Goal: Information Seeking & Learning: Learn about a topic

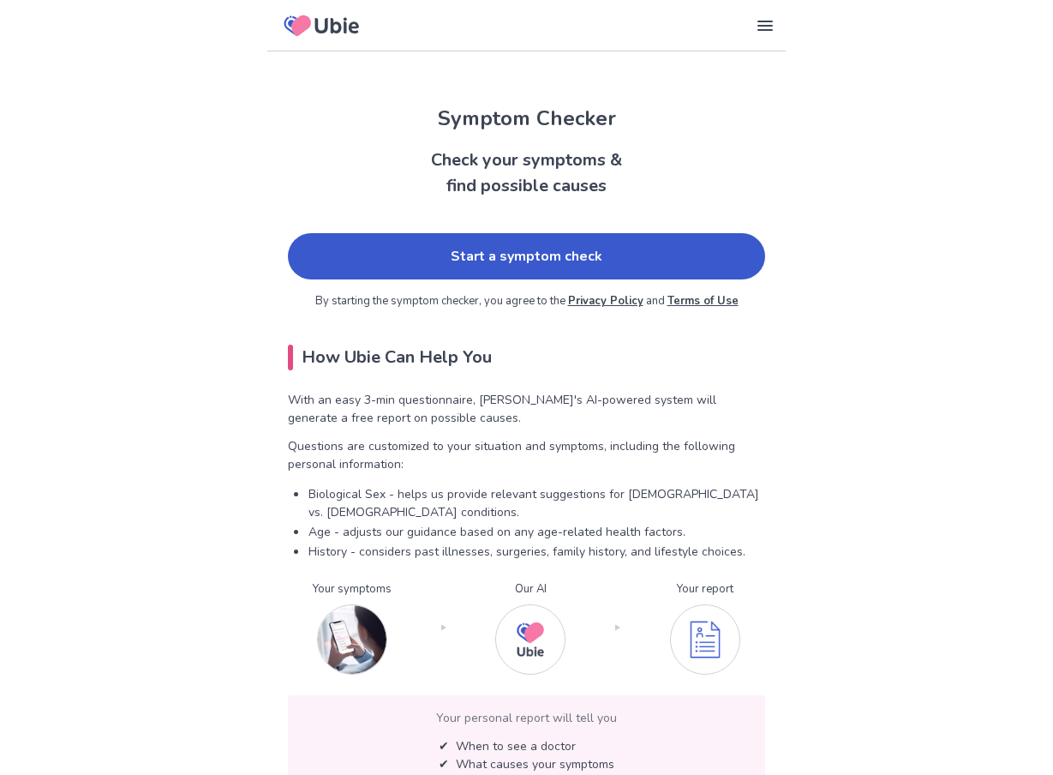
click at [519, 248] on link "Start a symptom check" at bounding box center [526, 256] width 477 height 46
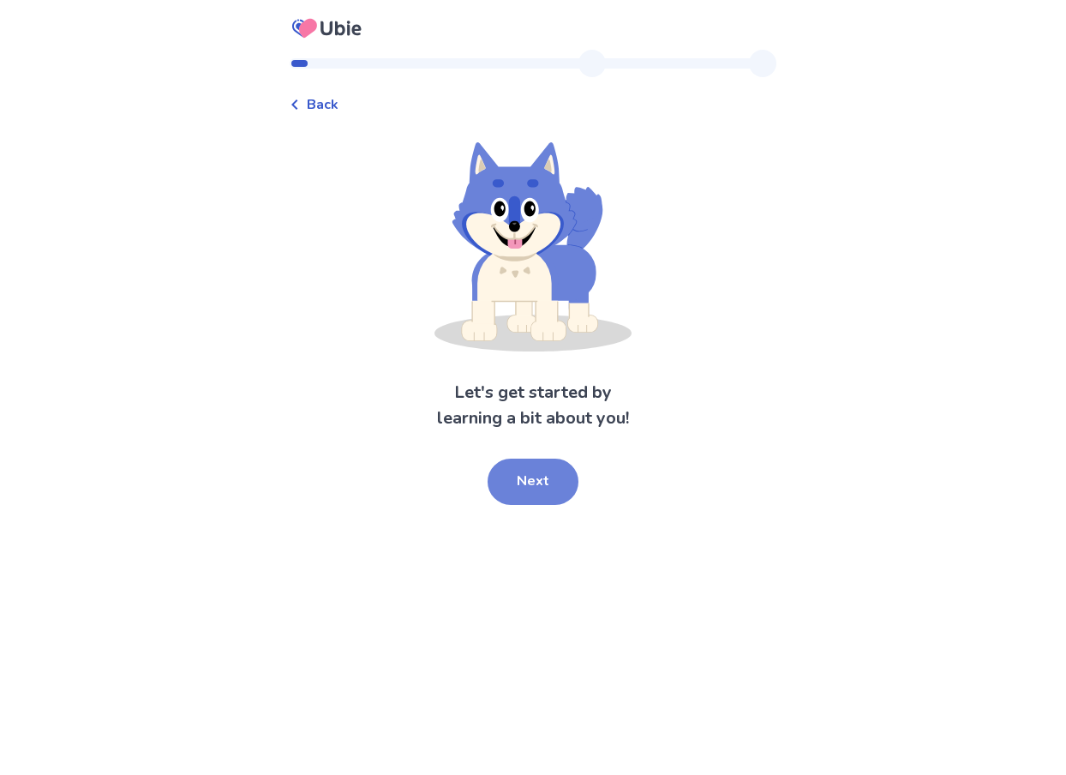
click at [539, 484] on button "Next" at bounding box center [533, 482] width 91 height 46
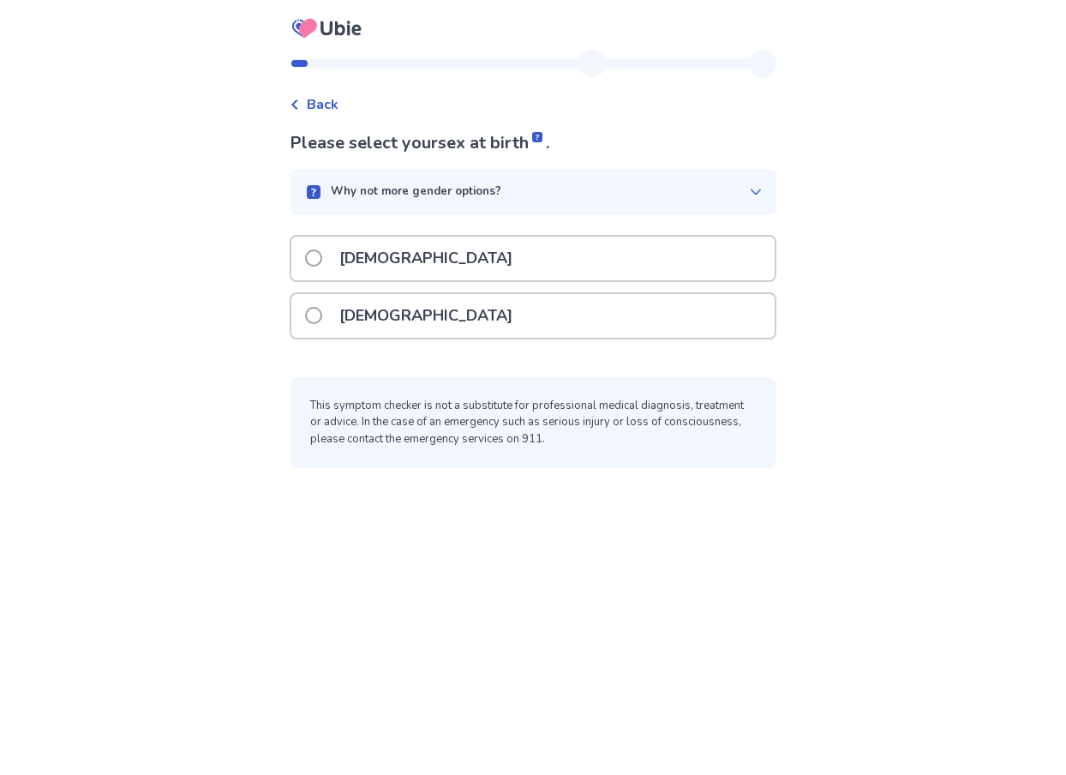
click at [322, 313] on span at bounding box center [313, 315] width 17 height 17
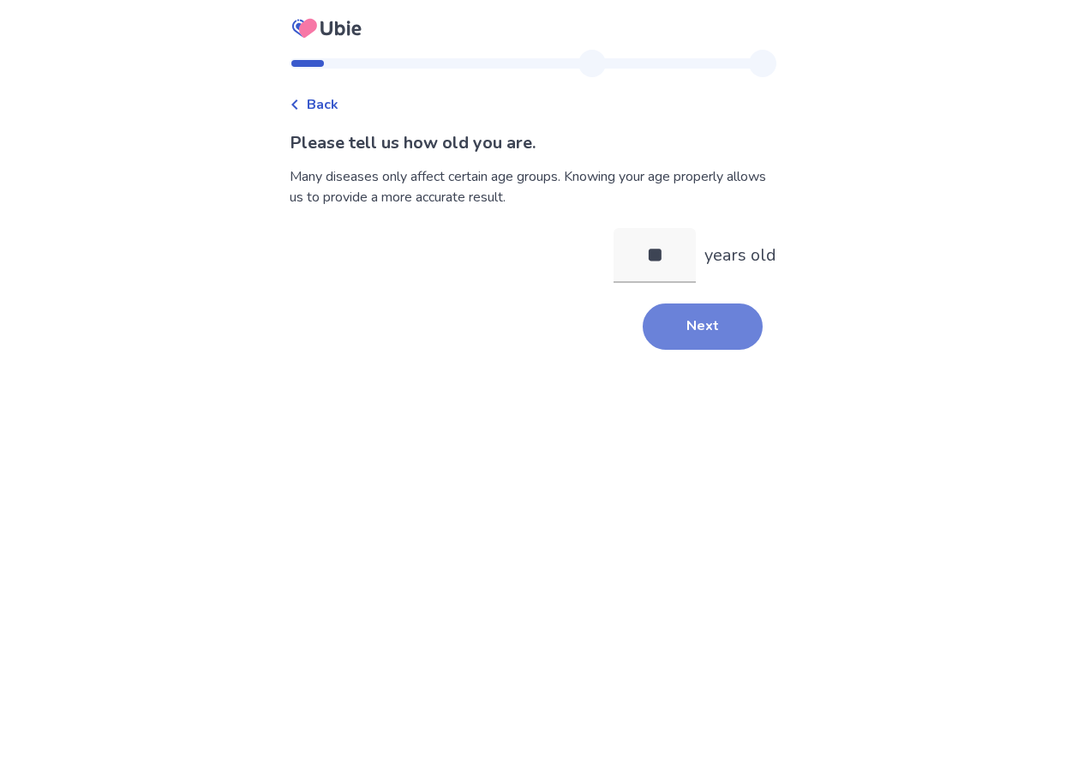
type input "**"
click at [709, 323] on button "Next" at bounding box center [703, 326] width 120 height 46
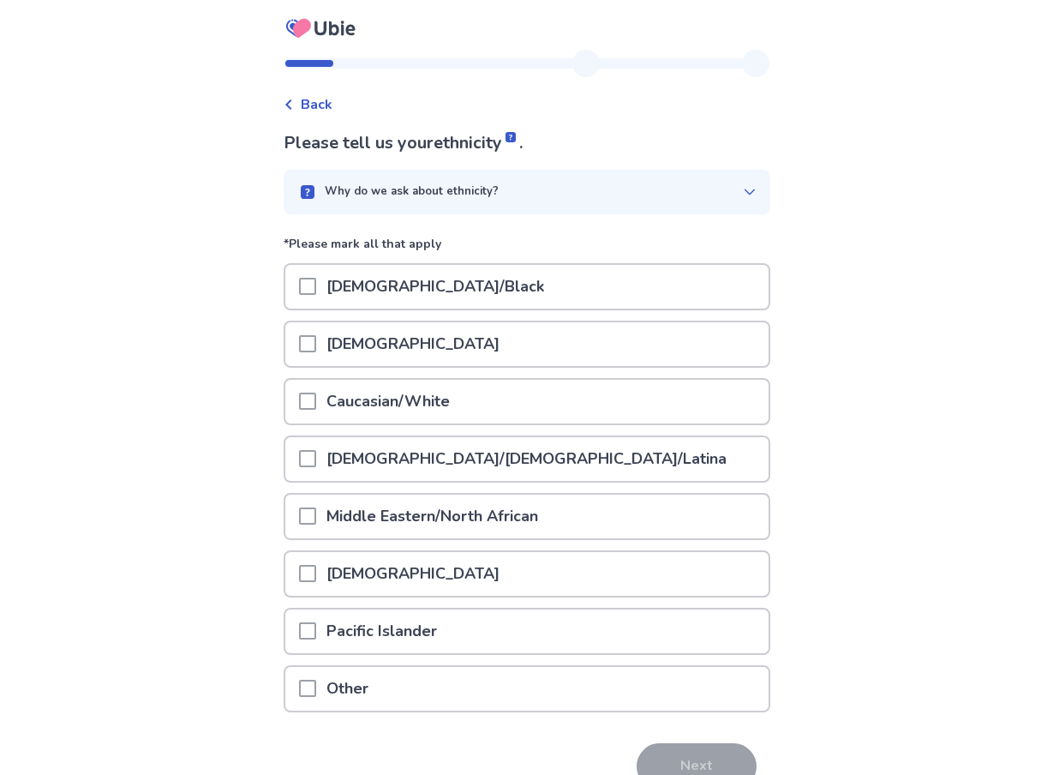
click at [316, 405] on span at bounding box center [307, 401] width 17 height 17
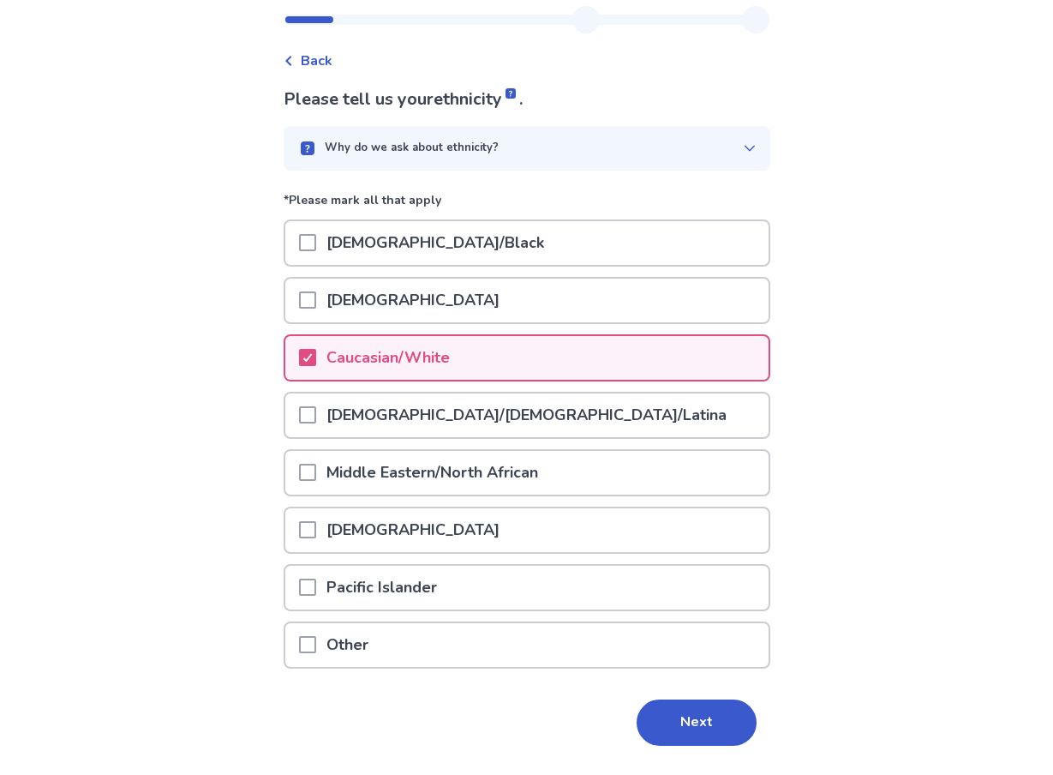
scroll to position [90, 0]
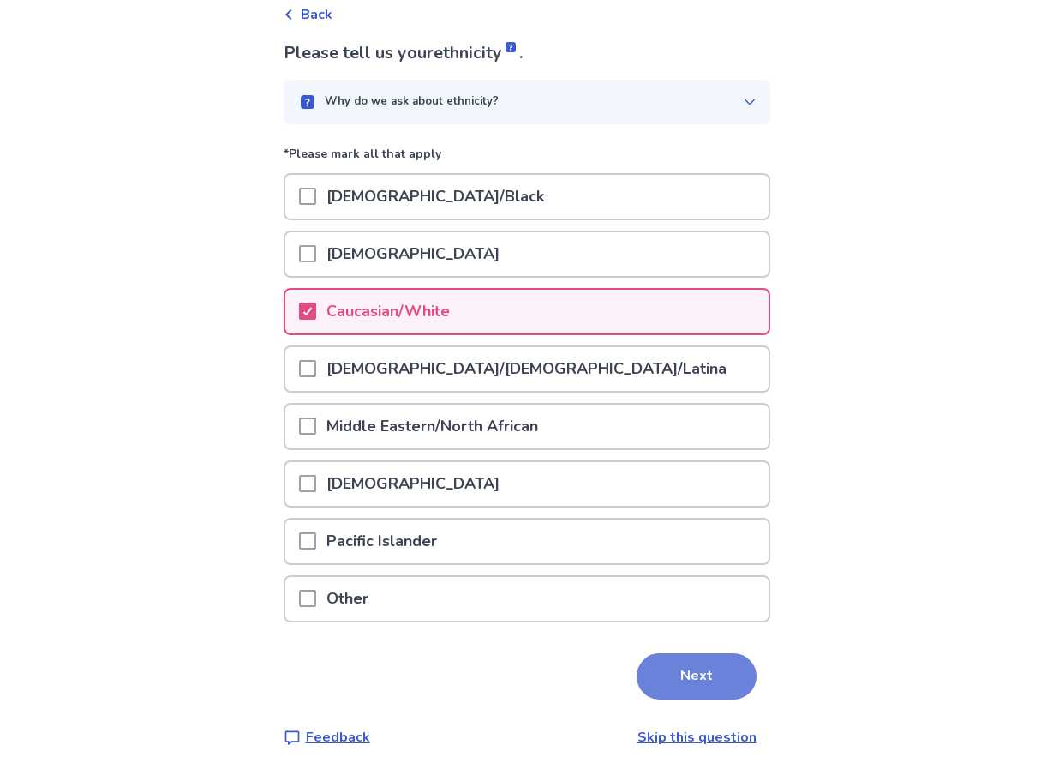
click at [692, 681] on button "Next" at bounding box center [697, 676] width 120 height 46
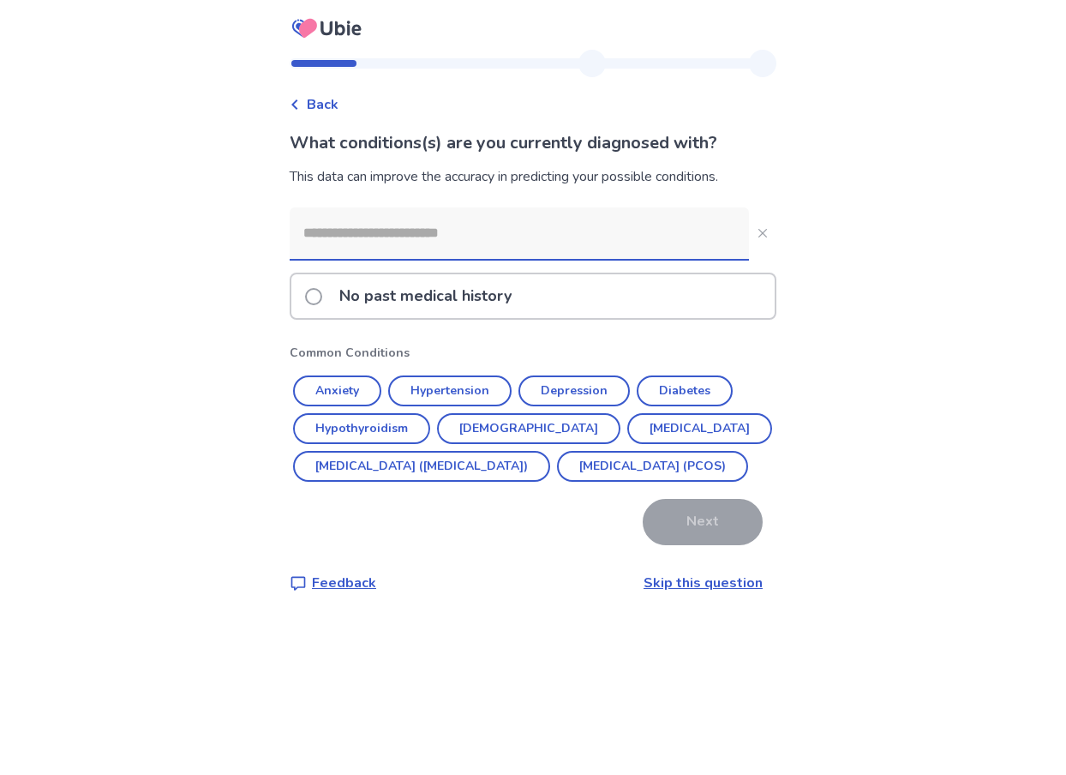
click at [322, 298] on span at bounding box center [313, 296] width 17 height 17
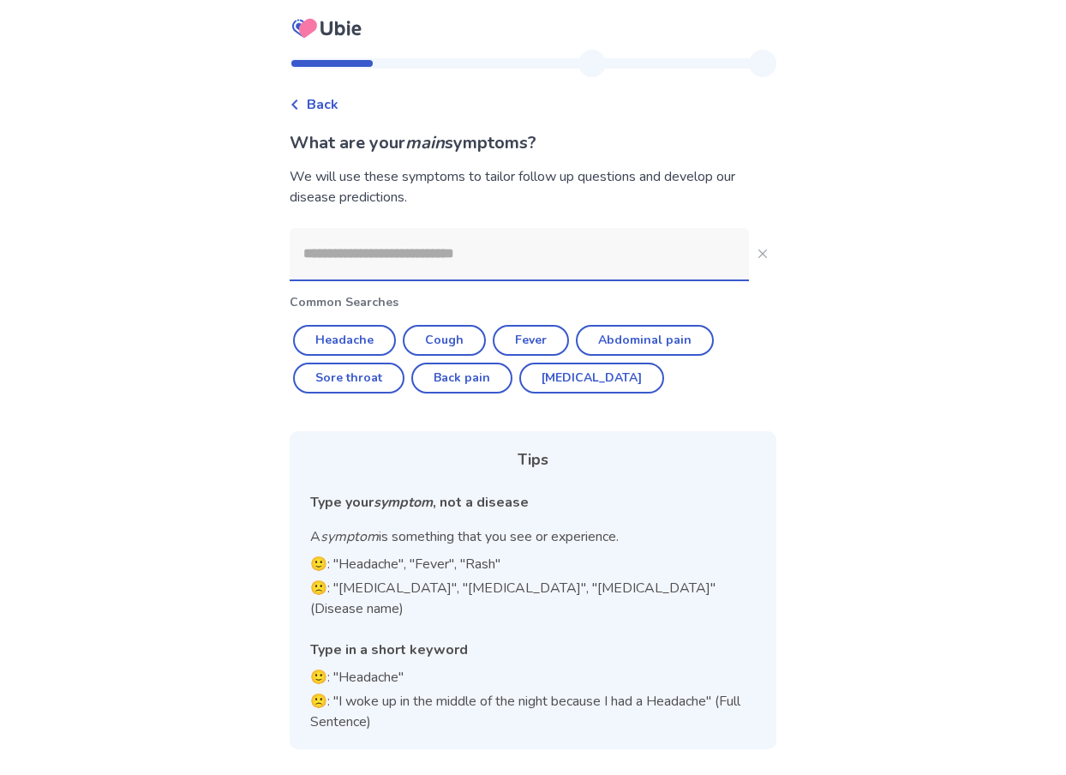
click at [339, 255] on input at bounding box center [519, 253] width 459 height 51
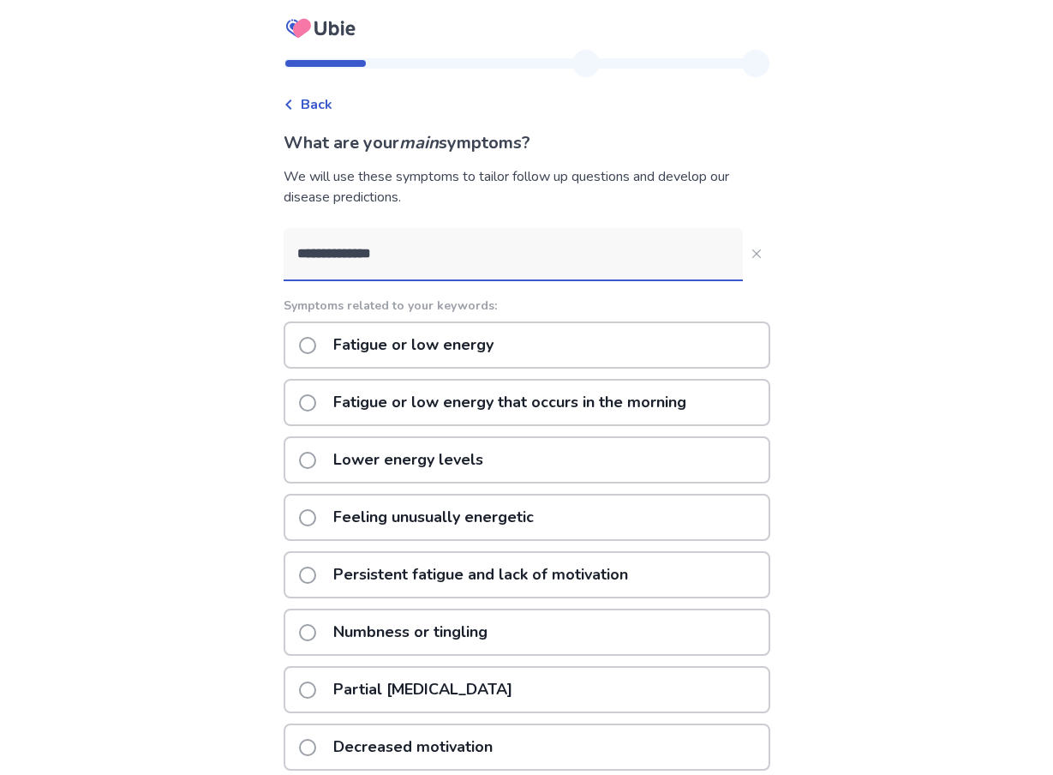
type input "**********"
click at [316, 577] on span at bounding box center [307, 574] width 17 height 17
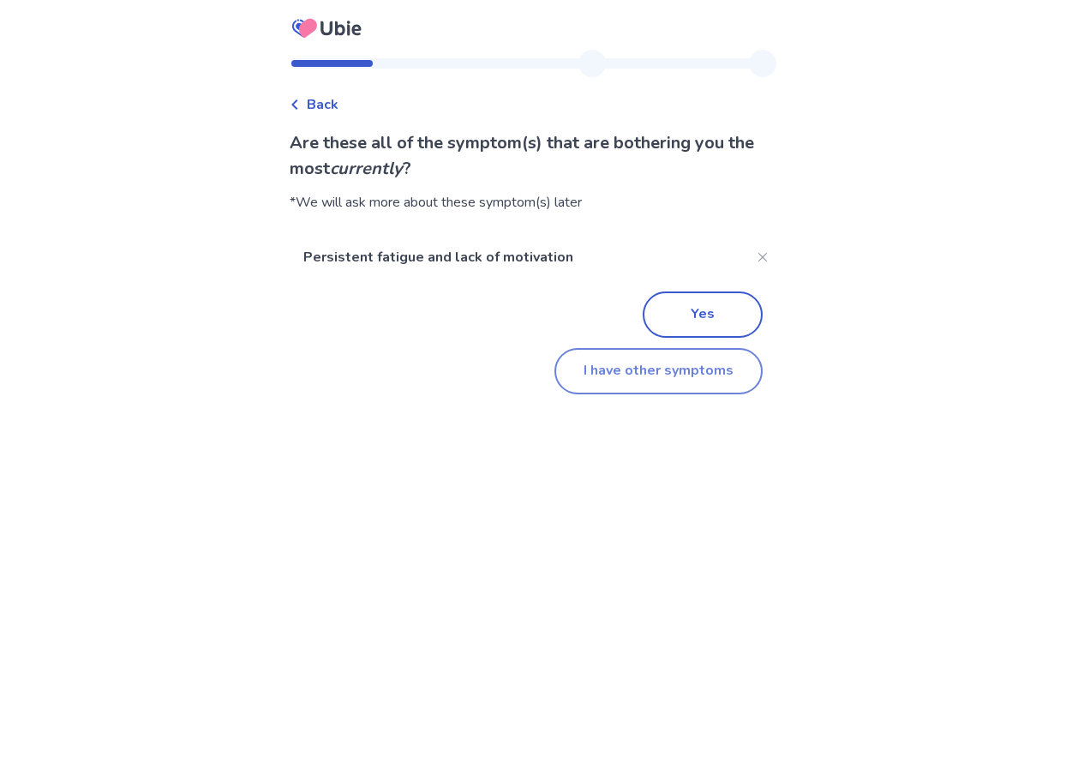
click at [638, 378] on button "I have other symptoms" at bounding box center [658, 371] width 208 height 46
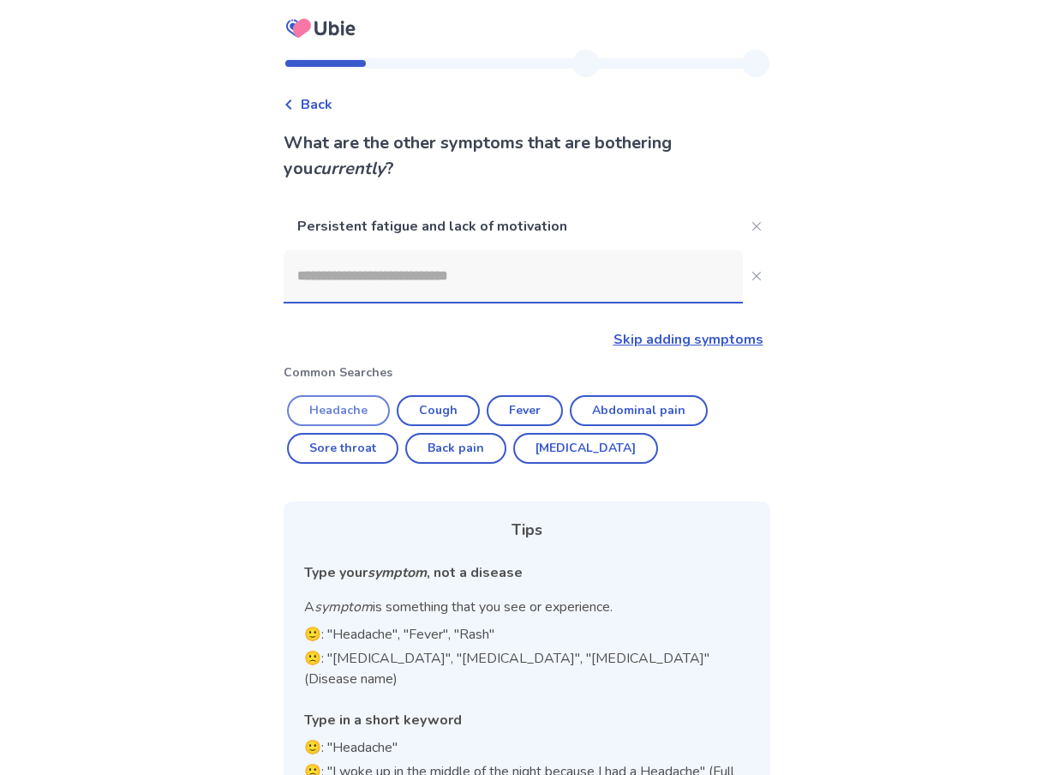
click at [340, 411] on button "Headache" at bounding box center [338, 410] width 103 height 31
type input "********"
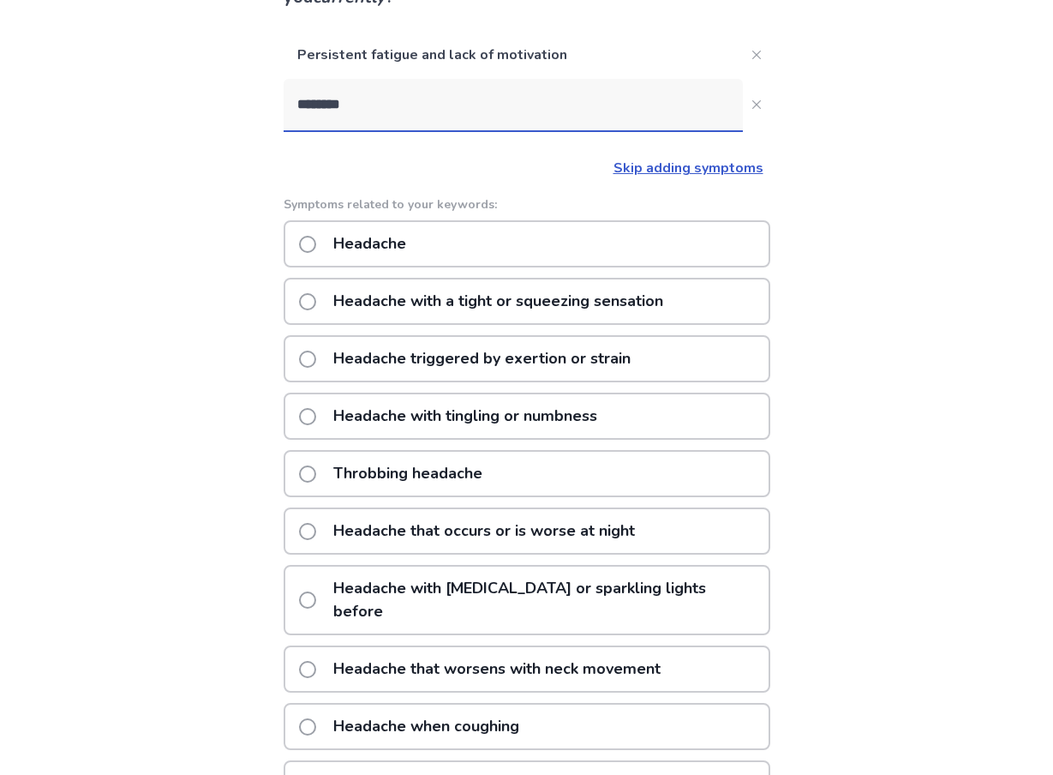
scroll to position [257, 0]
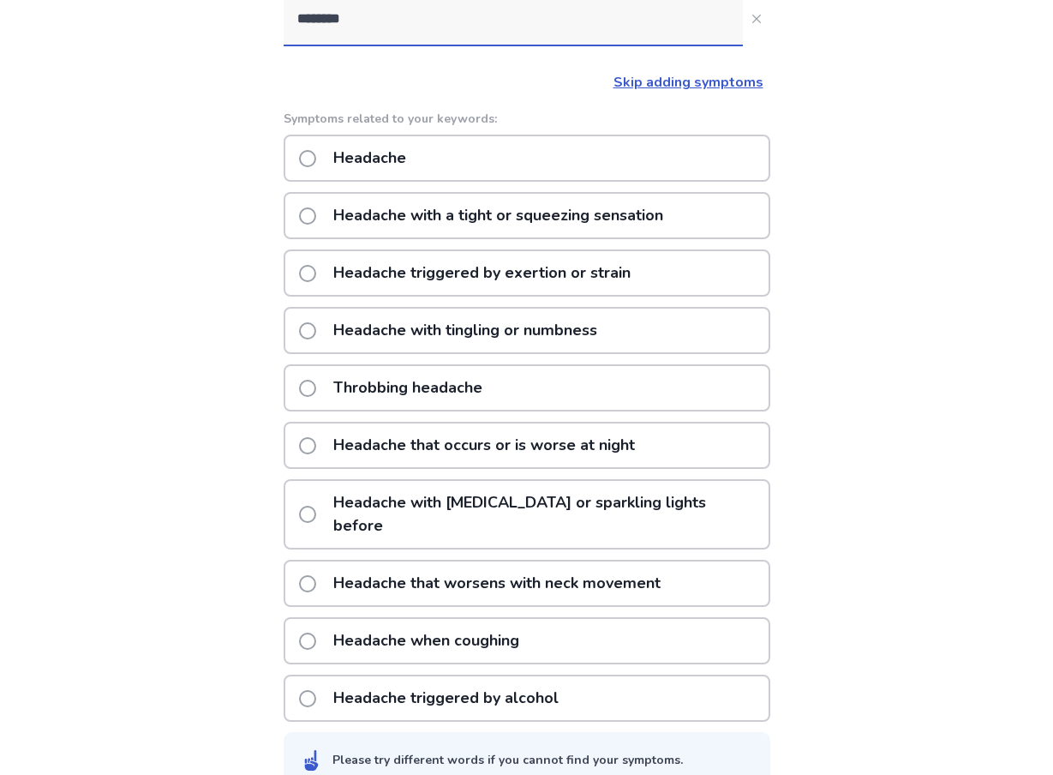
click at [316, 162] on span at bounding box center [307, 158] width 17 height 17
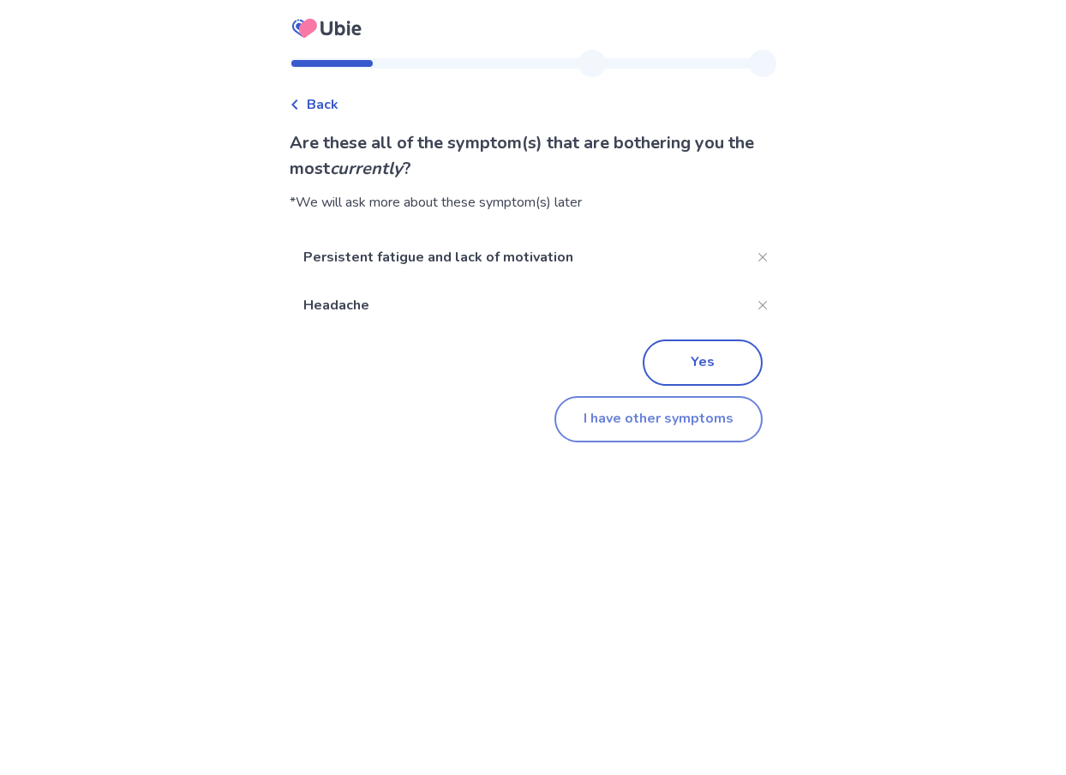
click at [656, 429] on button "I have other symptoms" at bounding box center [658, 419] width 208 height 46
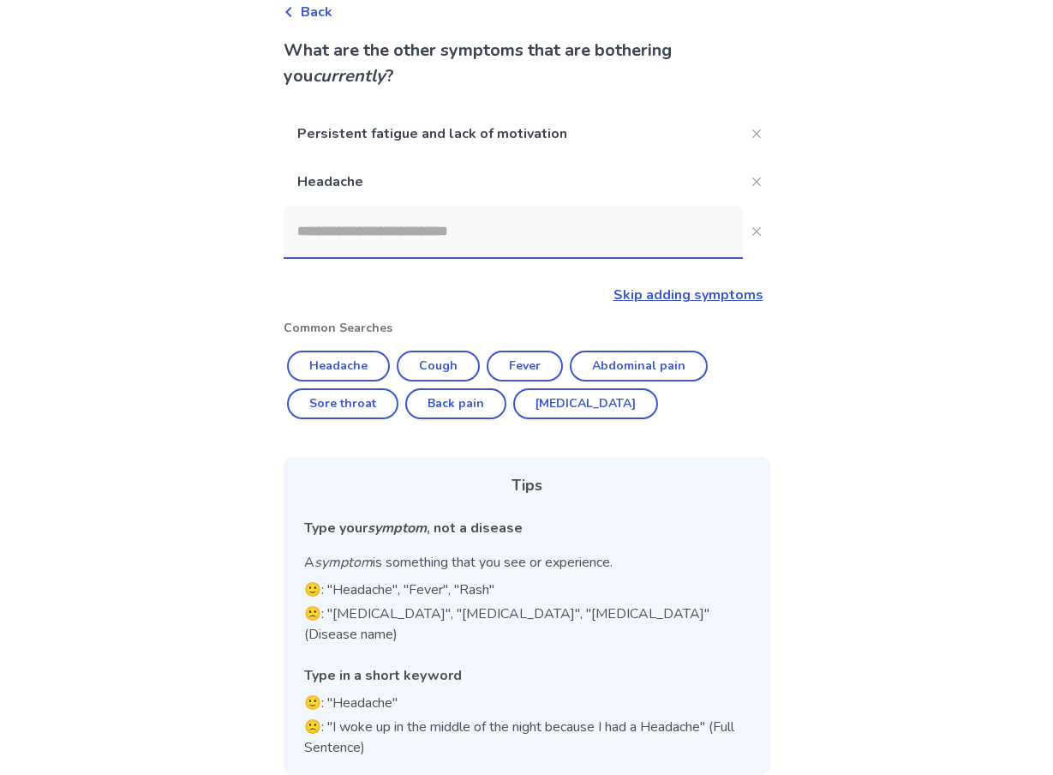
scroll to position [7, 0]
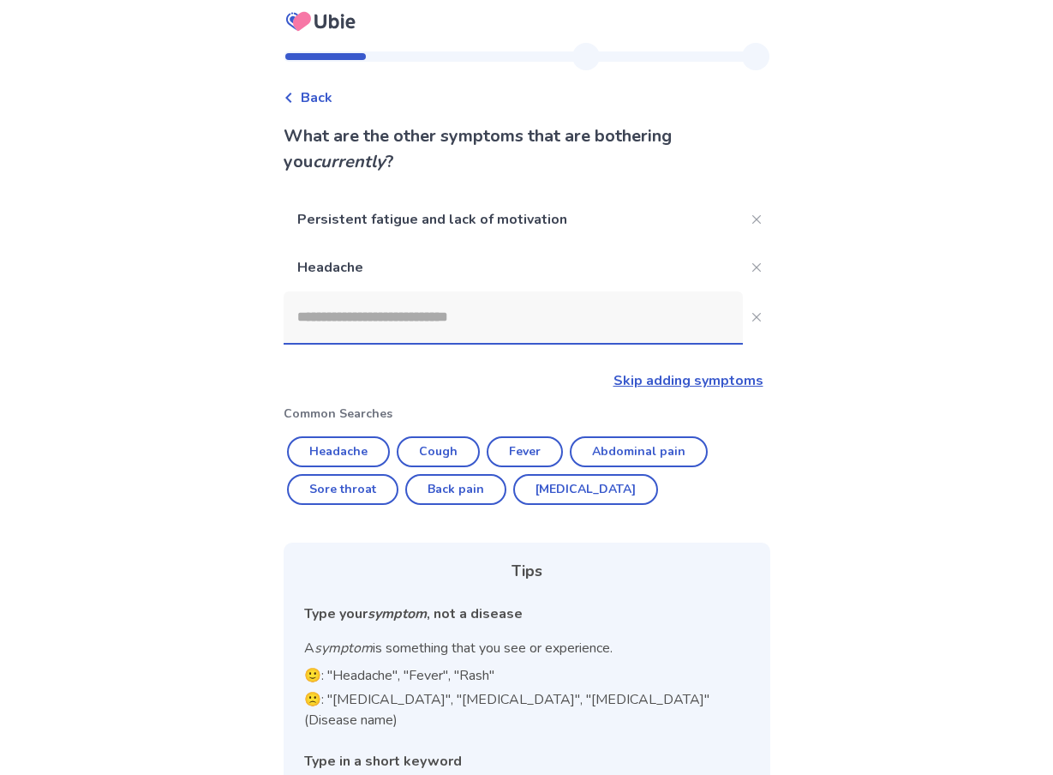
click at [347, 319] on input at bounding box center [513, 316] width 459 height 51
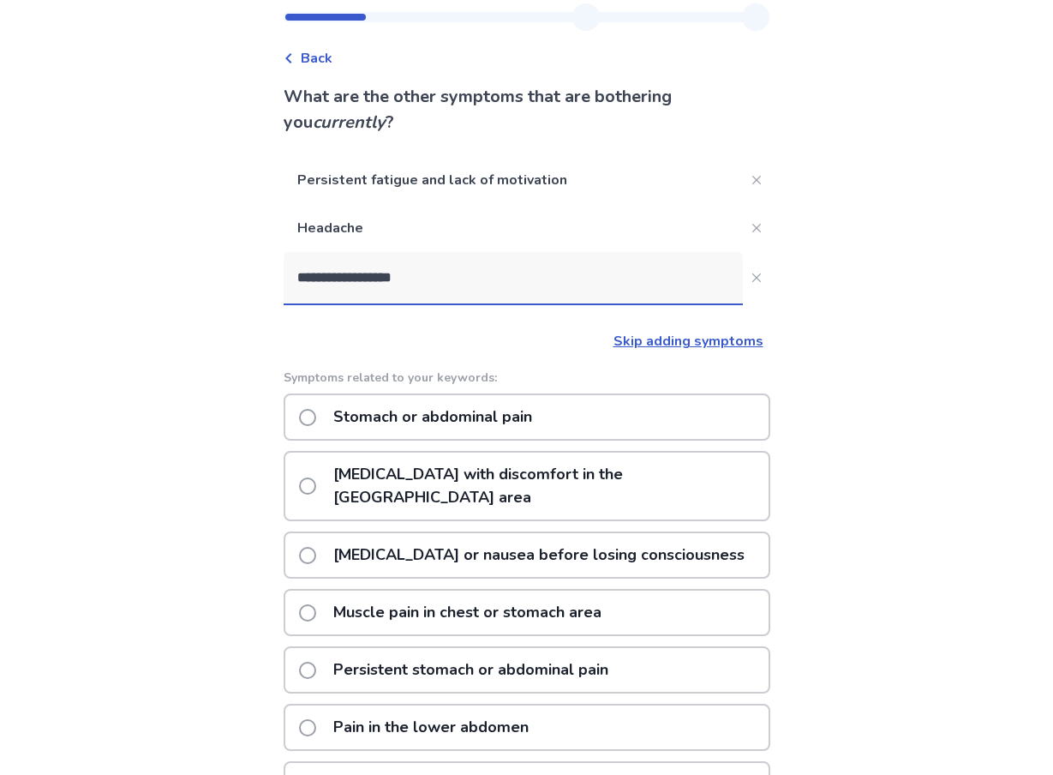
scroll to position [86, 0]
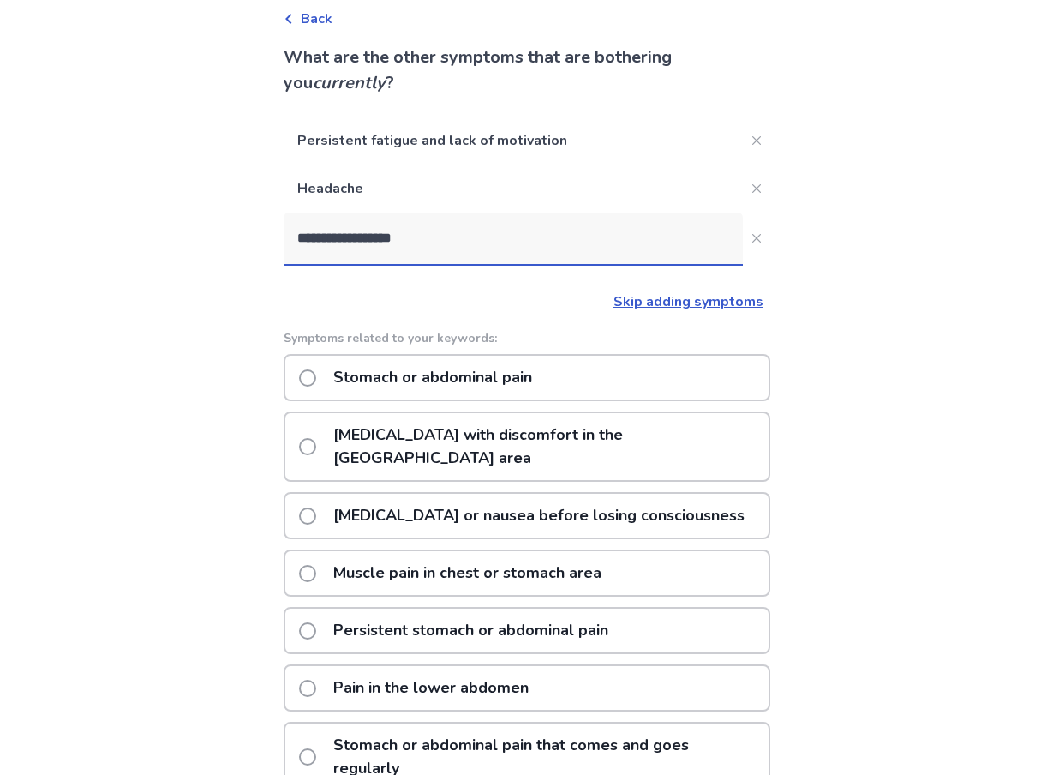
type input "**********"
click at [314, 438] on span at bounding box center [307, 446] width 17 height 17
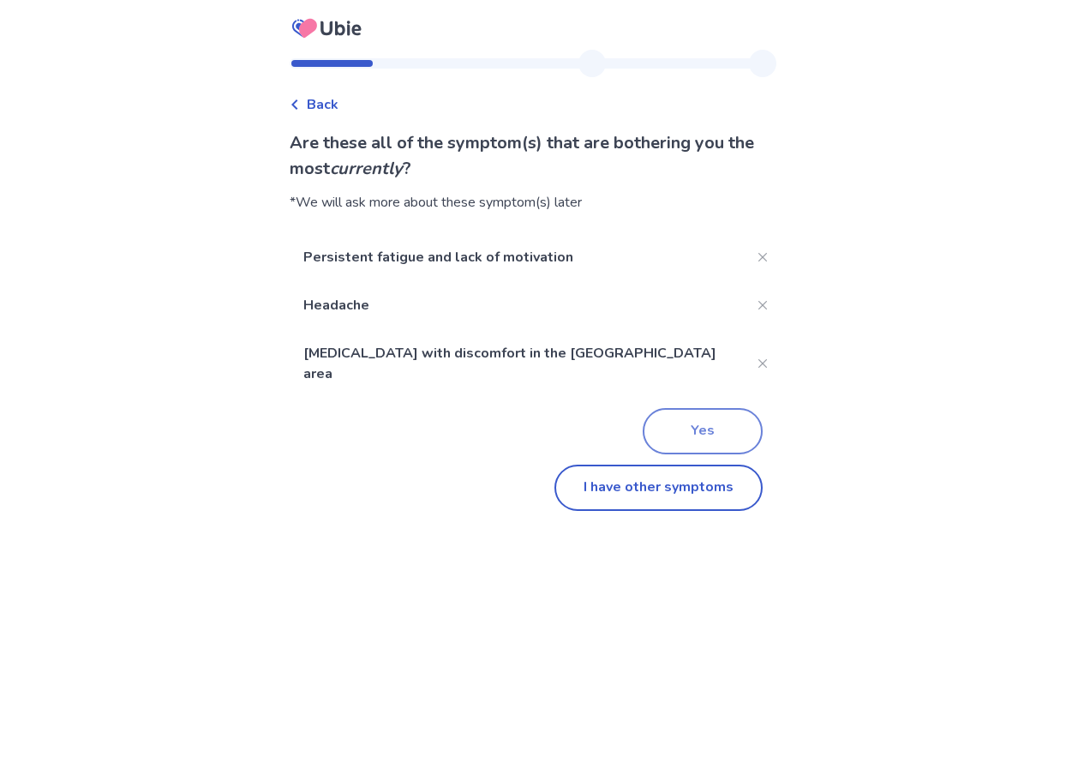
click at [687, 413] on button "Yes" at bounding box center [703, 431] width 120 height 46
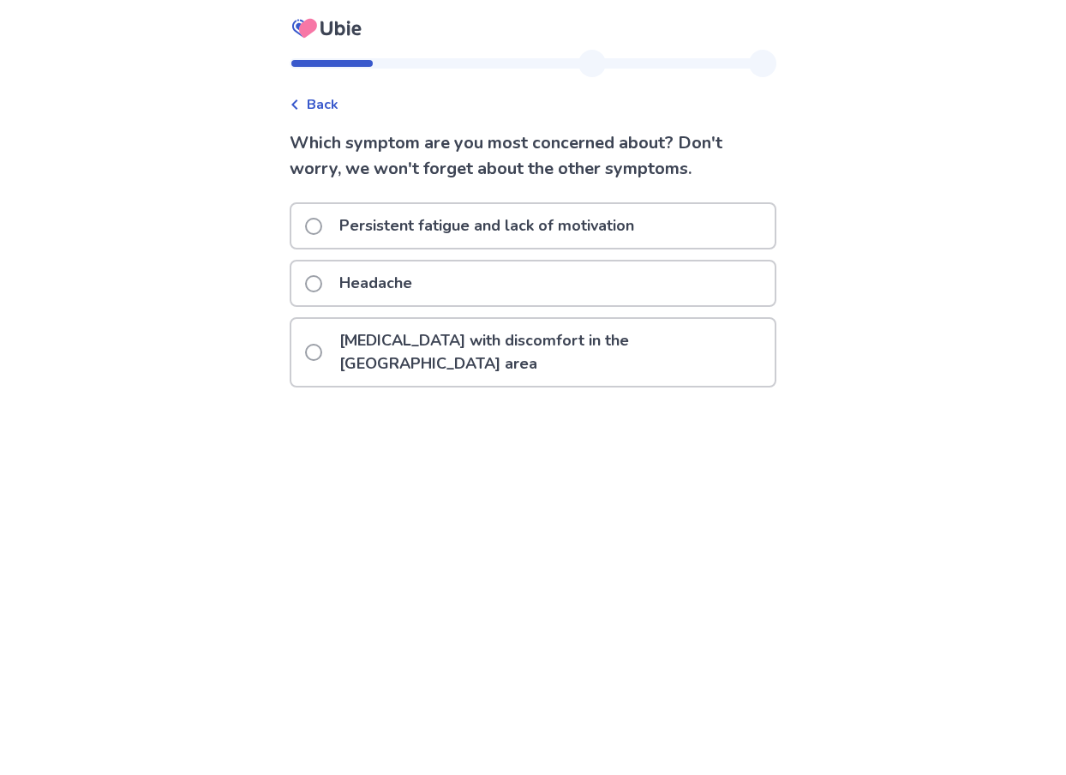
click at [322, 227] on span at bounding box center [313, 226] width 17 height 17
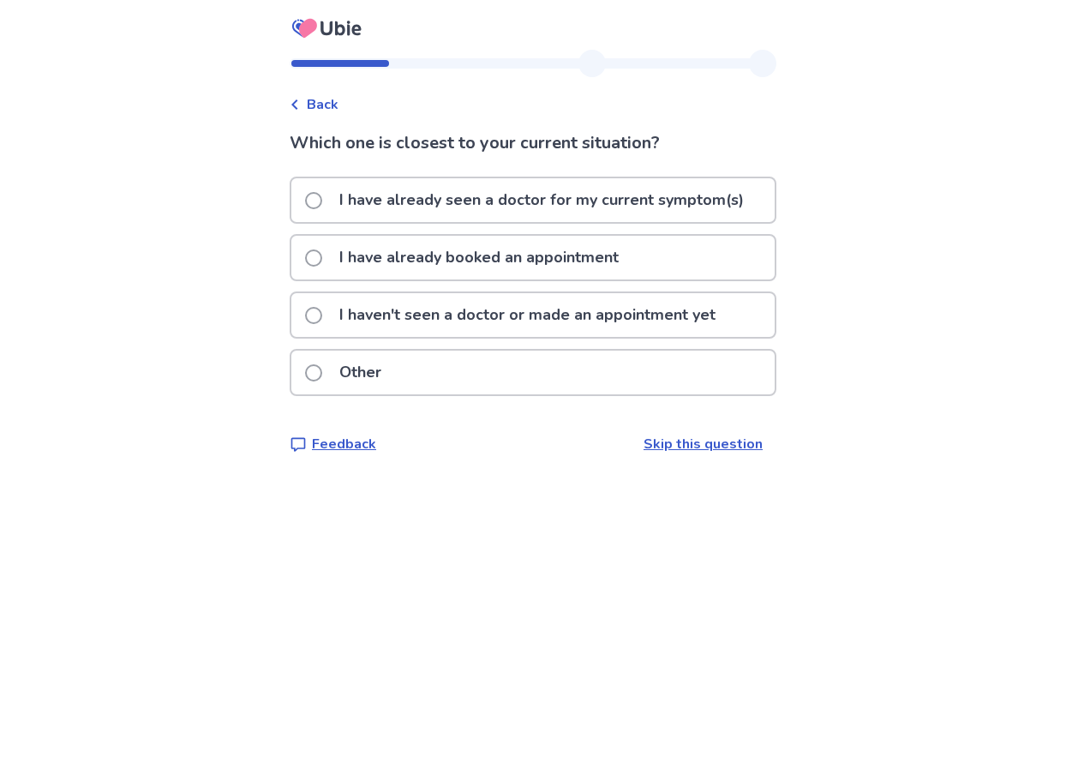
click at [322, 316] on span at bounding box center [313, 315] width 17 height 17
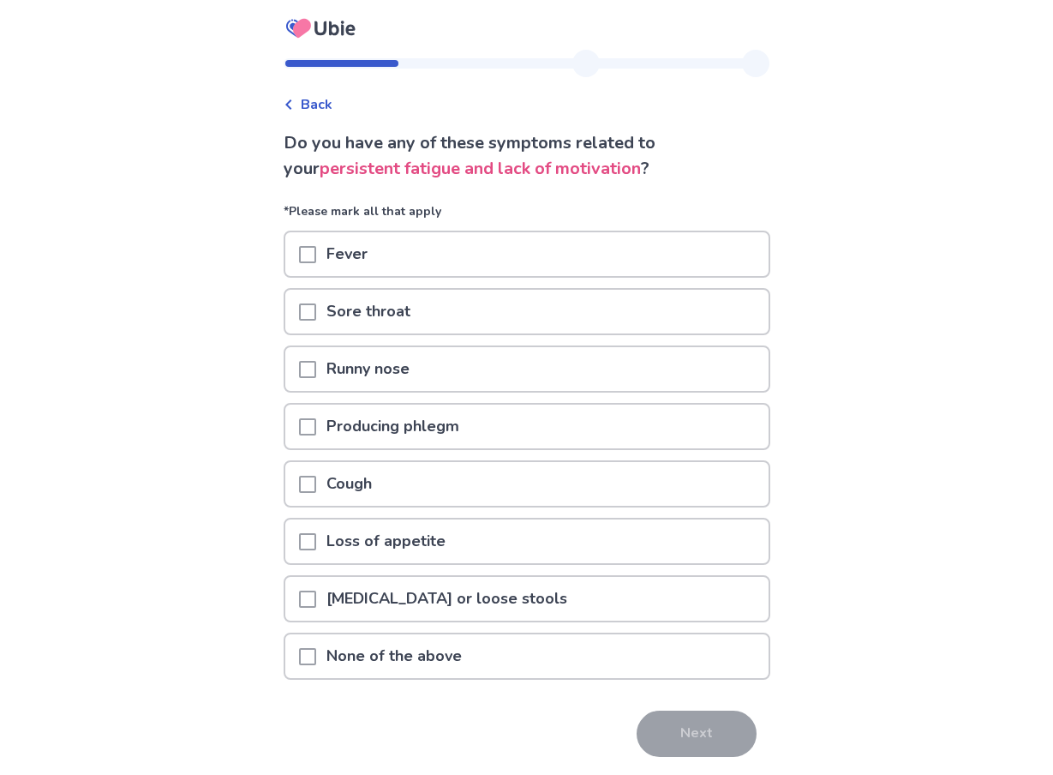
click at [316, 657] on span at bounding box center [307, 656] width 17 height 17
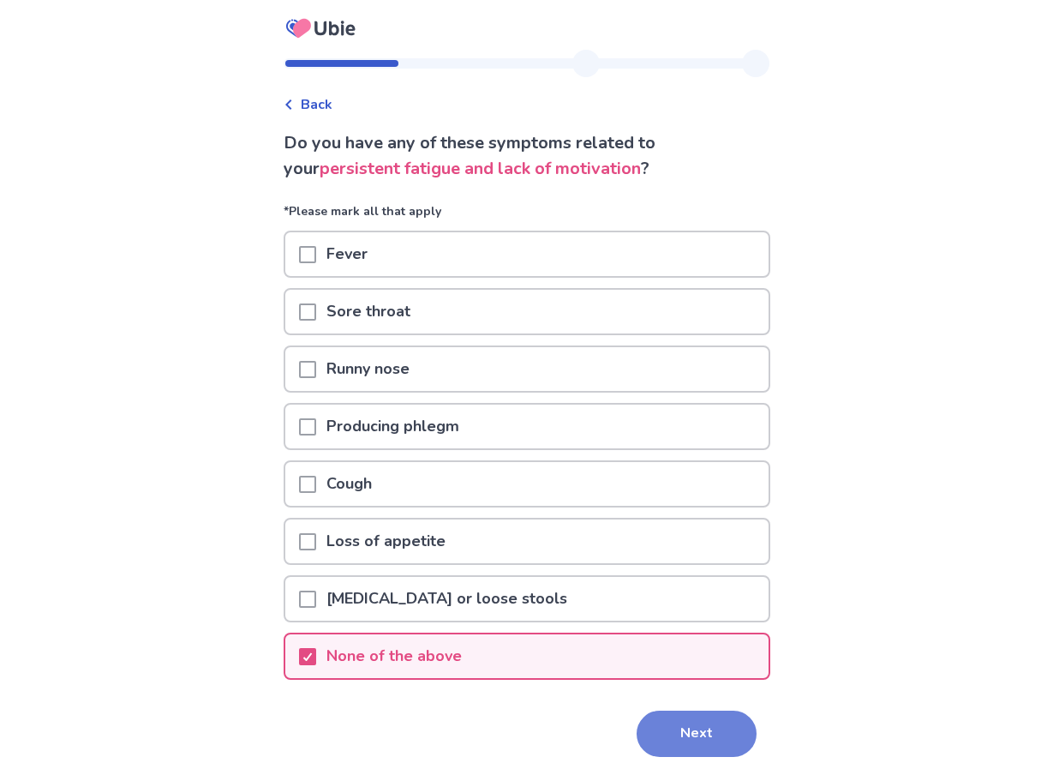
click at [692, 739] on button "Next" at bounding box center [697, 733] width 120 height 46
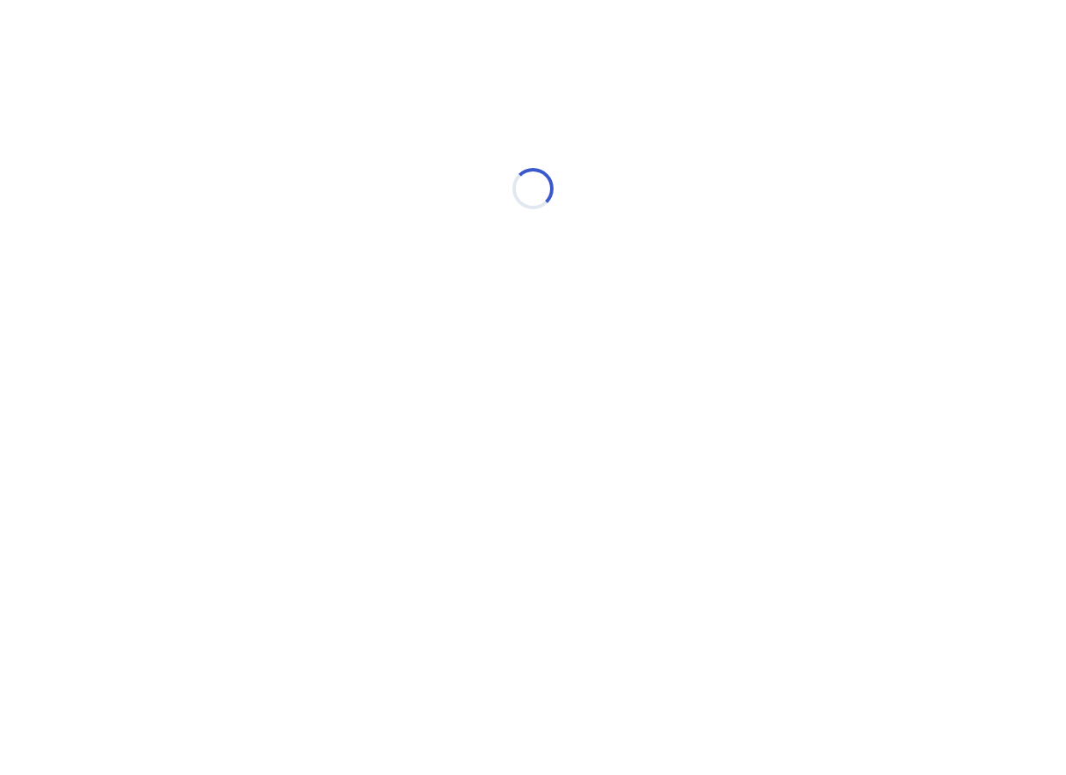
select select "*"
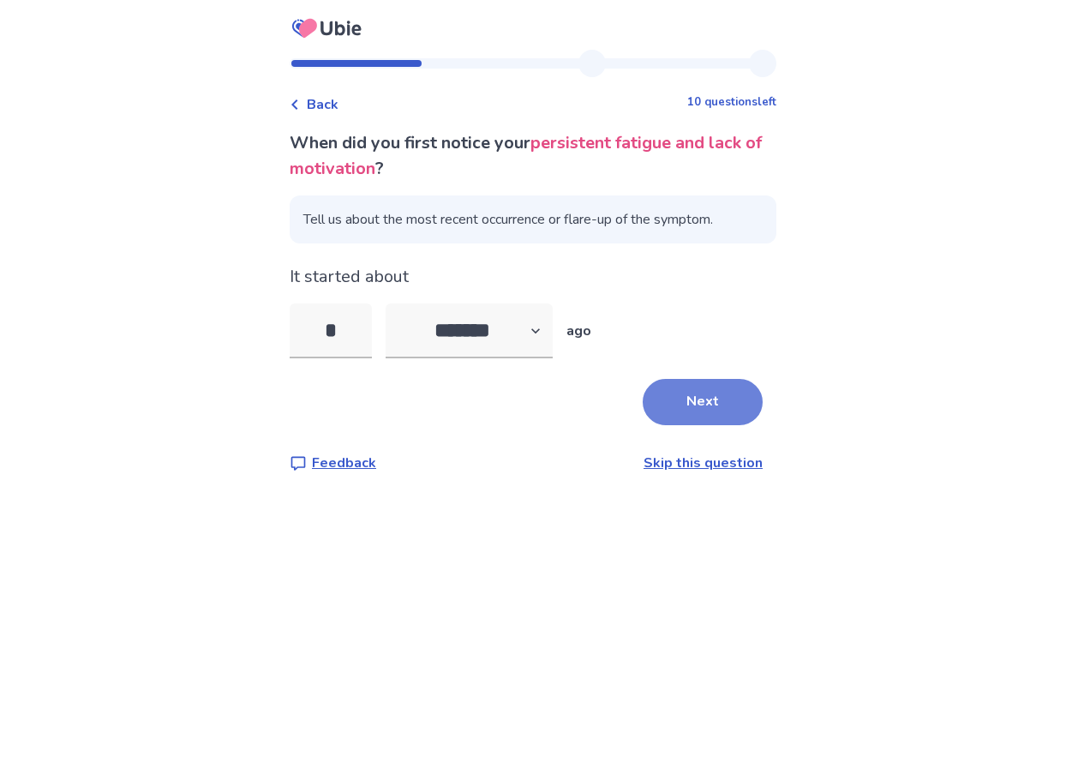
type input "*"
click at [689, 402] on button "Next" at bounding box center [703, 402] width 120 height 46
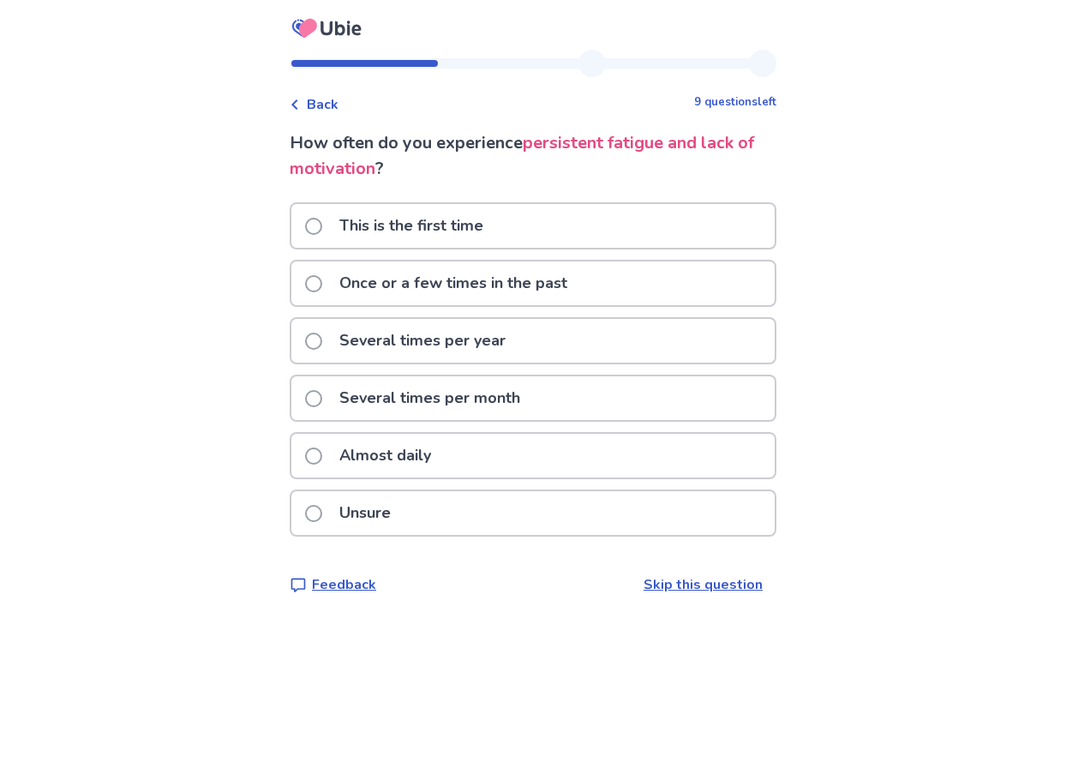
click at [321, 281] on span at bounding box center [313, 283] width 17 height 17
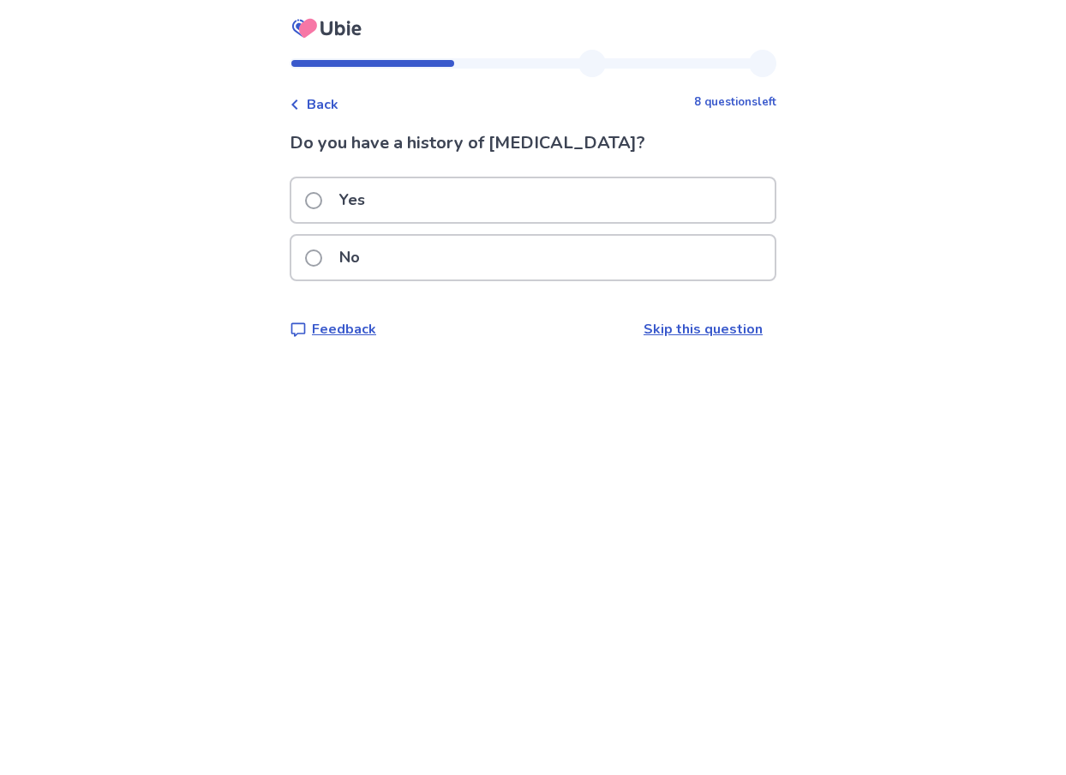
click at [322, 261] on span at bounding box center [313, 257] width 17 height 17
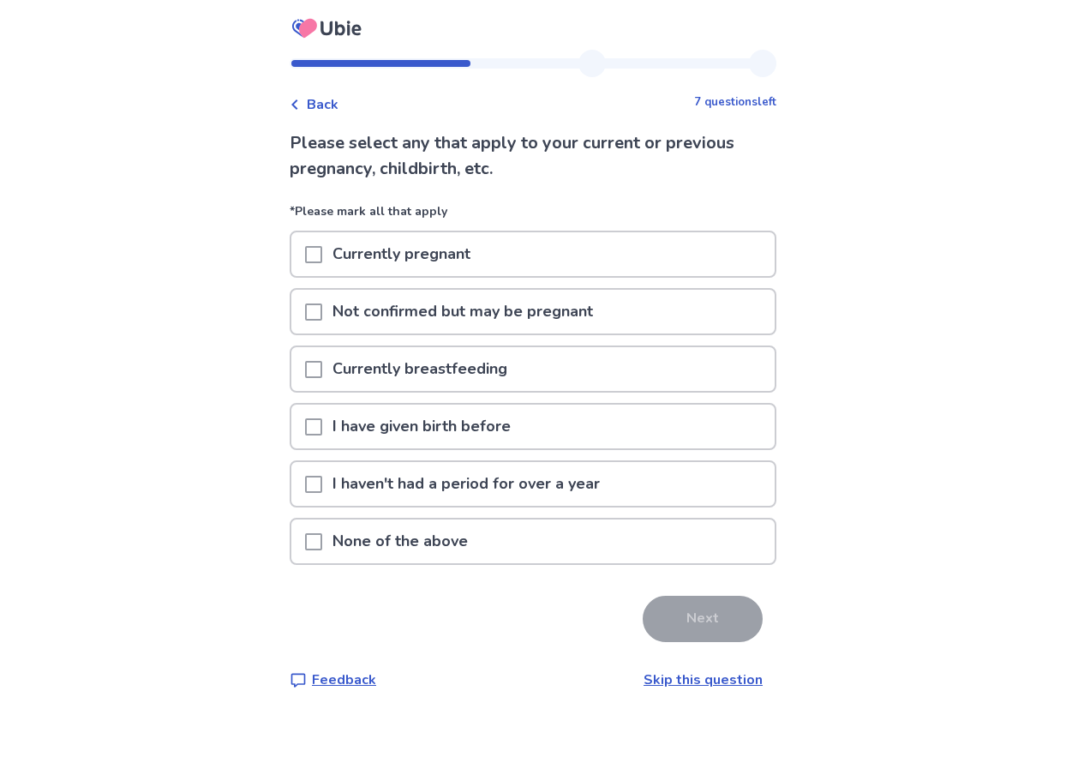
click at [322, 539] on span at bounding box center [313, 541] width 17 height 17
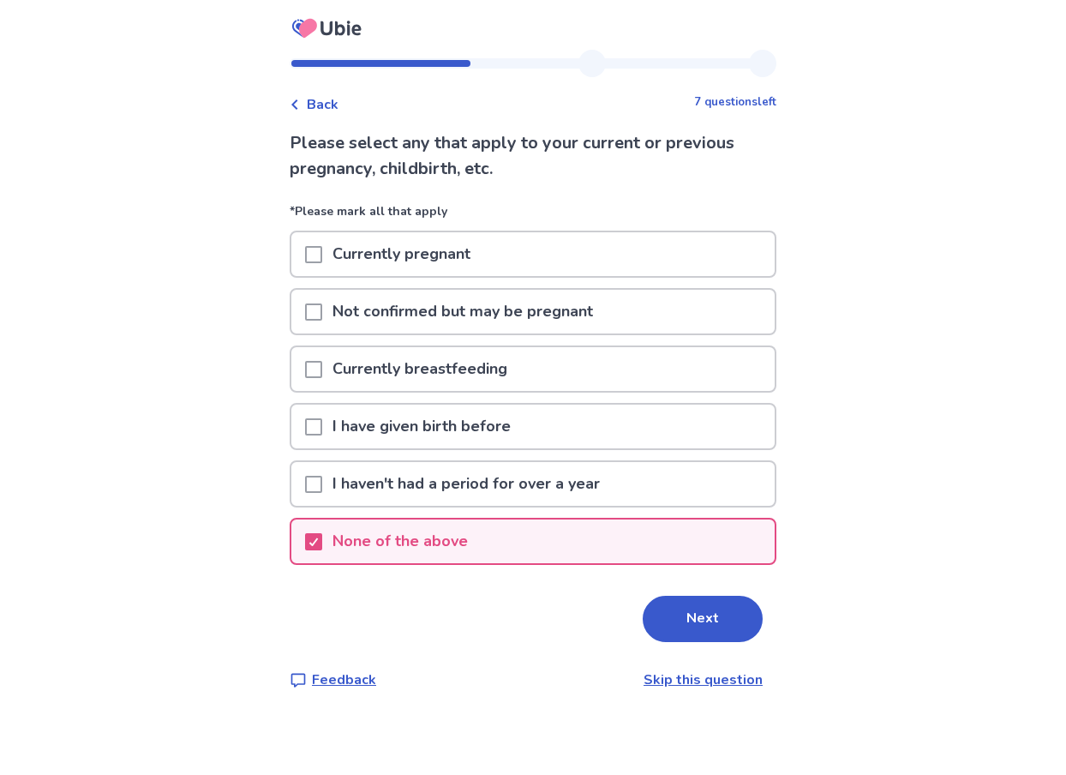
drag, startPoint x: 686, startPoint y: 618, endPoint x: 750, endPoint y: 627, distance: 65.0
click at [686, 617] on button "Next" at bounding box center [703, 619] width 120 height 46
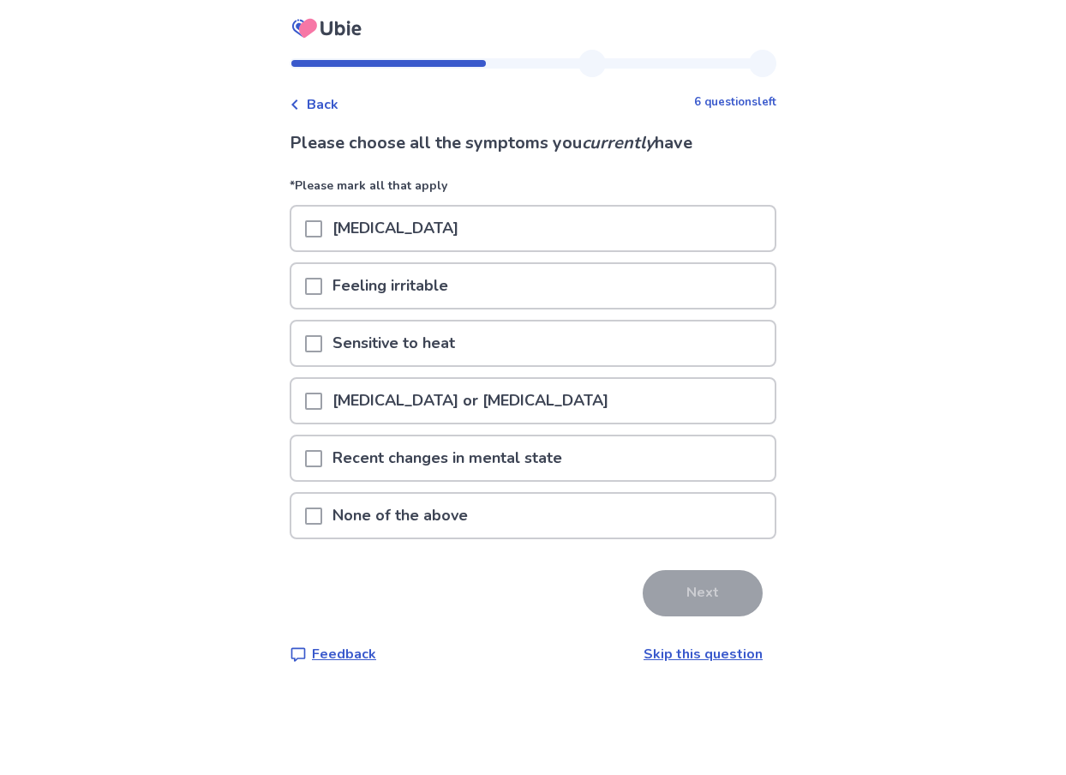
click at [322, 460] on span at bounding box center [313, 458] width 17 height 17
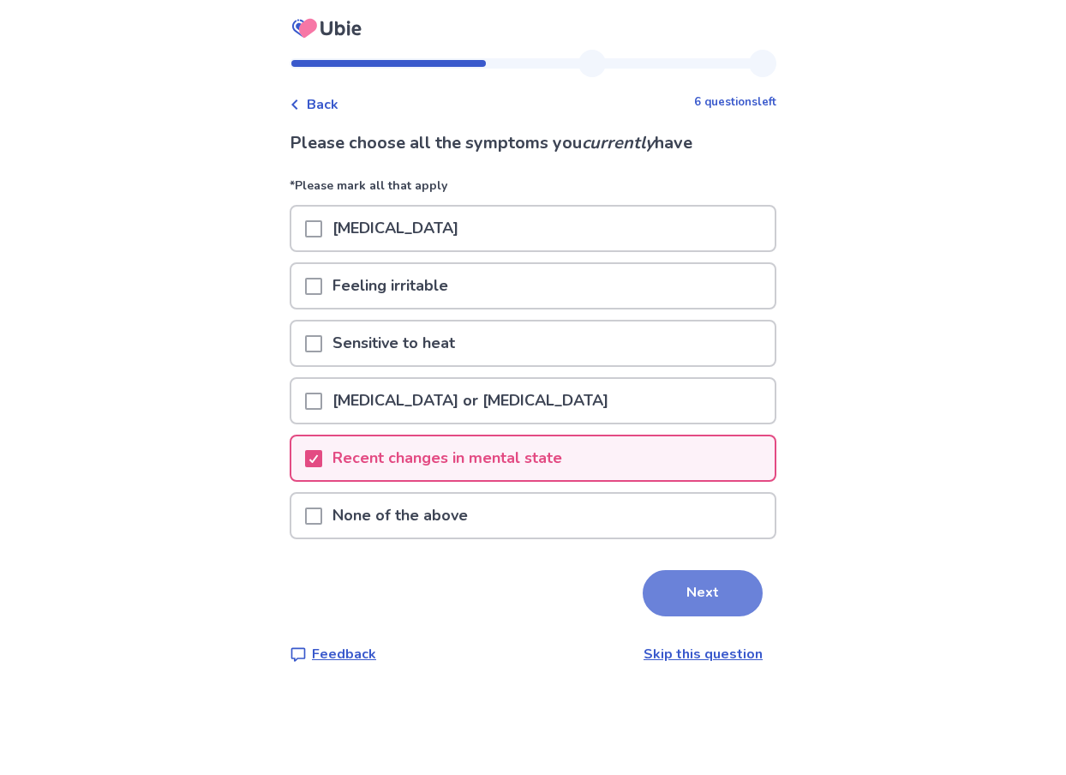
click at [682, 588] on button "Next" at bounding box center [703, 593] width 120 height 46
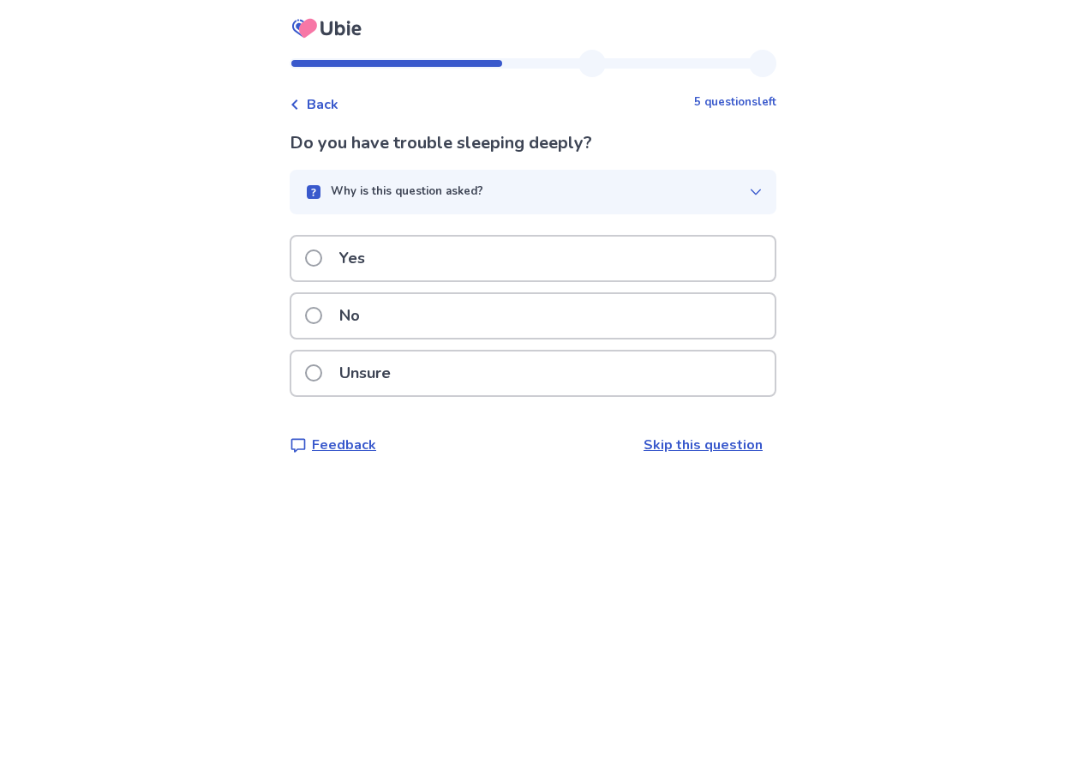
click at [322, 257] on span at bounding box center [313, 257] width 17 height 17
click at [322, 258] on span at bounding box center [313, 257] width 17 height 17
click at [322, 266] on span at bounding box center [313, 257] width 17 height 17
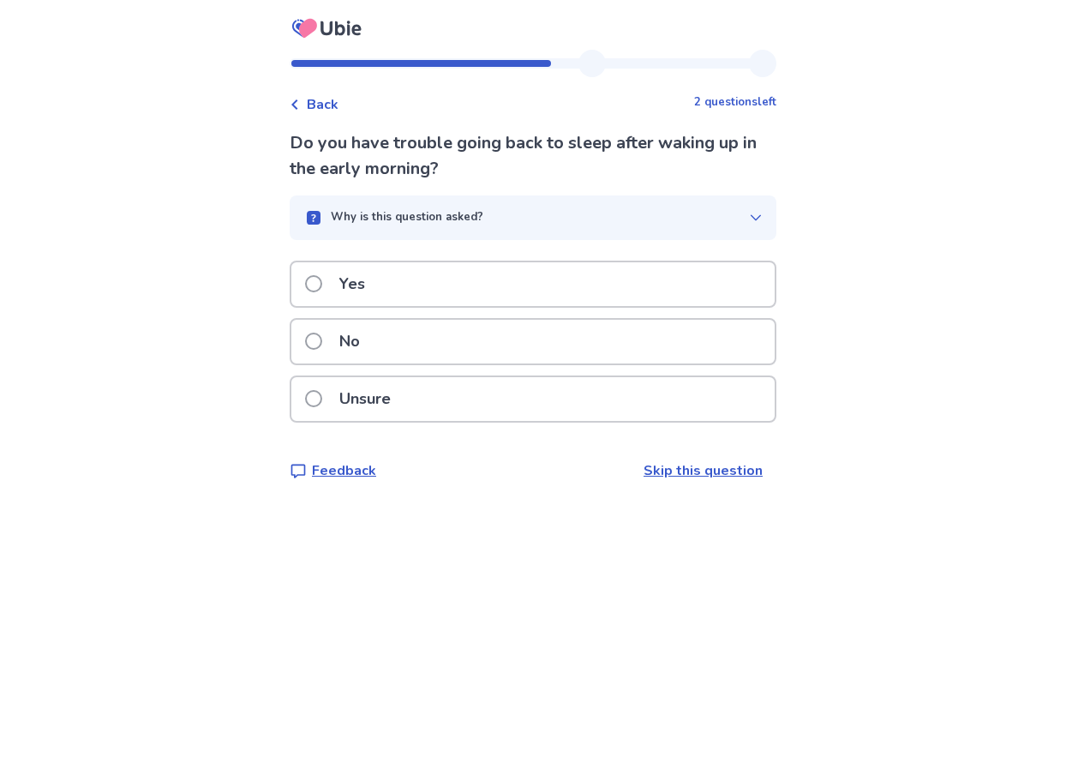
click at [322, 402] on span at bounding box center [313, 398] width 17 height 17
click at [315, 216] on div "Why is this question asked?" at bounding box center [526, 217] width 446 height 17
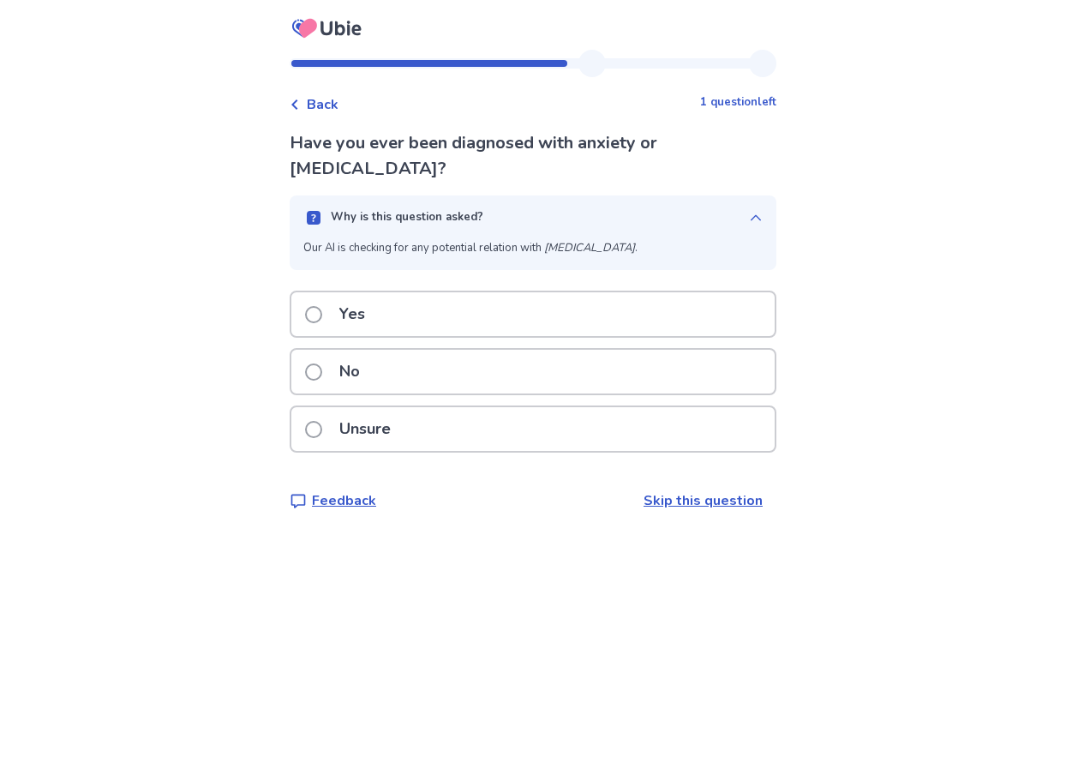
click at [322, 319] on span at bounding box center [313, 314] width 17 height 17
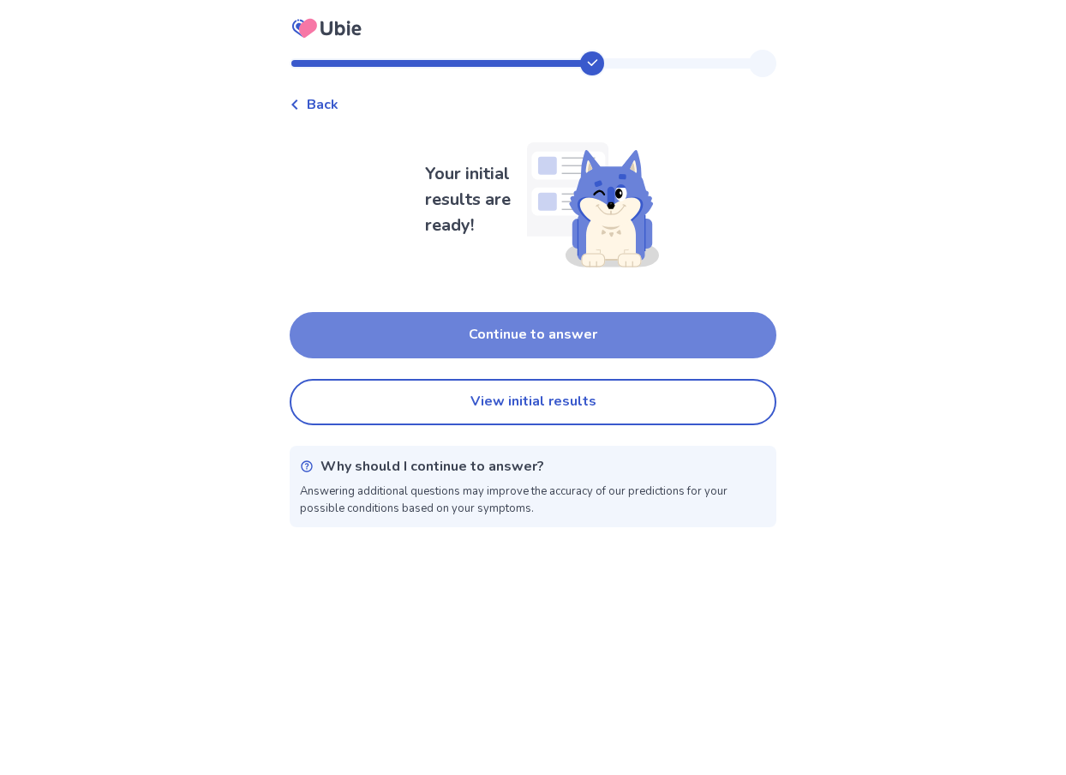
click at [519, 330] on button "Continue to answer" at bounding box center [533, 335] width 487 height 46
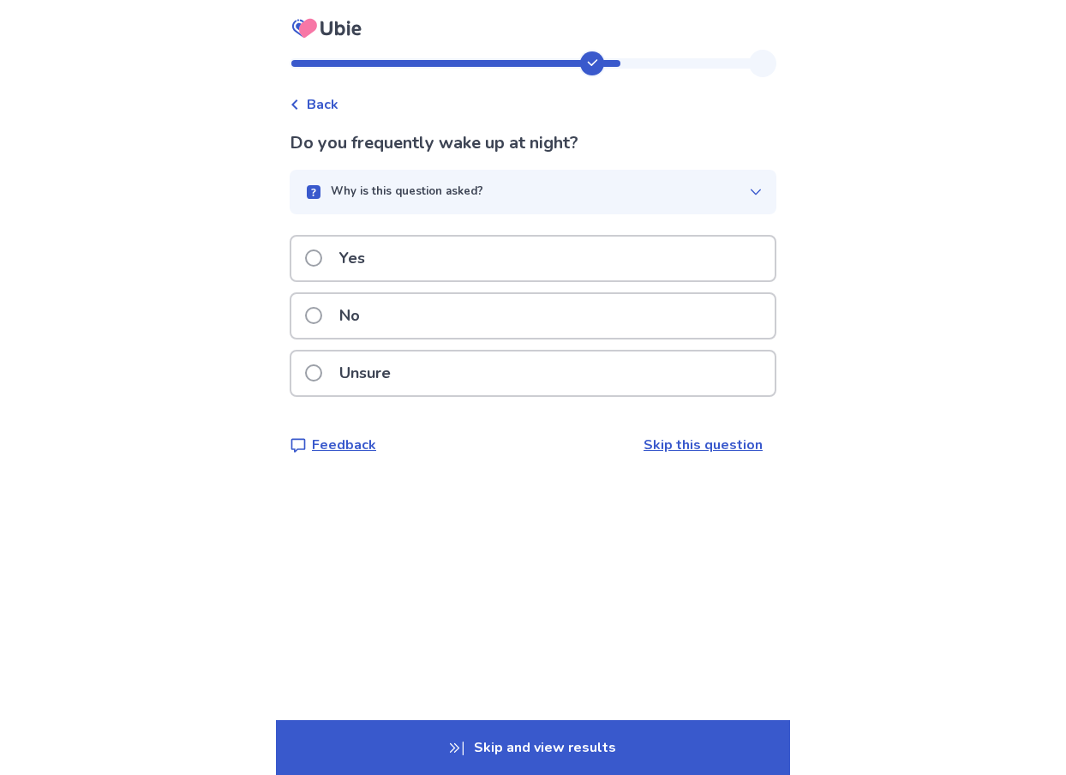
click at [322, 261] on span at bounding box center [313, 257] width 17 height 17
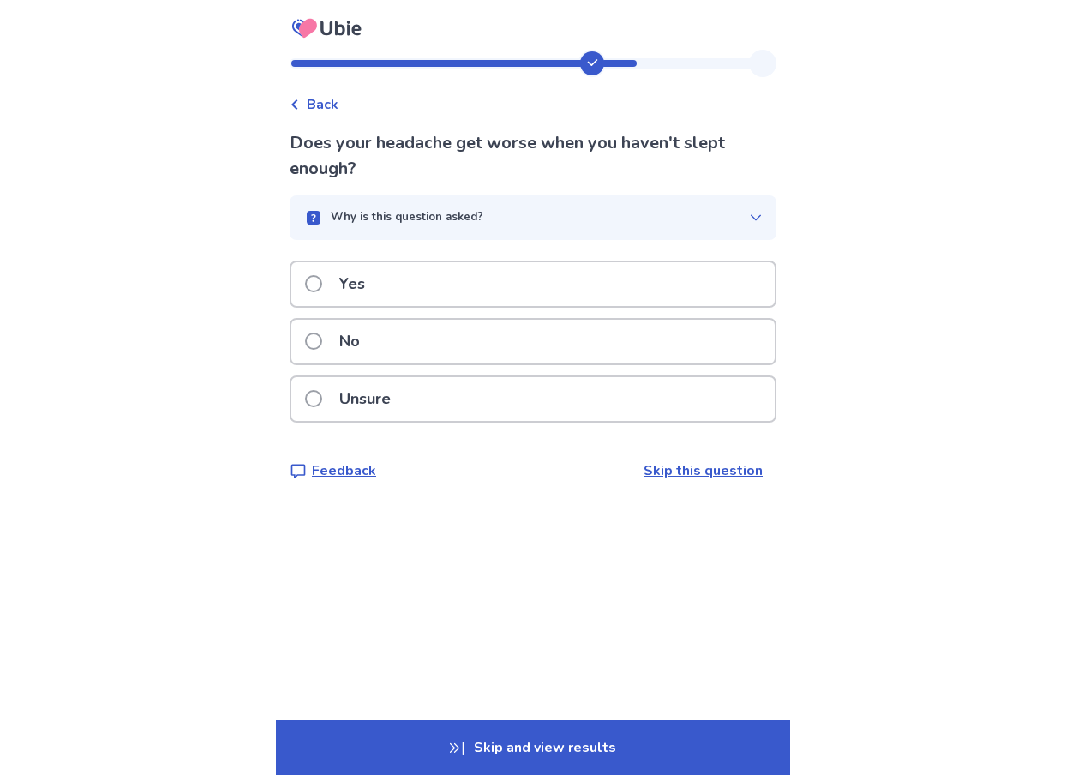
click at [322, 338] on span at bounding box center [313, 341] width 17 height 17
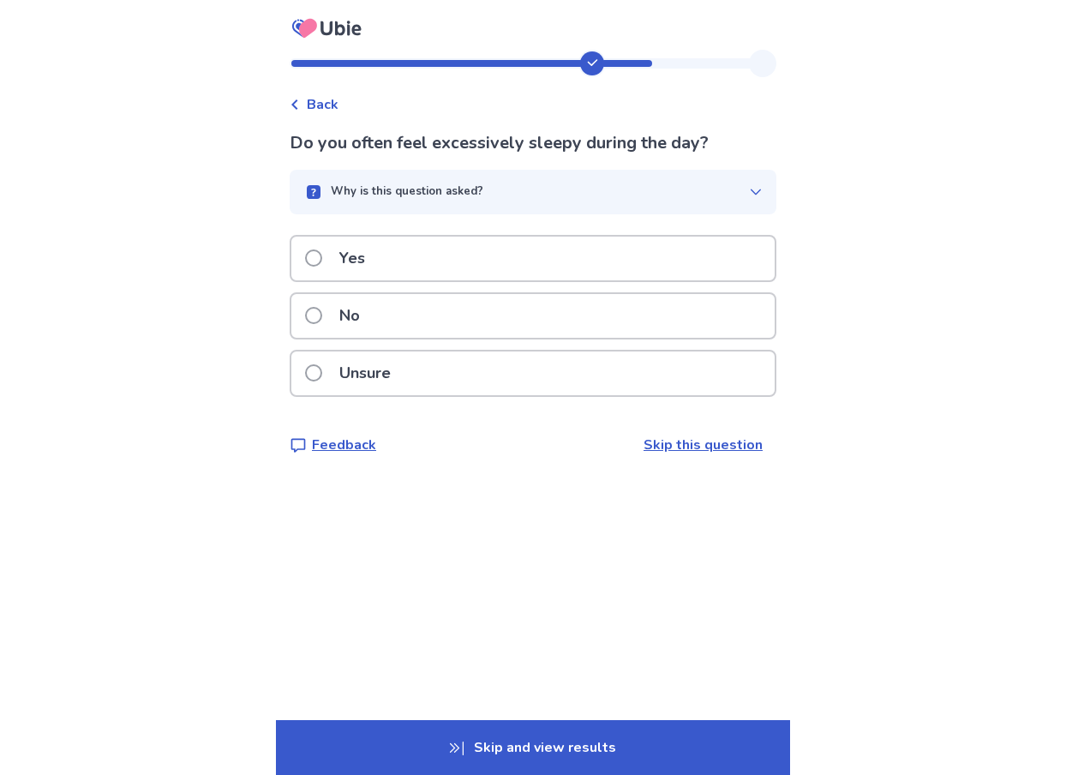
click at [322, 258] on span at bounding box center [313, 257] width 17 height 17
click at [322, 259] on span at bounding box center [313, 257] width 17 height 17
click at [322, 316] on span at bounding box center [313, 315] width 17 height 17
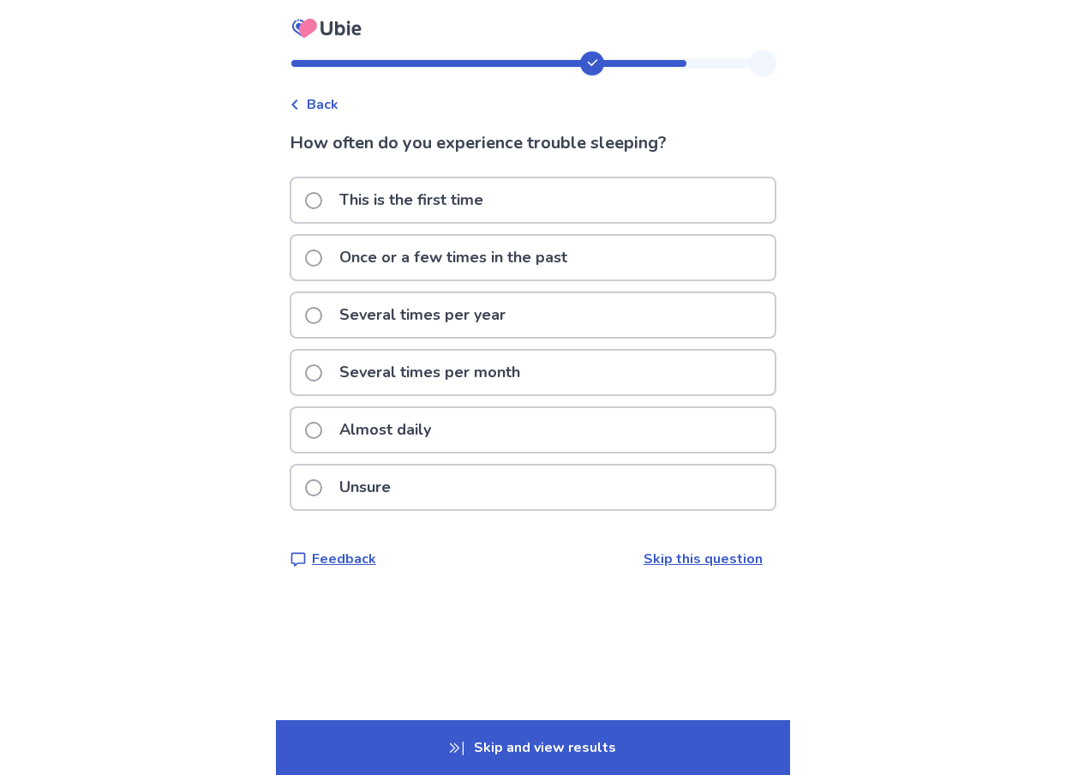
click at [320, 431] on span at bounding box center [313, 430] width 17 height 17
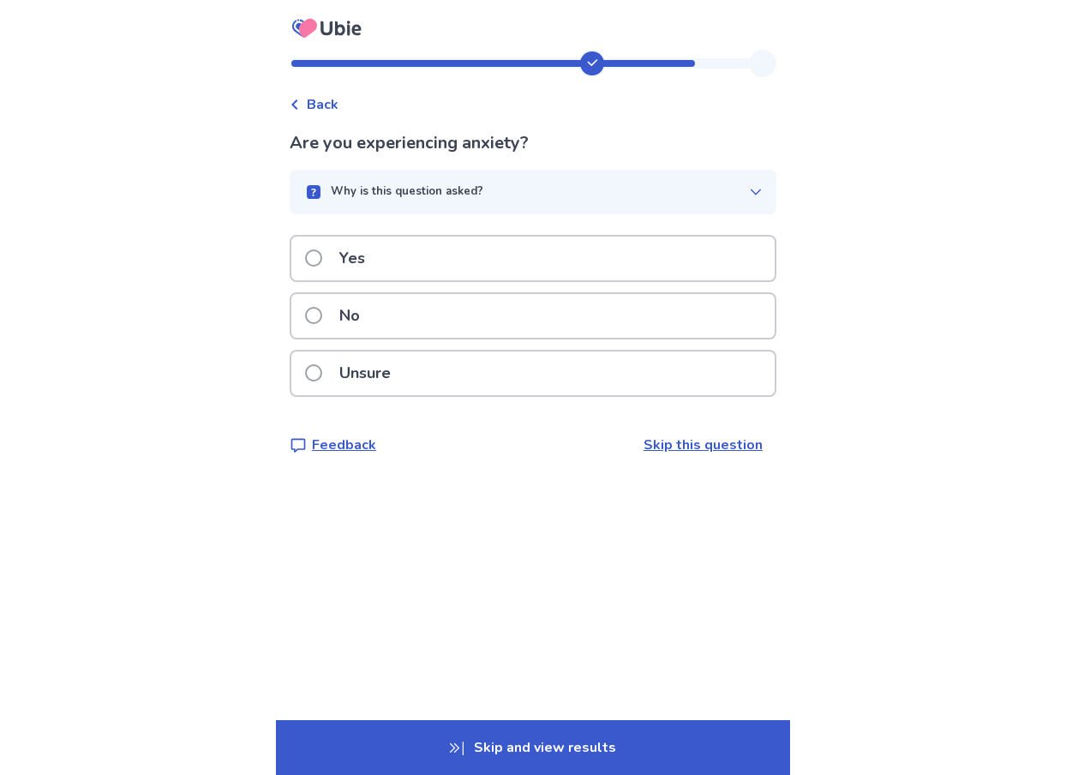
click at [322, 369] on span at bounding box center [313, 372] width 17 height 17
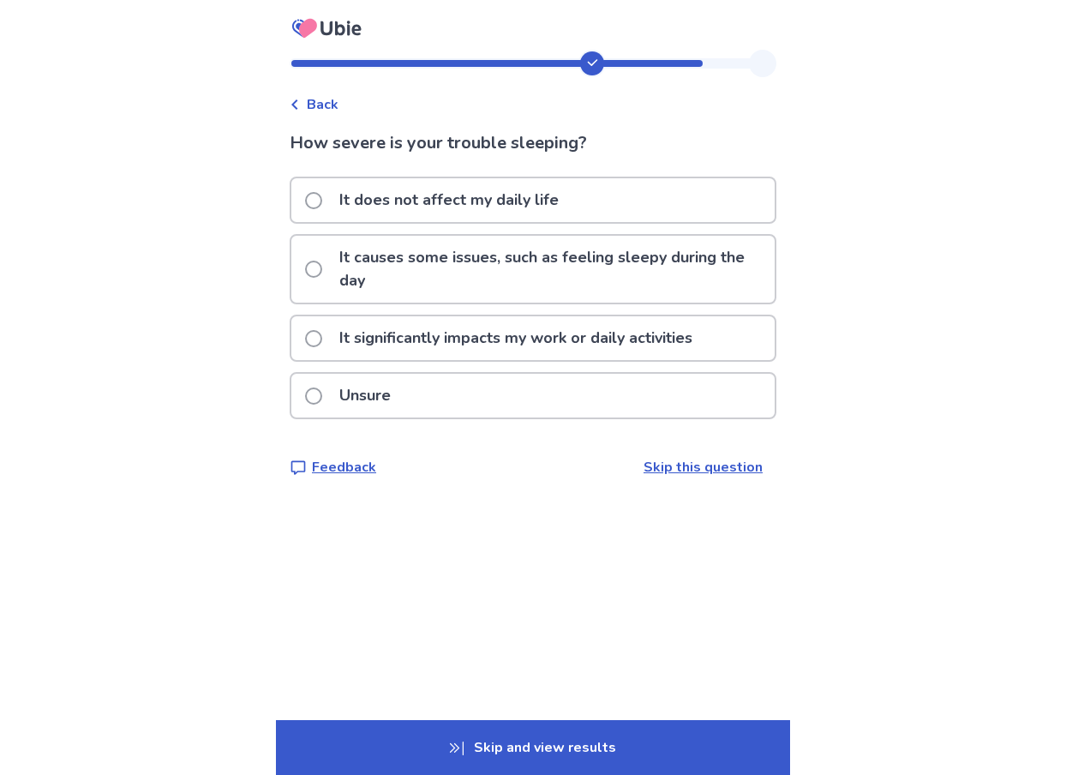
click at [322, 266] on span at bounding box center [313, 269] width 17 height 17
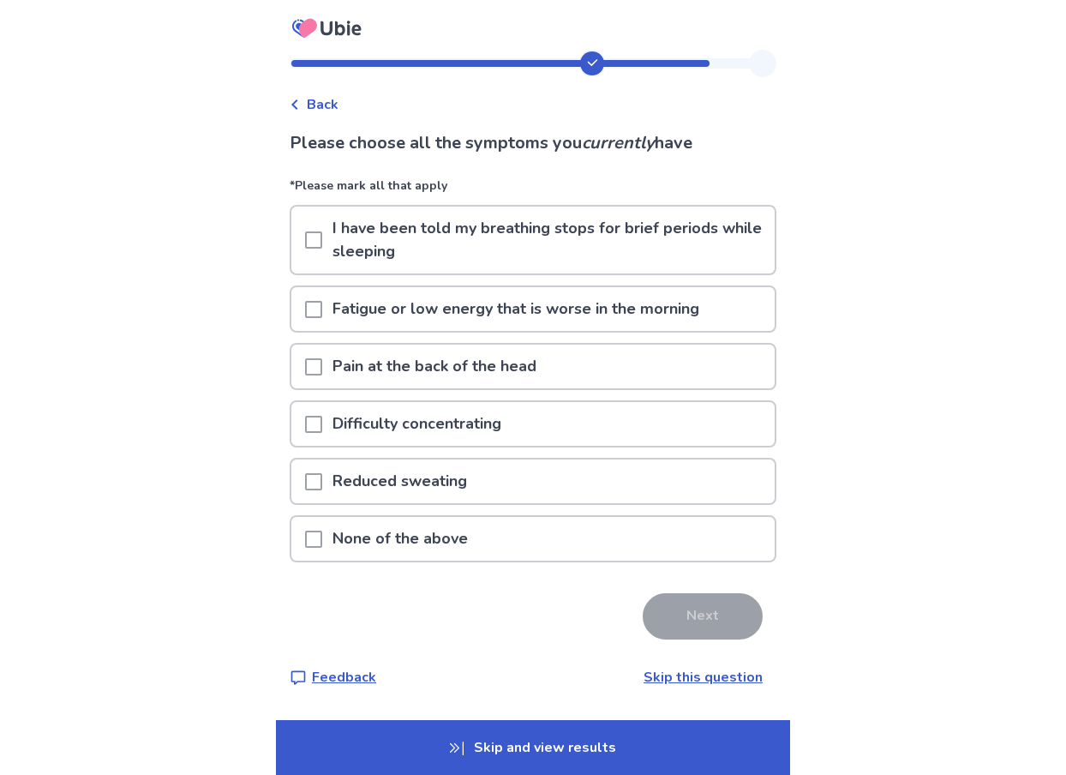
click at [322, 309] on span at bounding box center [313, 309] width 17 height 17
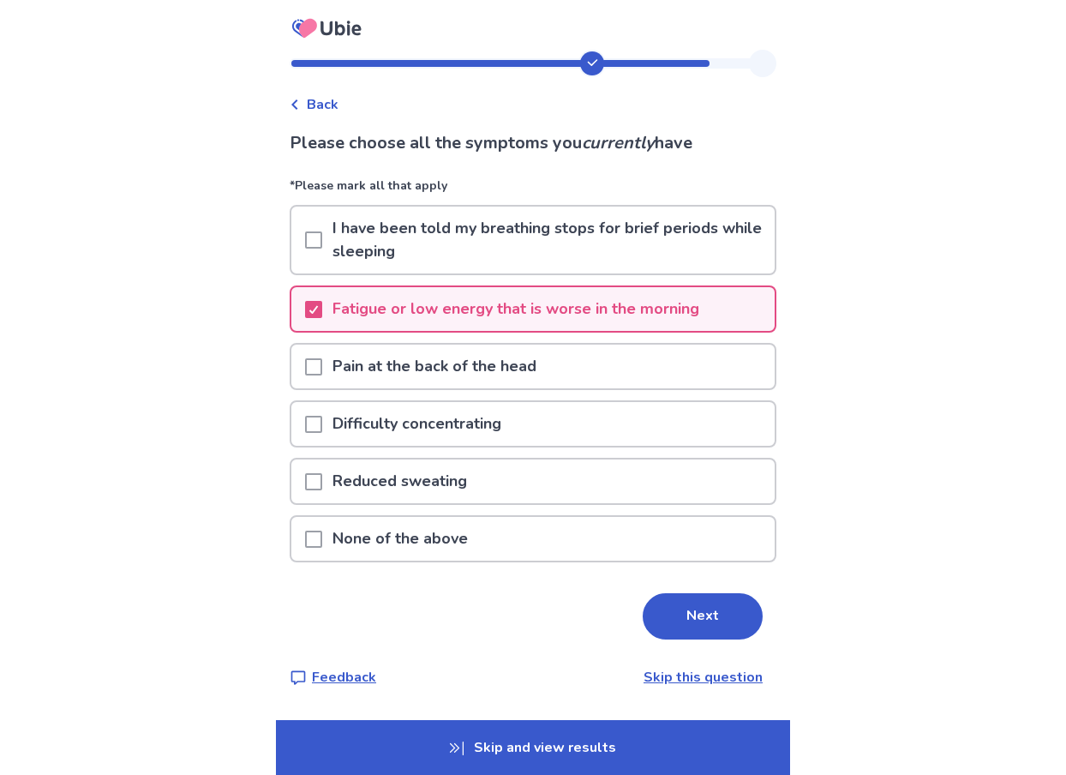
click at [322, 423] on span at bounding box center [313, 424] width 17 height 17
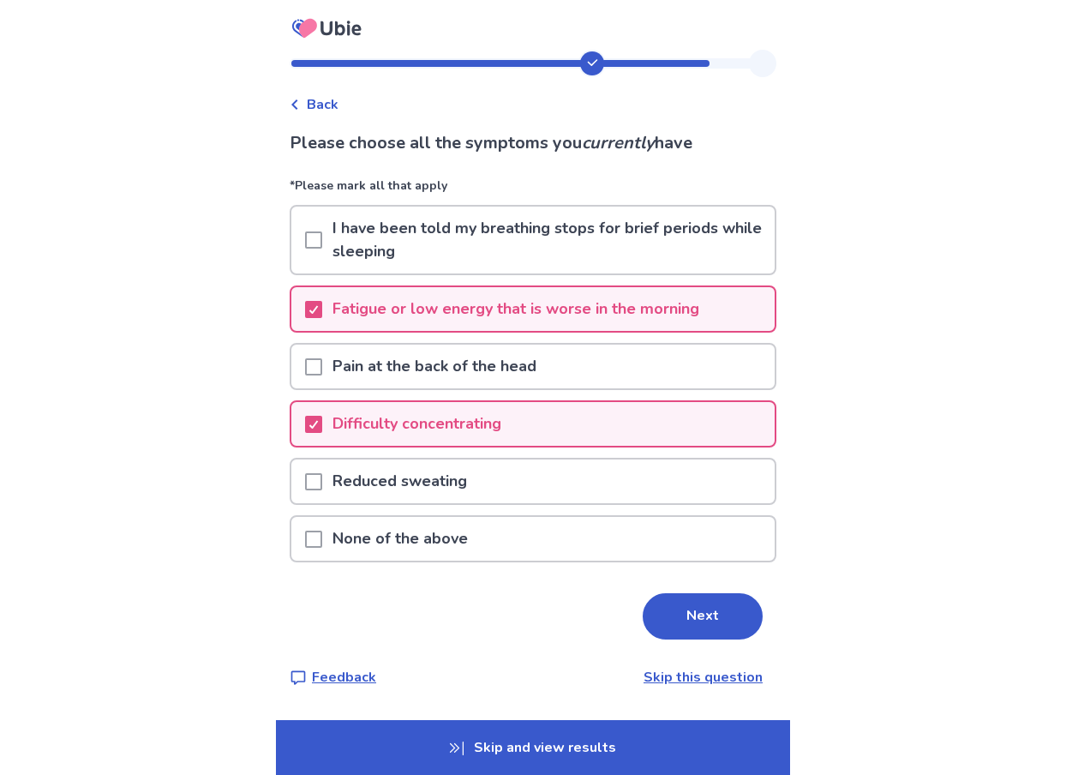
click at [321, 368] on span at bounding box center [313, 366] width 17 height 17
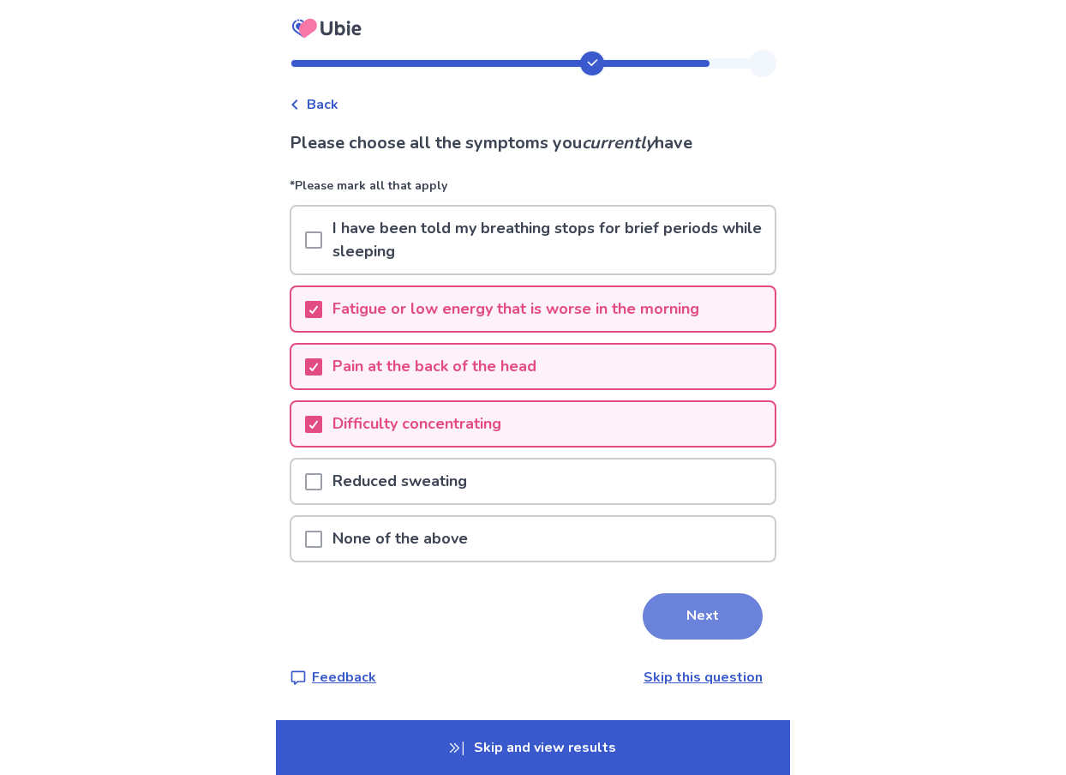
click at [692, 616] on button "Next" at bounding box center [703, 616] width 120 height 46
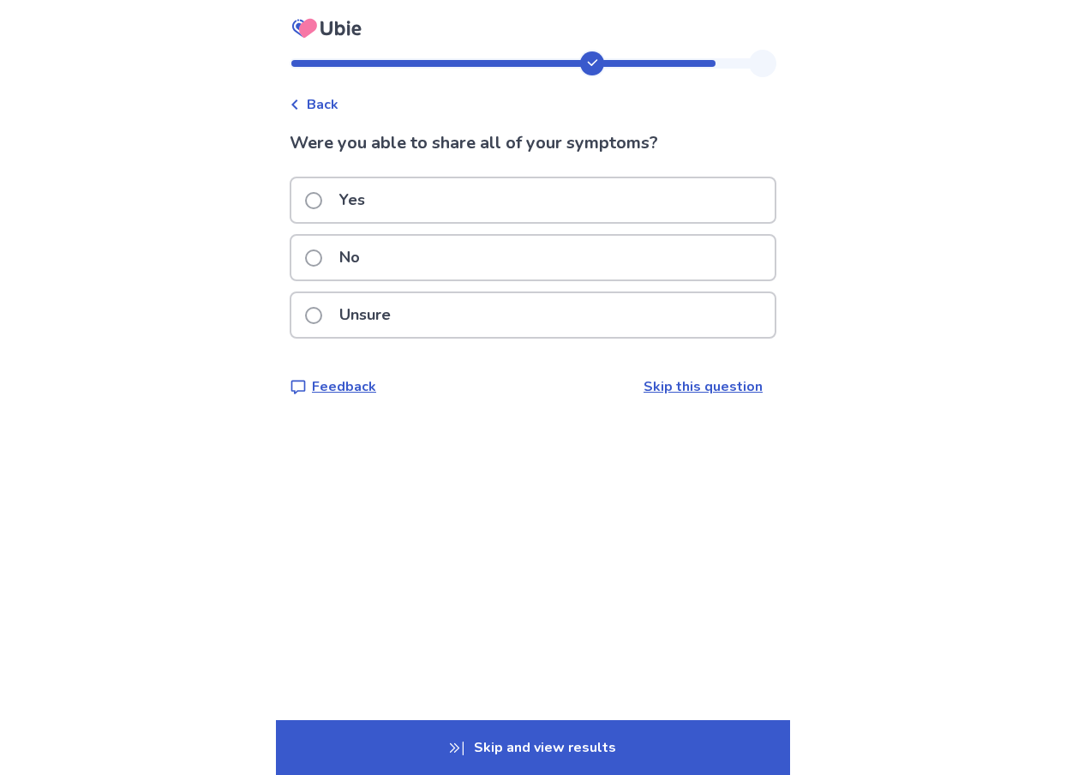
click at [321, 204] on span at bounding box center [313, 200] width 17 height 17
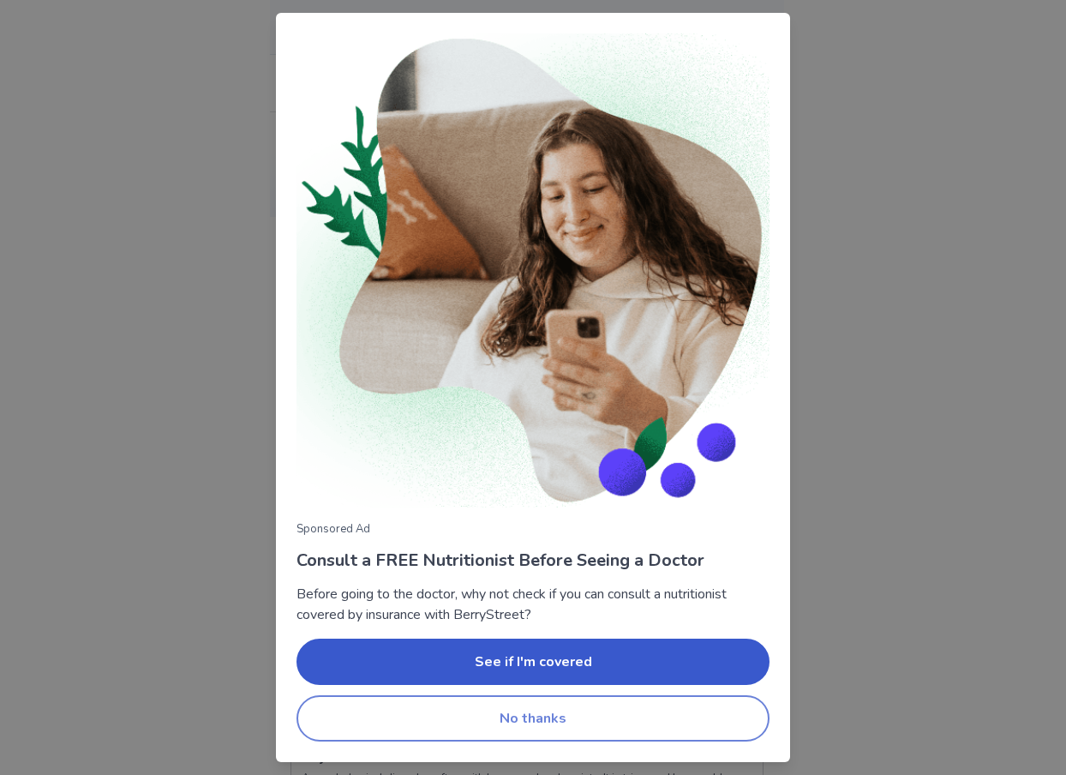
click at [543, 727] on button "No thanks" at bounding box center [533, 718] width 473 height 46
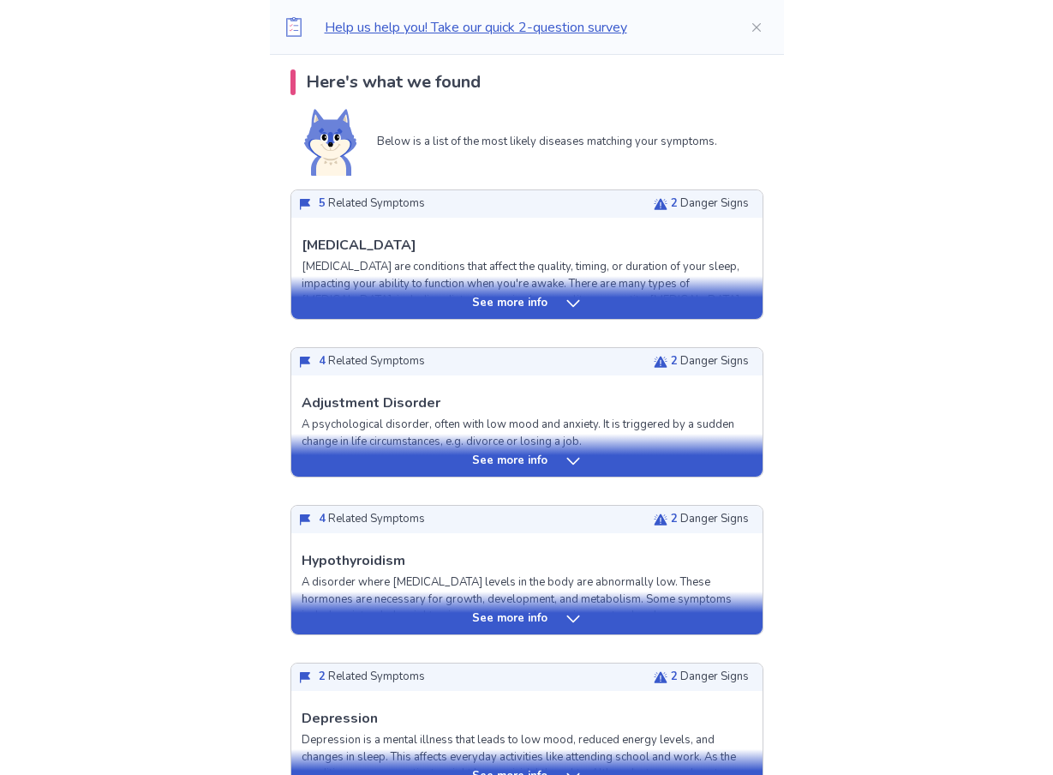
scroll to position [429, 0]
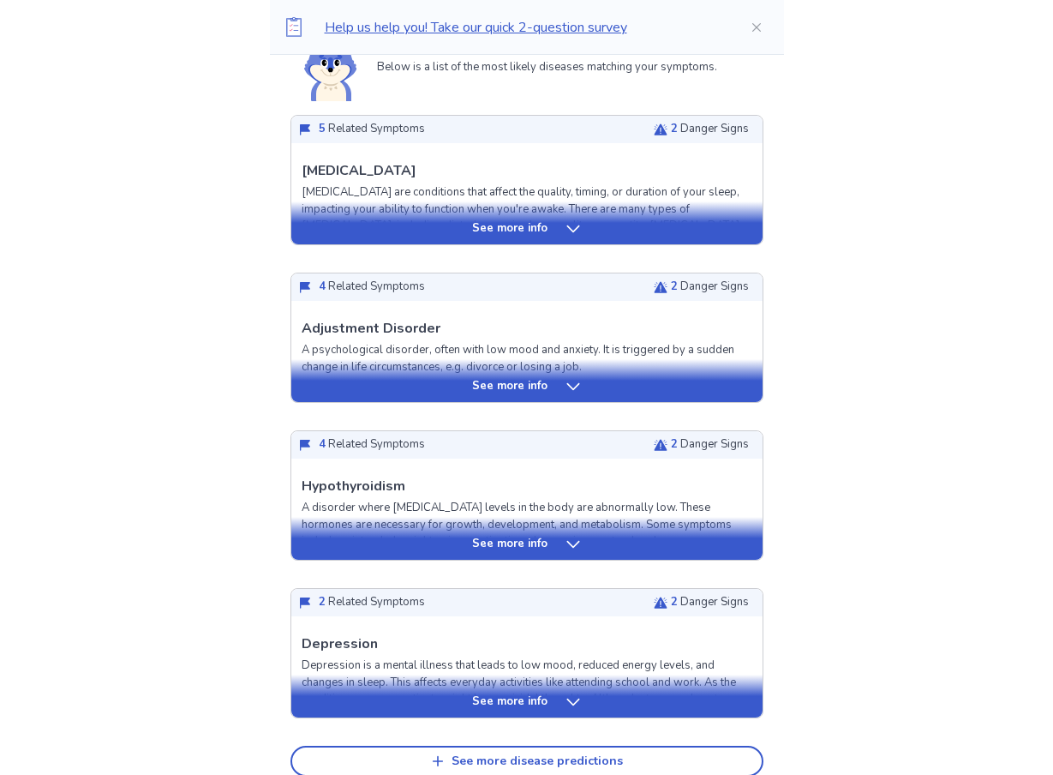
click at [571, 548] on icon at bounding box center [572, 544] width 13 height 7
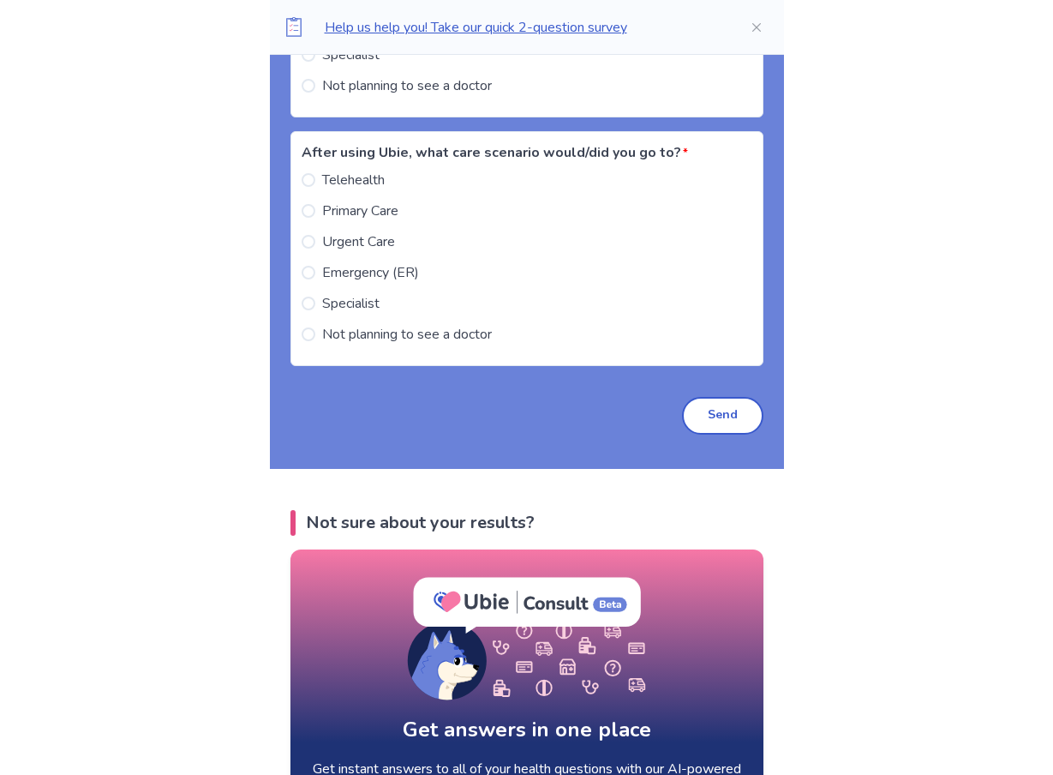
scroll to position [3085, 0]
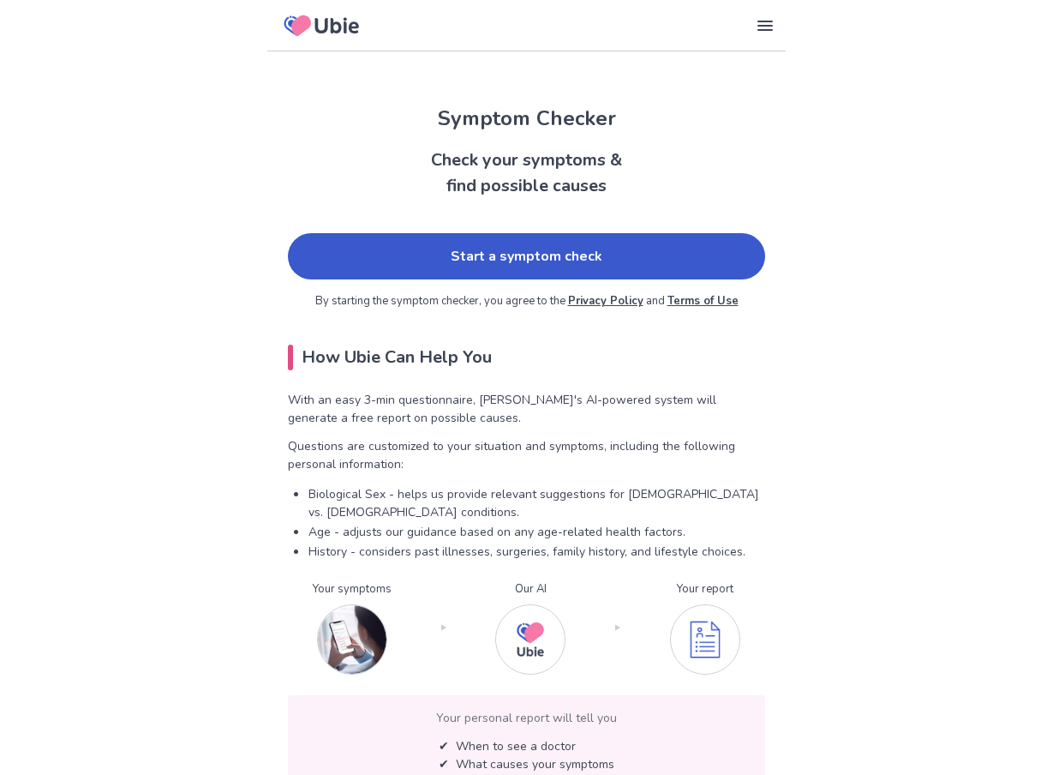
click at [532, 251] on link "Start a symptom check" at bounding box center [526, 256] width 477 height 46
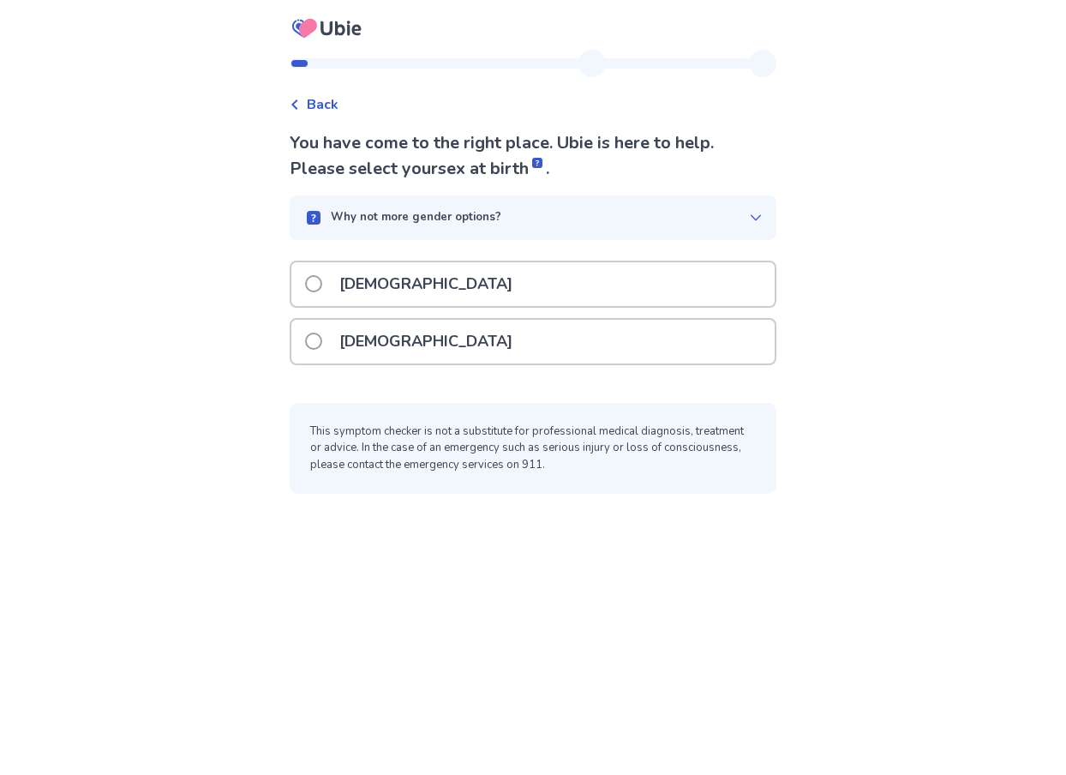
click at [319, 343] on span at bounding box center [313, 341] width 17 height 17
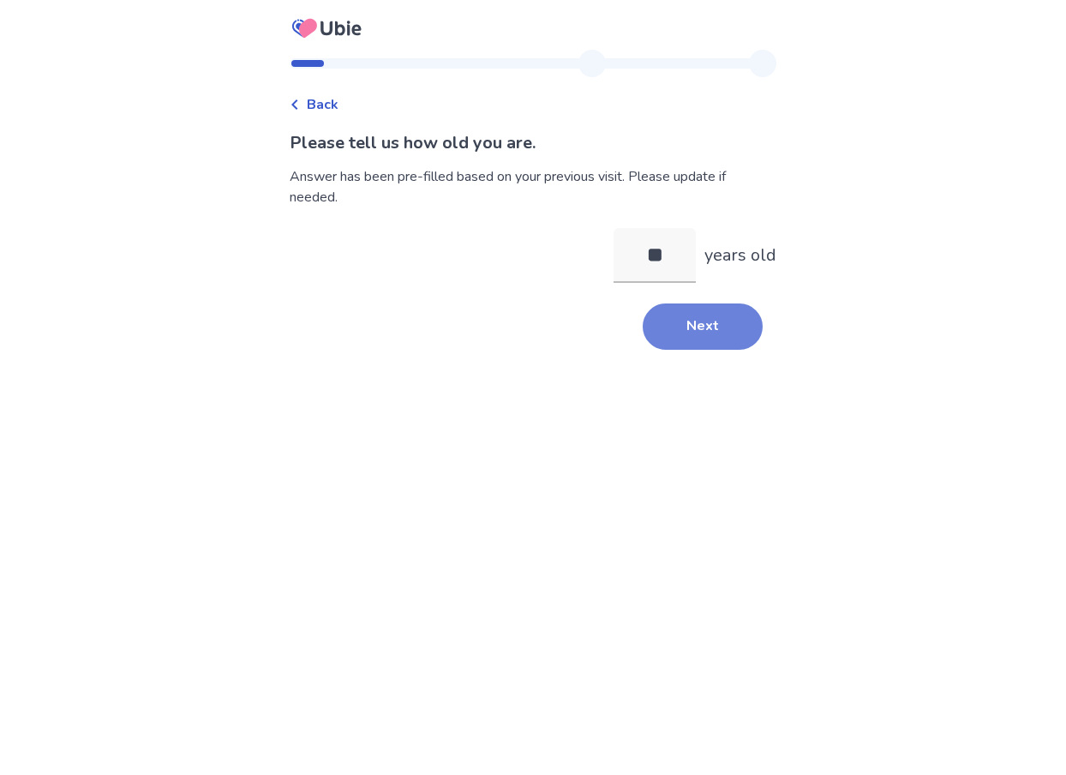
click at [704, 332] on button "Next" at bounding box center [703, 326] width 120 height 46
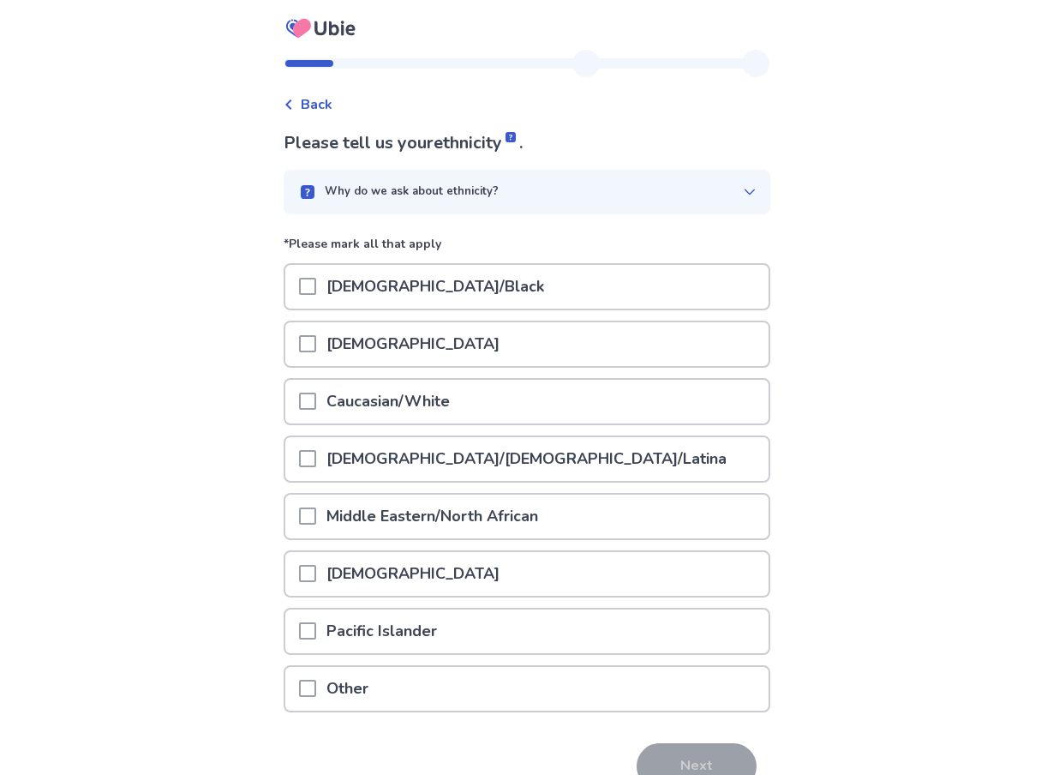
click at [316, 403] on span at bounding box center [307, 401] width 17 height 17
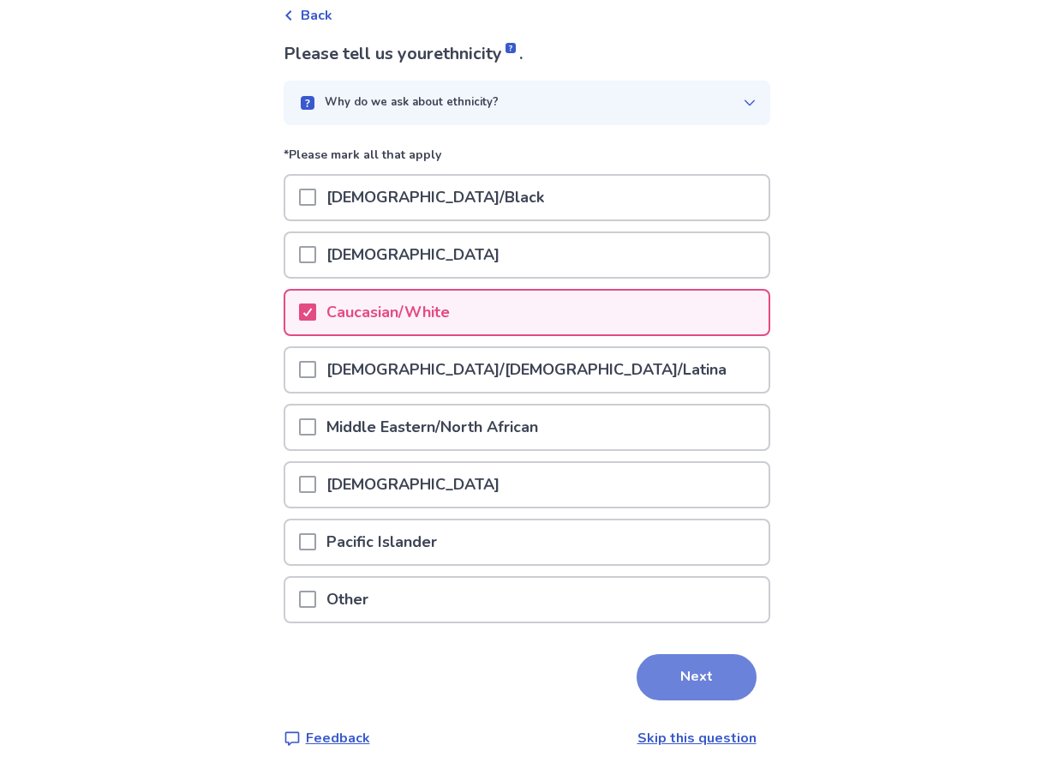
scroll to position [90, 0]
click at [681, 687] on button "Next" at bounding box center [697, 676] width 120 height 46
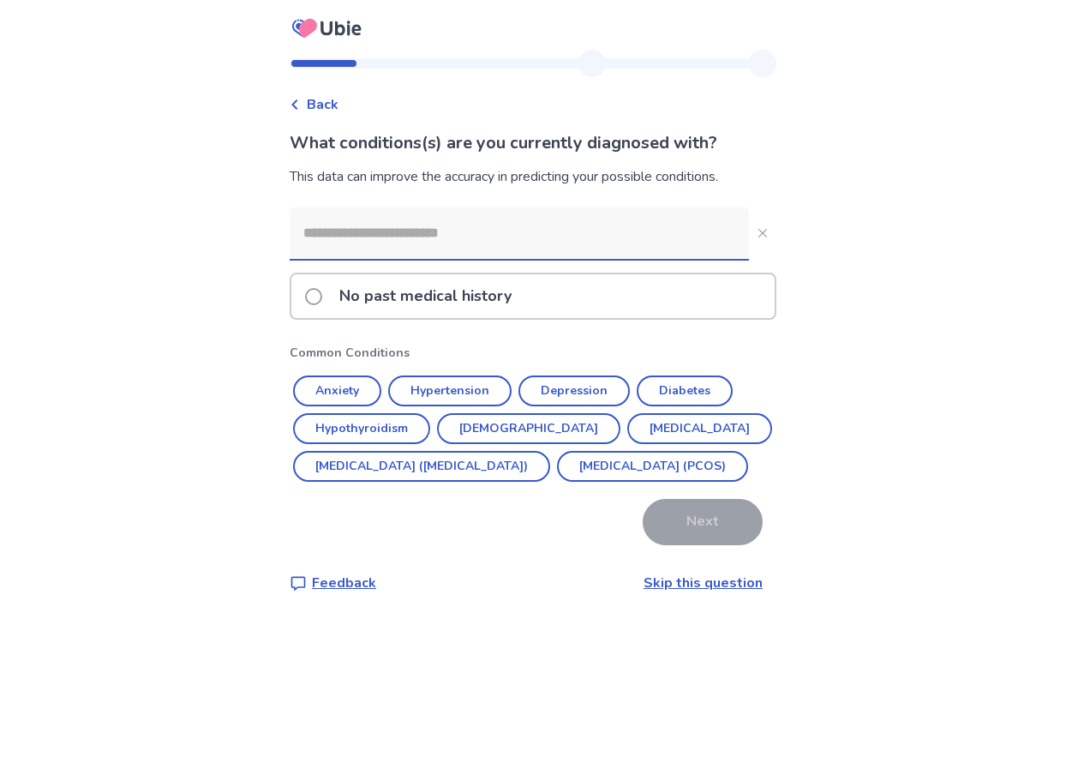
click at [322, 296] on span at bounding box center [313, 296] width 17 height 17
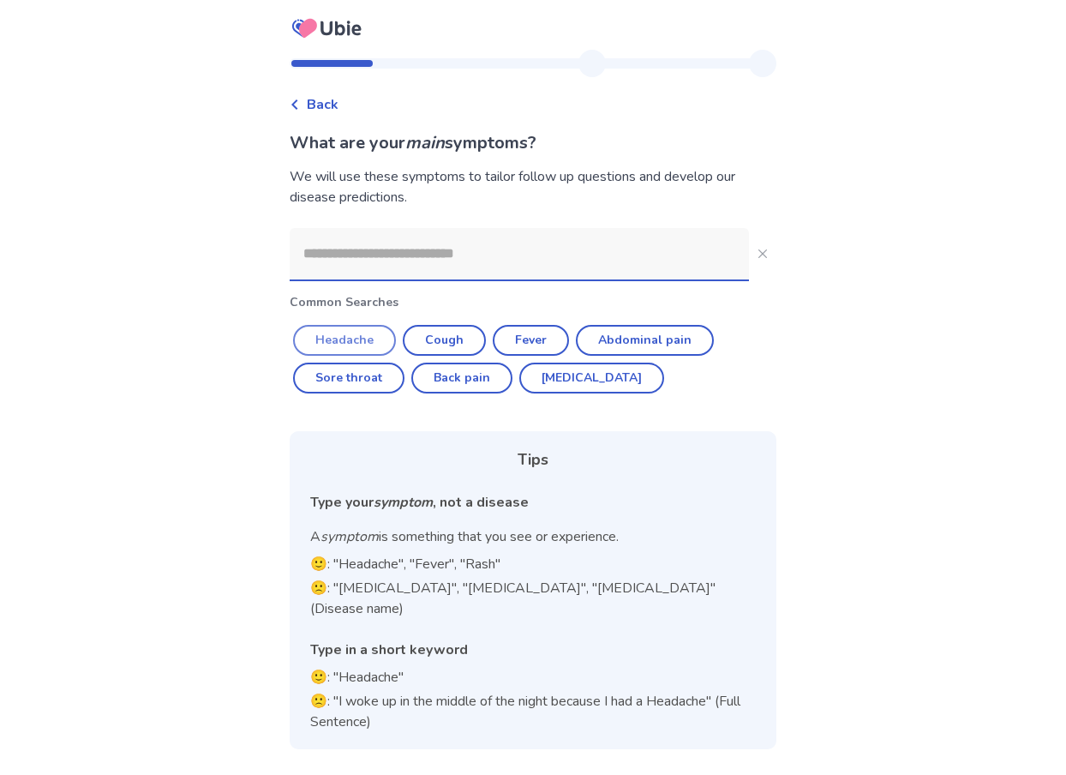
click at [358, 342] on button "Headache" at bounding box center [344, 340] width 103 height 31
type input "********"
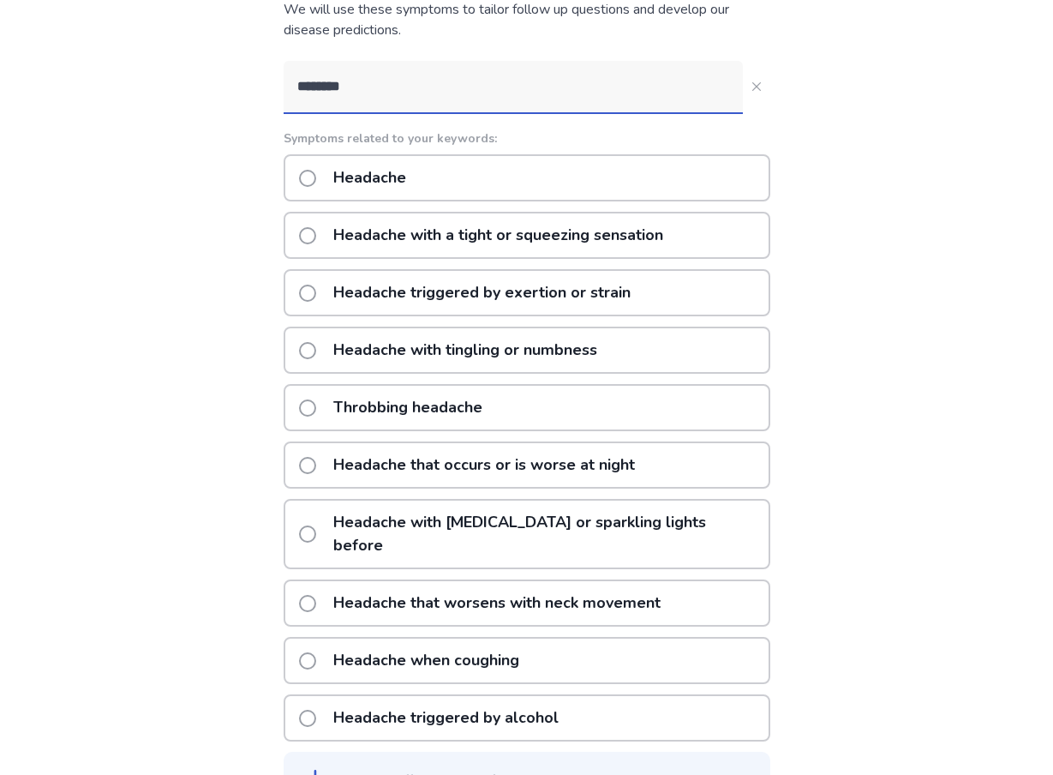
scroll to position [171, 0]
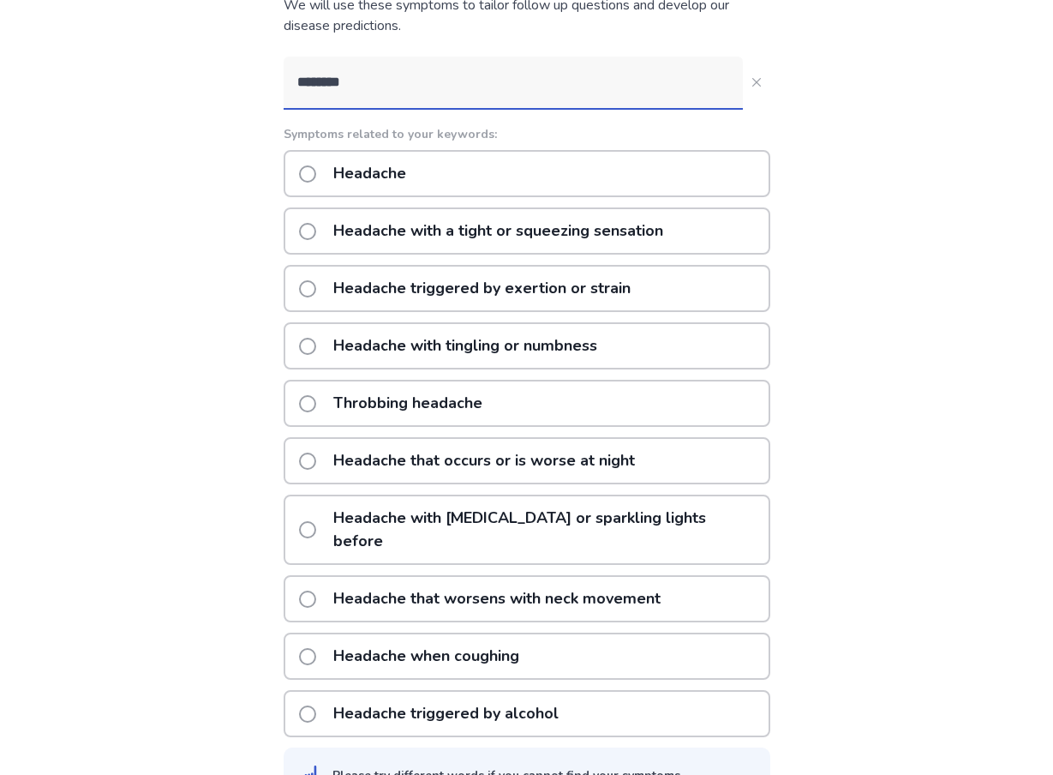
click at [316, 408] on span at bounding box center [307, 403] width 17 height 17
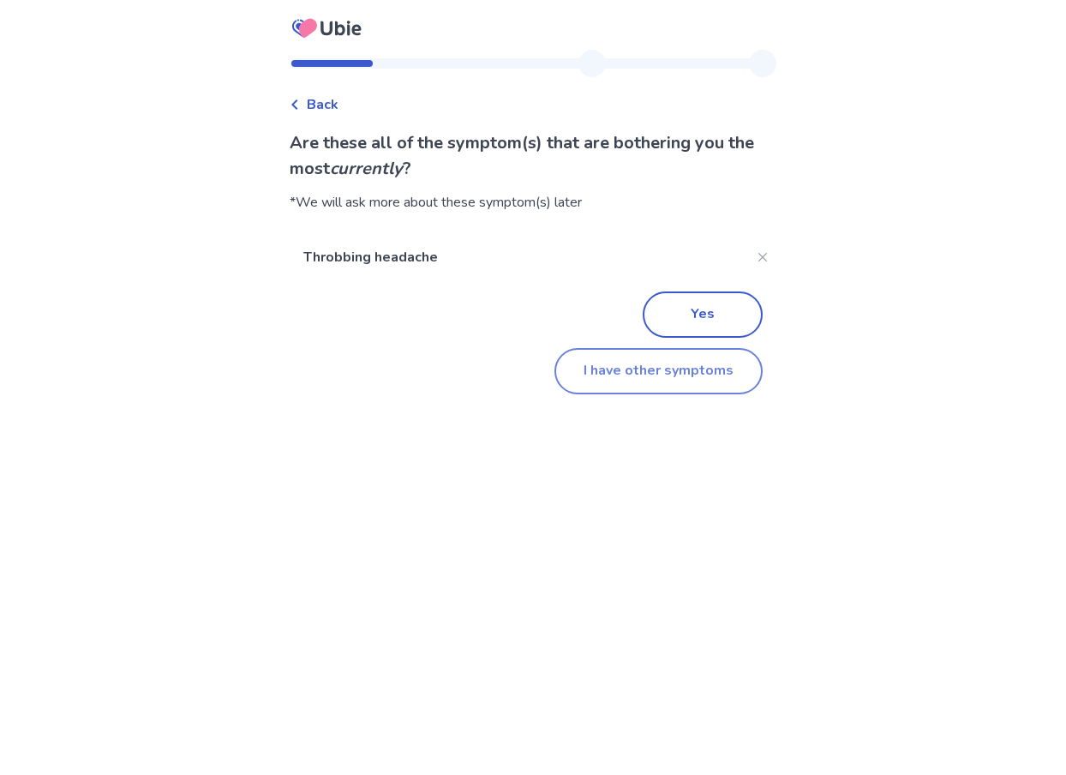
click at [614, 369] on button "I have other symptoms" at bounding box center [658, 371] width 208 height 46
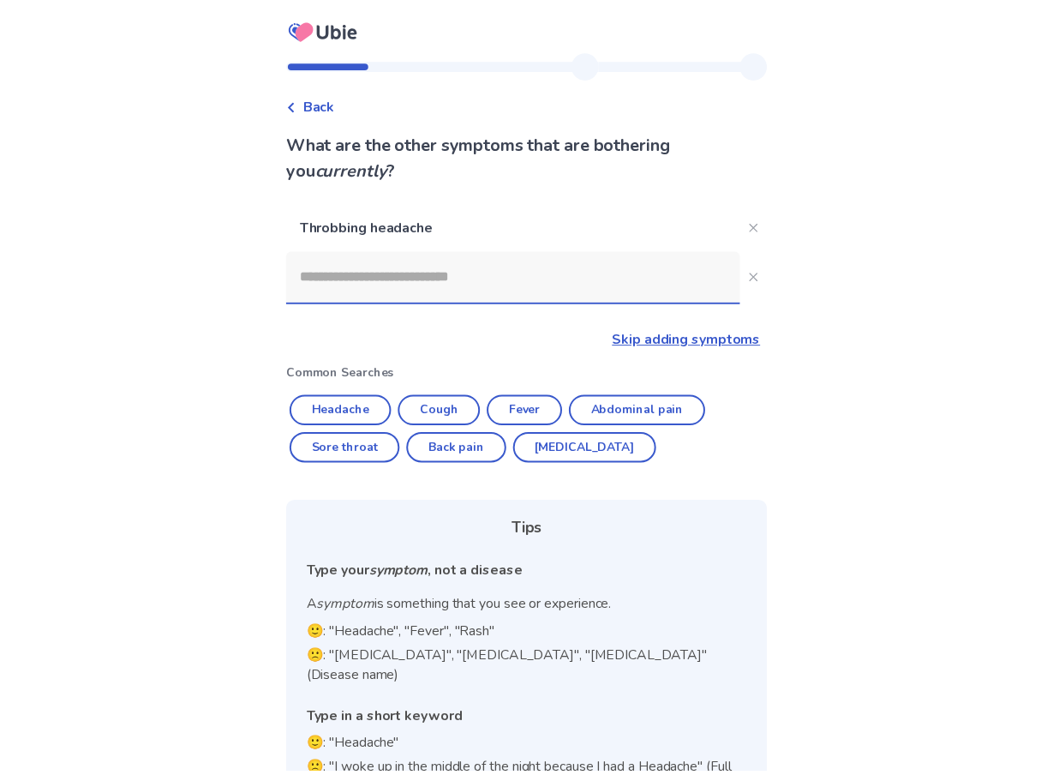
scroll to position [45, 0]
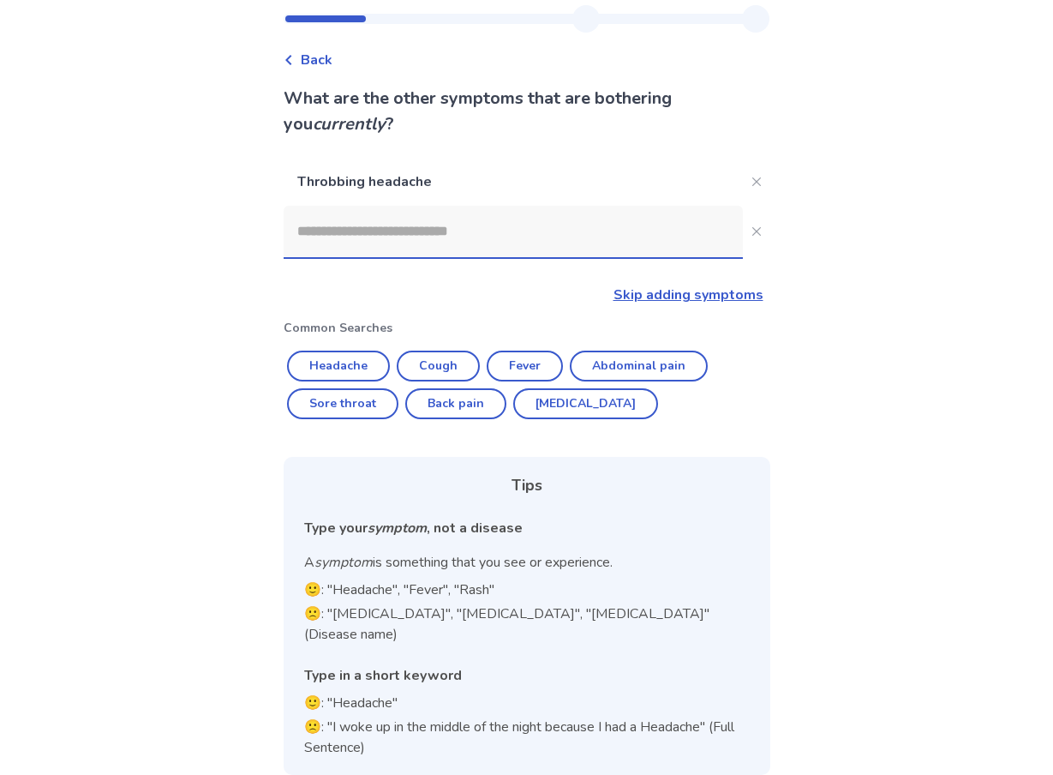
click at [321, 237] on input at bounding box center [513, 231] width 459 height 51
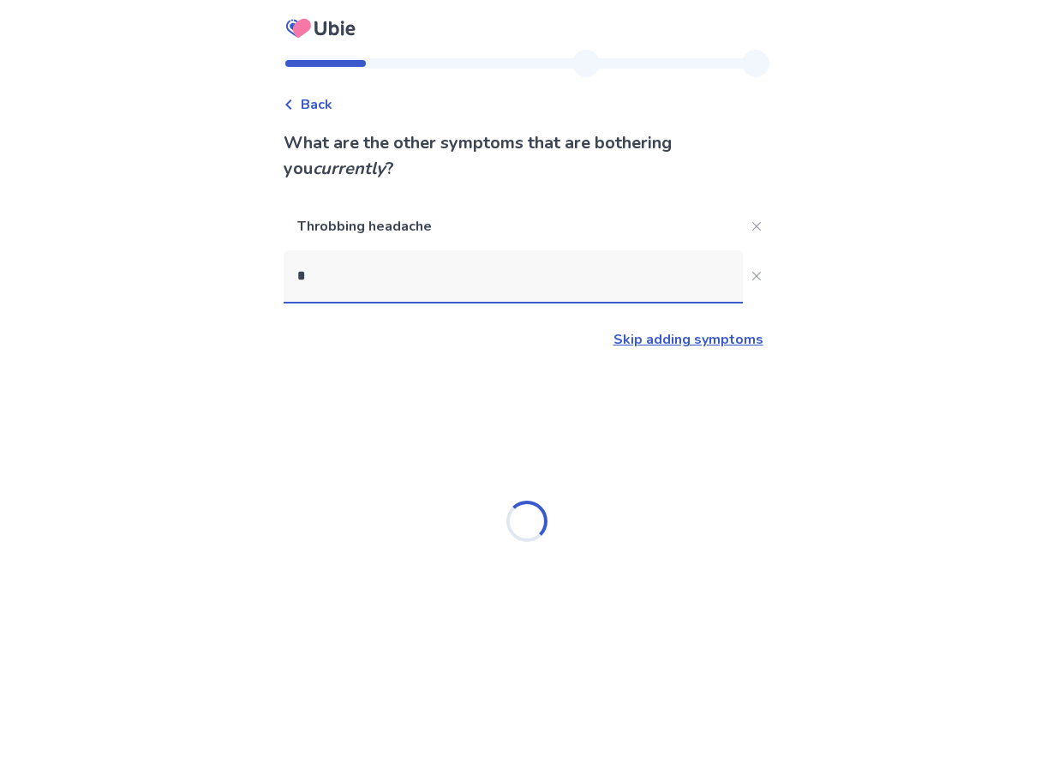
scroll to position [0, 0]
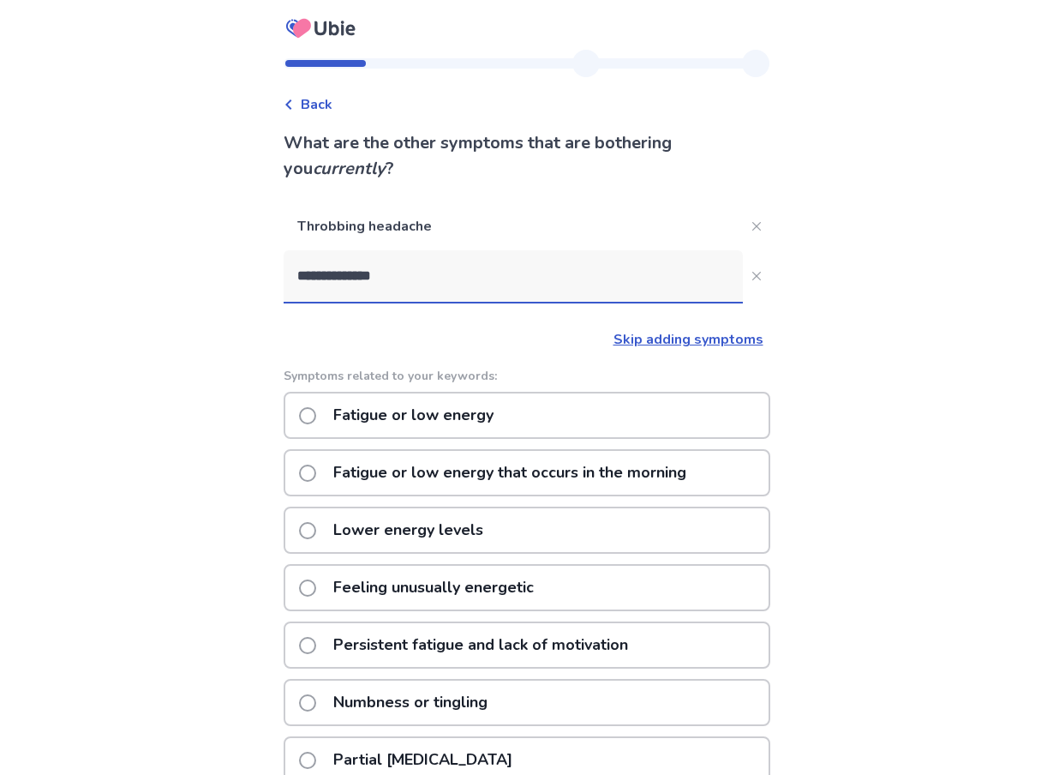
type input "**********"
click at [316, 413] on span at bounding box center [307, 415] width 17 height 17
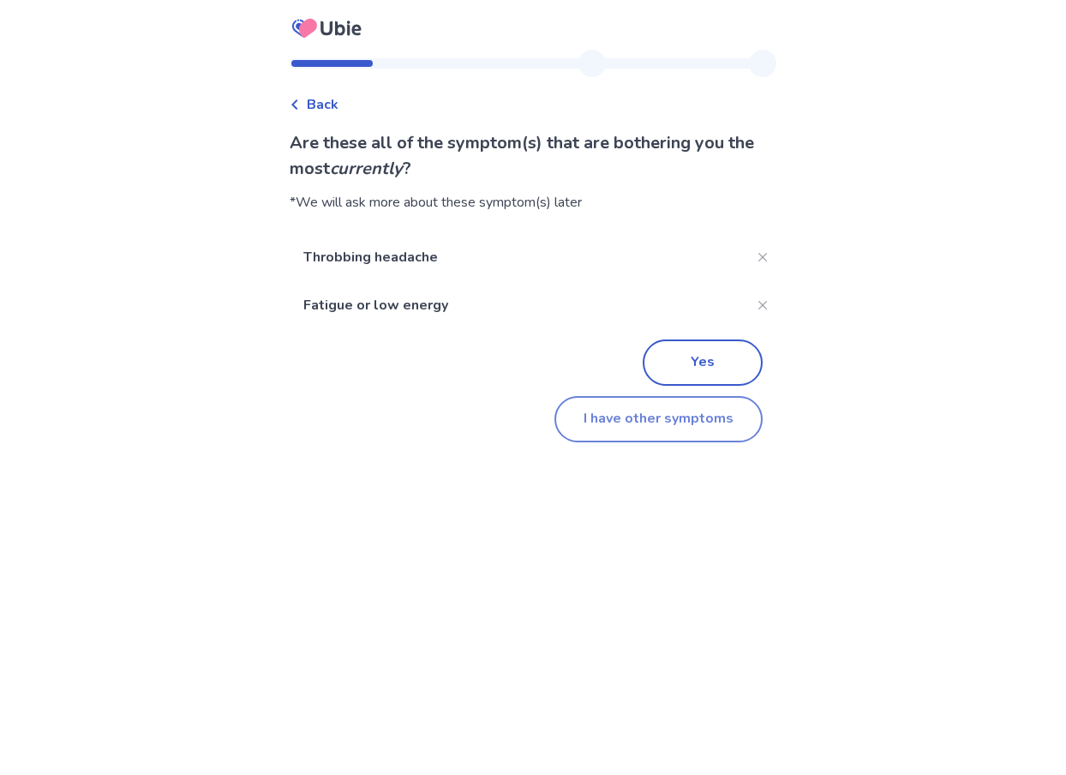
click at [634, 421] on button "I have other symptoms" at bounding box center [658, 419] width 208 height 46
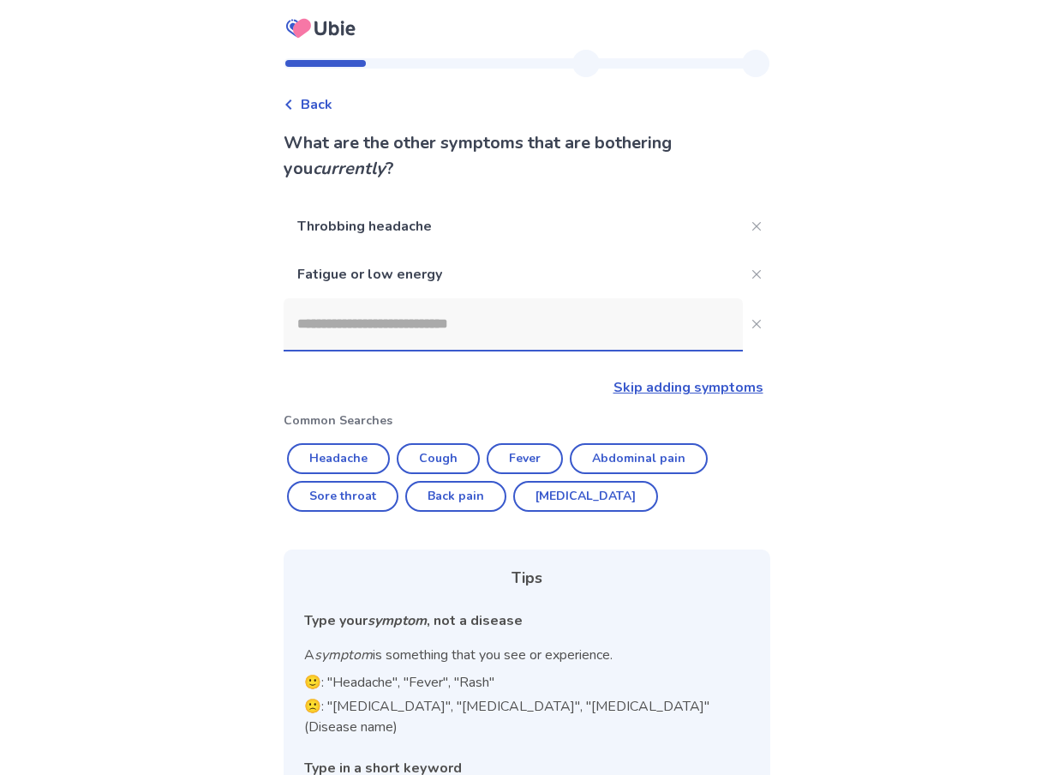
click at [438, 333] on input at bounding box center [513, 323] width 459 height 51
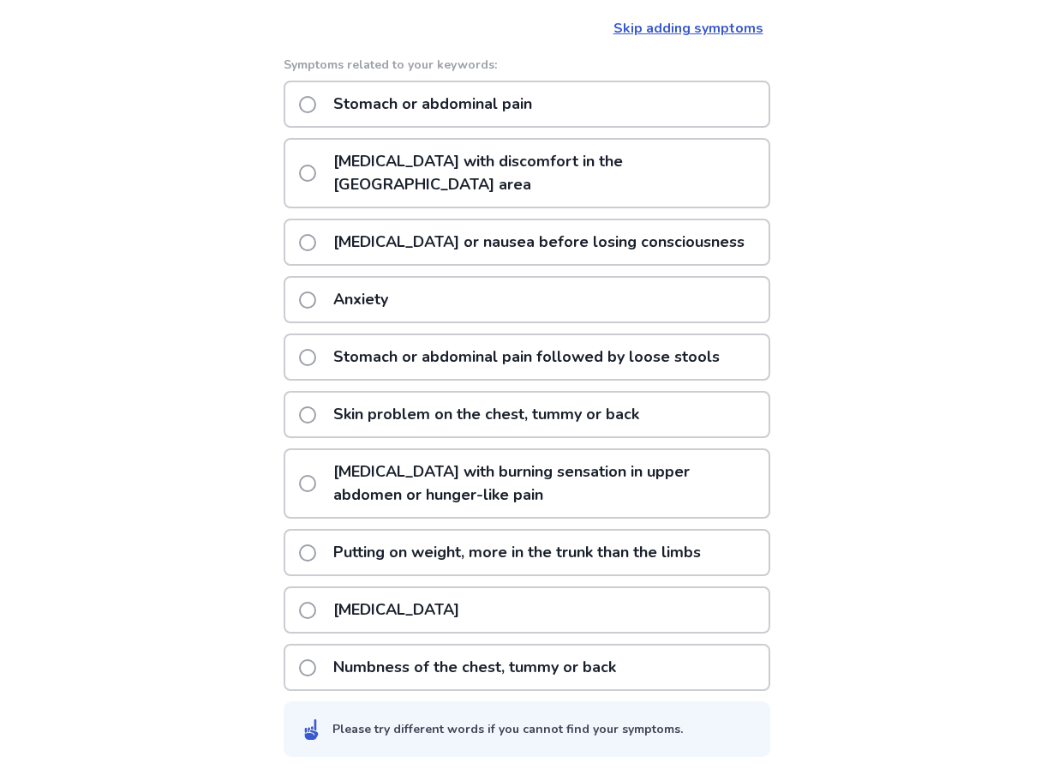
scroll to position [362, 0]
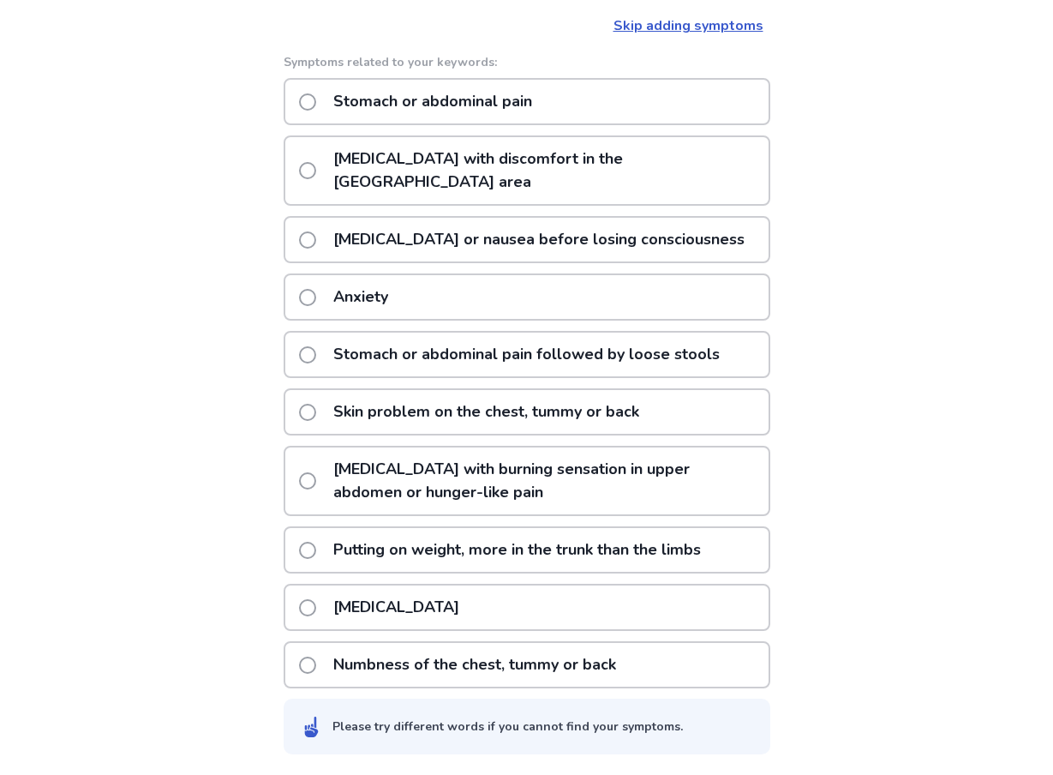
type input "**********"
click at [315, 608] on span at bounding box center [307, 607] width 17 height 17
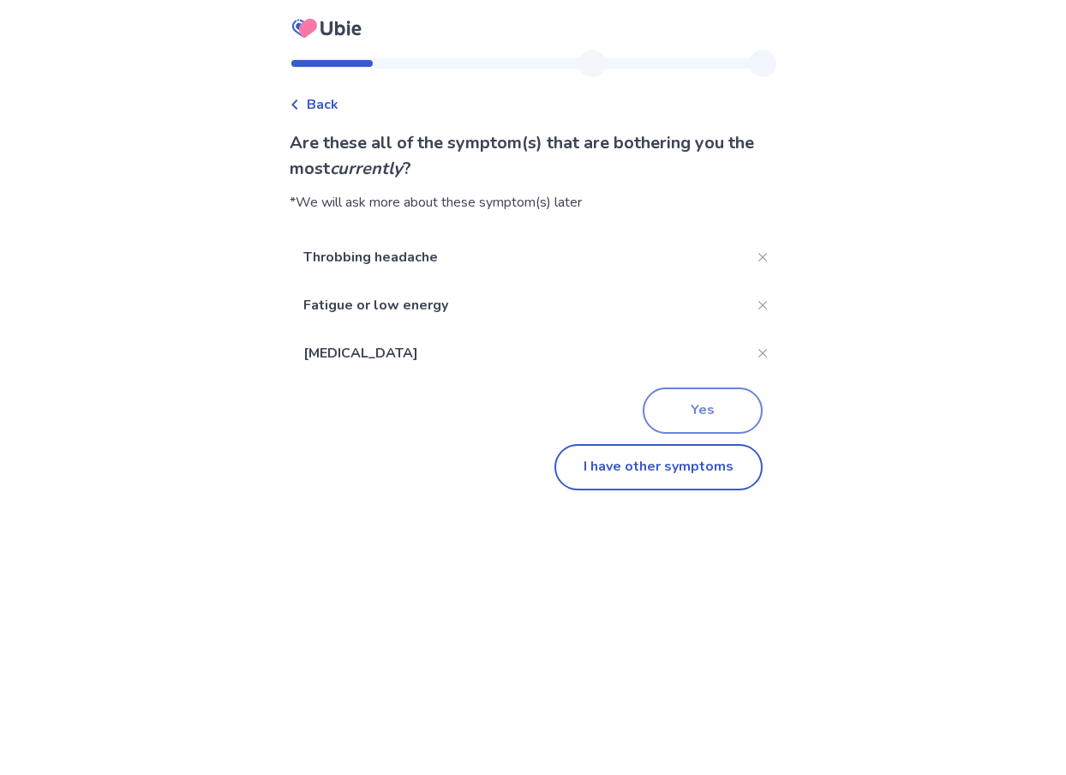
click at [682, 419] on button "Yes" at bounding box center [703, 410] width 120 height 46
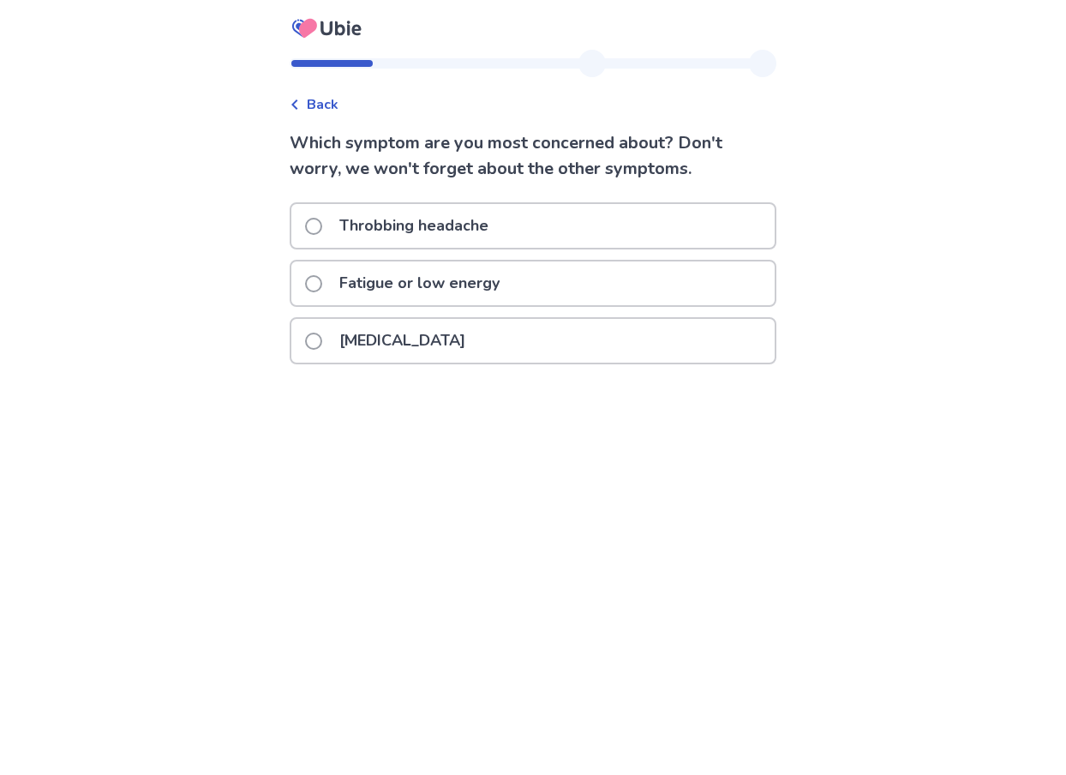
click at [322, 289] on span at bounding box center [313, 283] width 17 height 17
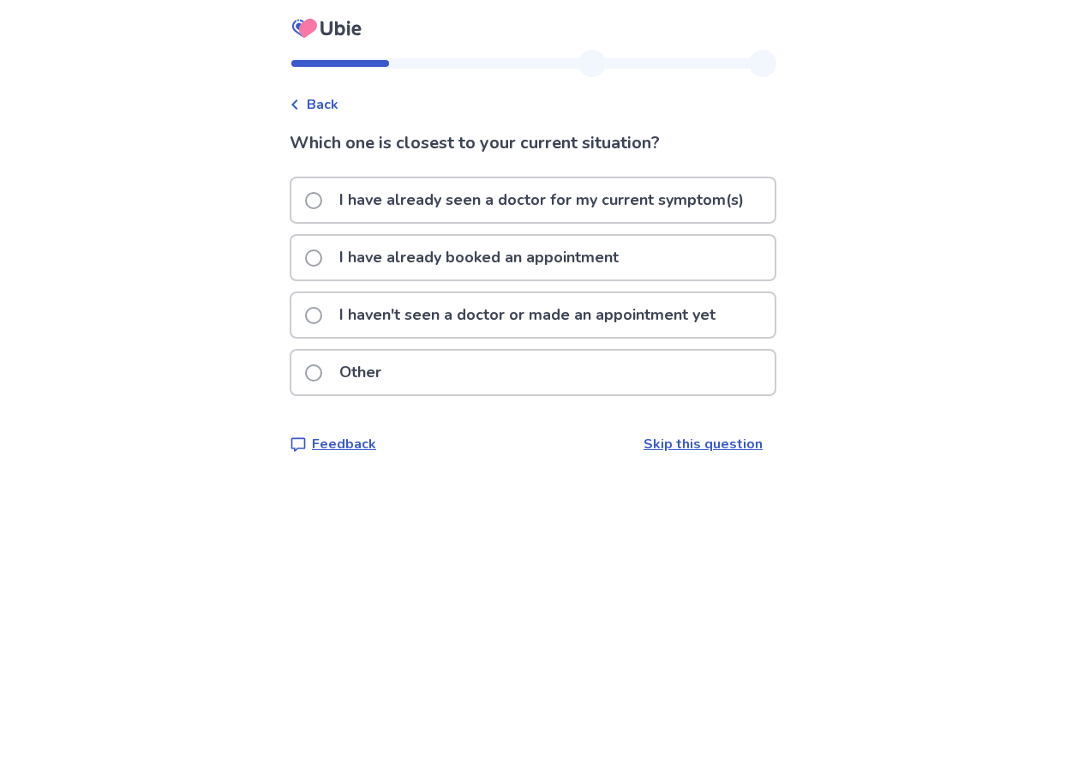
click at [322, 320] on span at bounding box center [313, 315] width 17 height 17
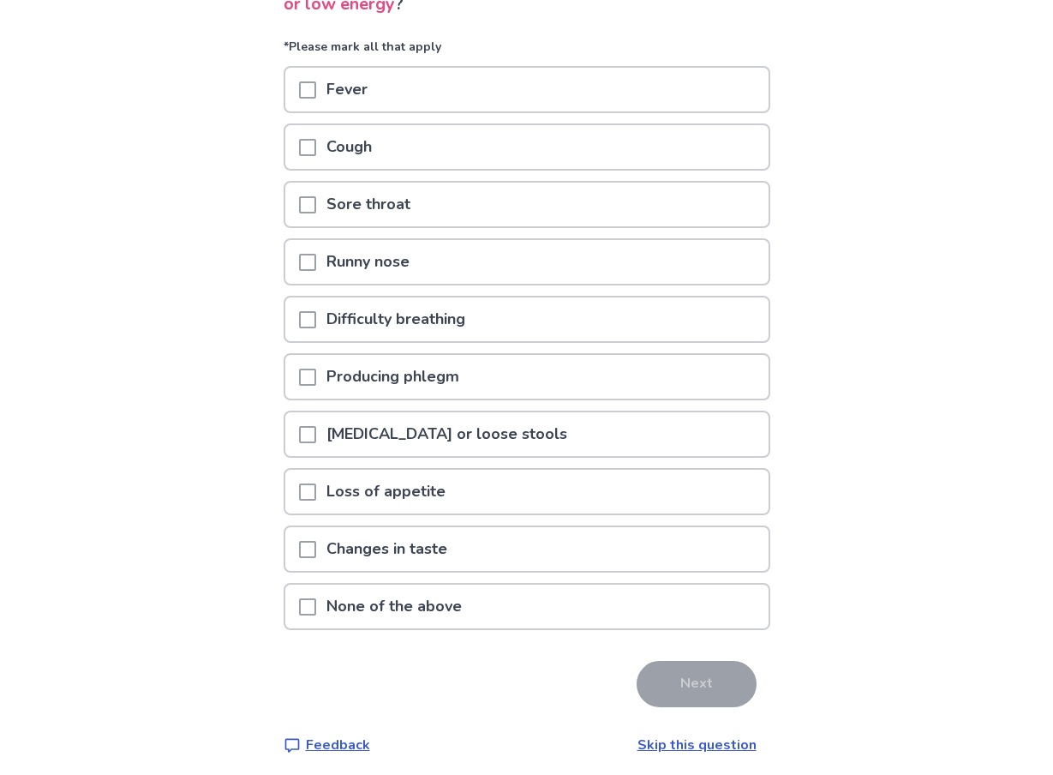
scroll to position [171, 0]
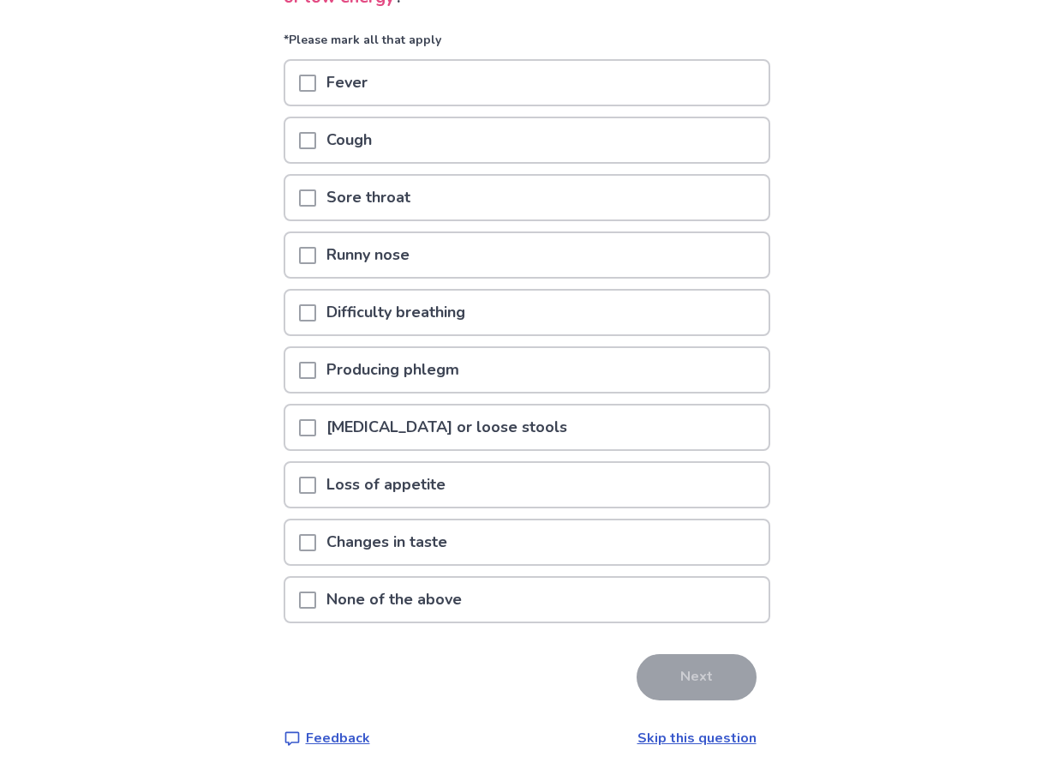
click at [316, 598] on span at bounding box center [307, 599] width 17 height 17
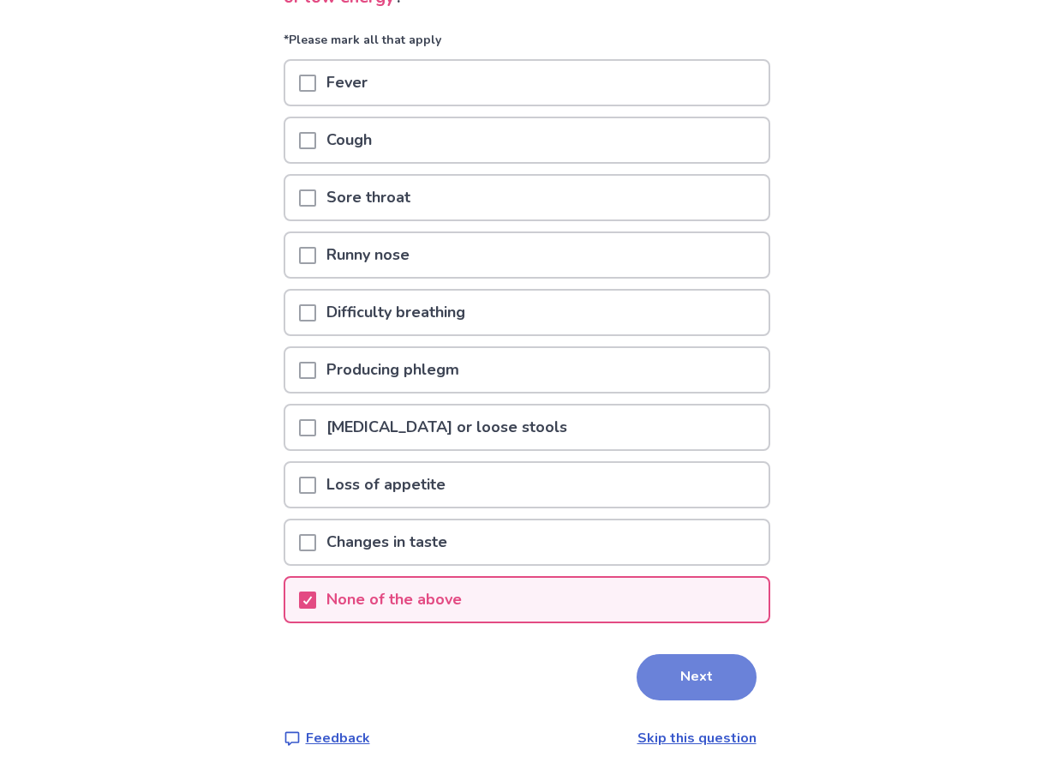
click at [686, 672] on button "Next" at bounding box center [697, 677] width 120 height 46
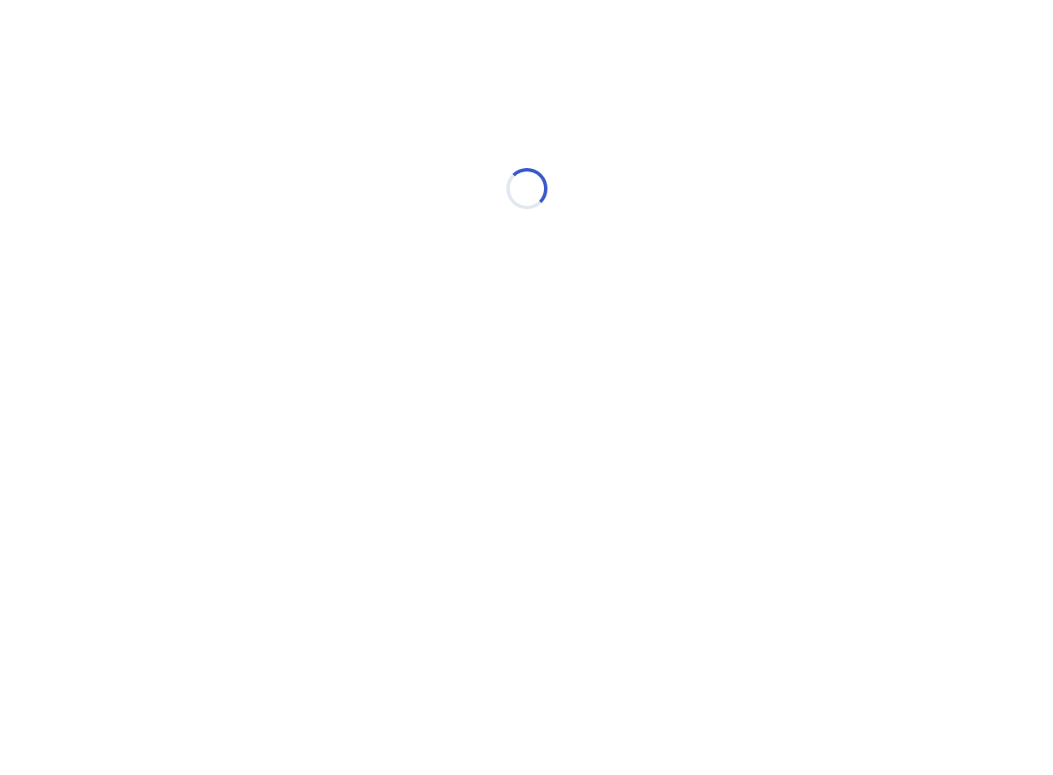
scroll to position [0, 0]
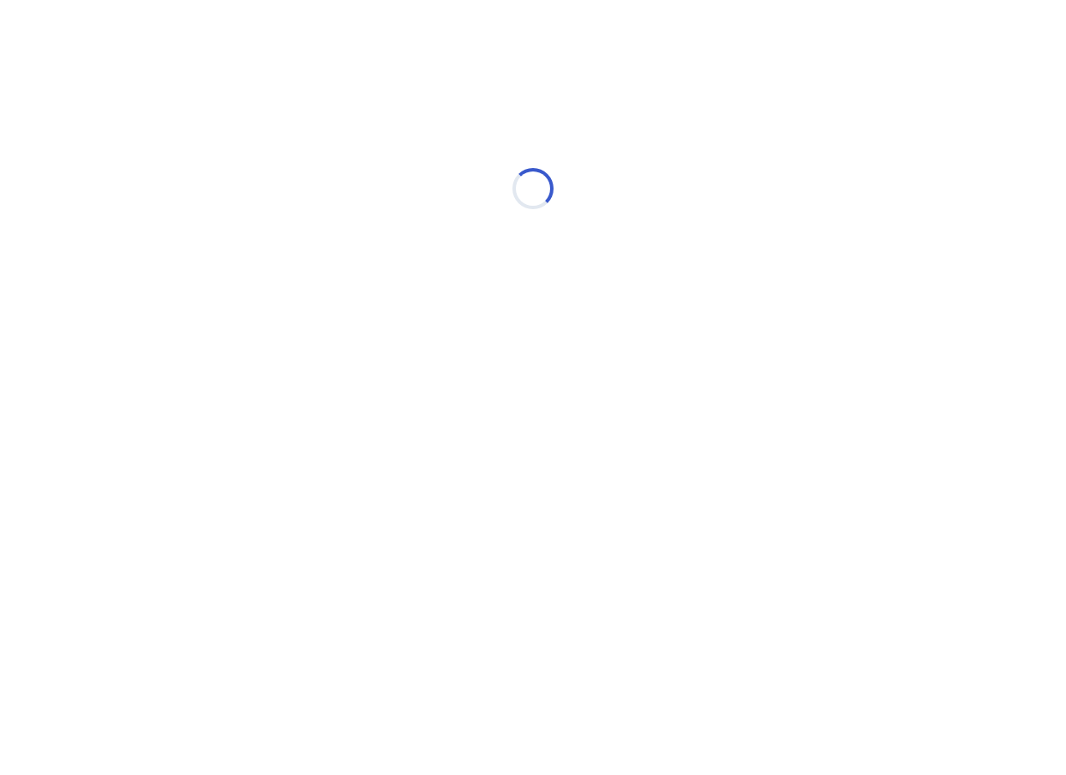
select select "*"
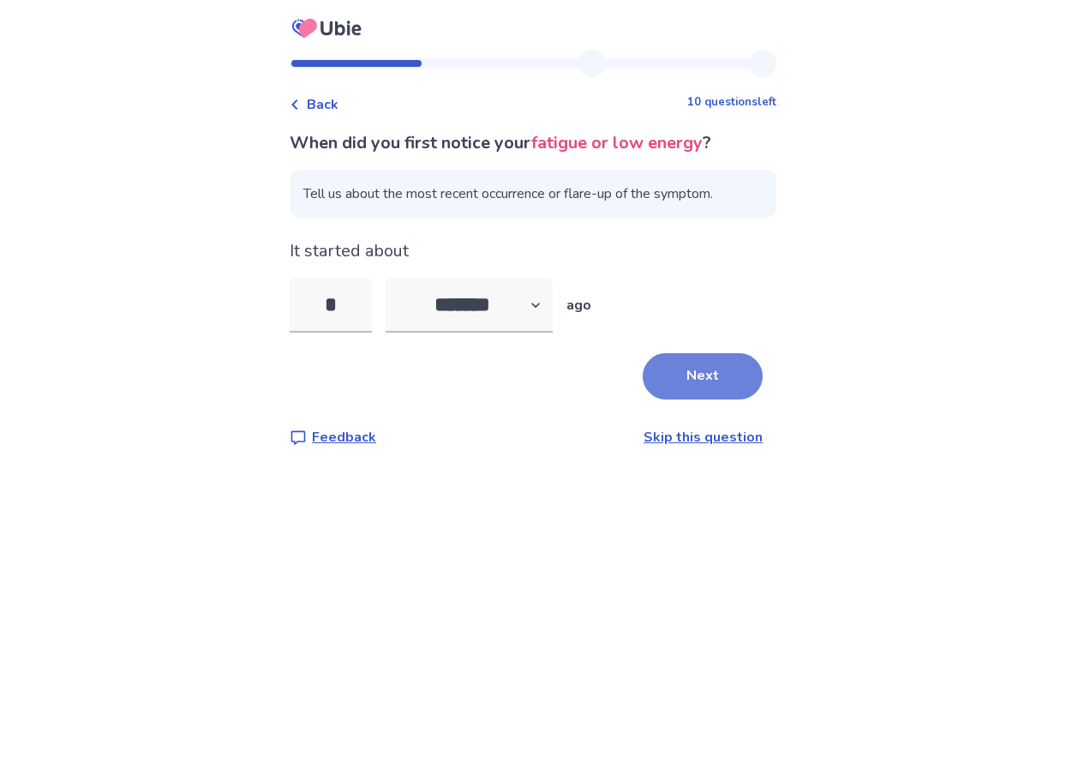
type input "*"
click at [720, 369] on button "Next" at bounding box center [703, 376] width 120 height 46
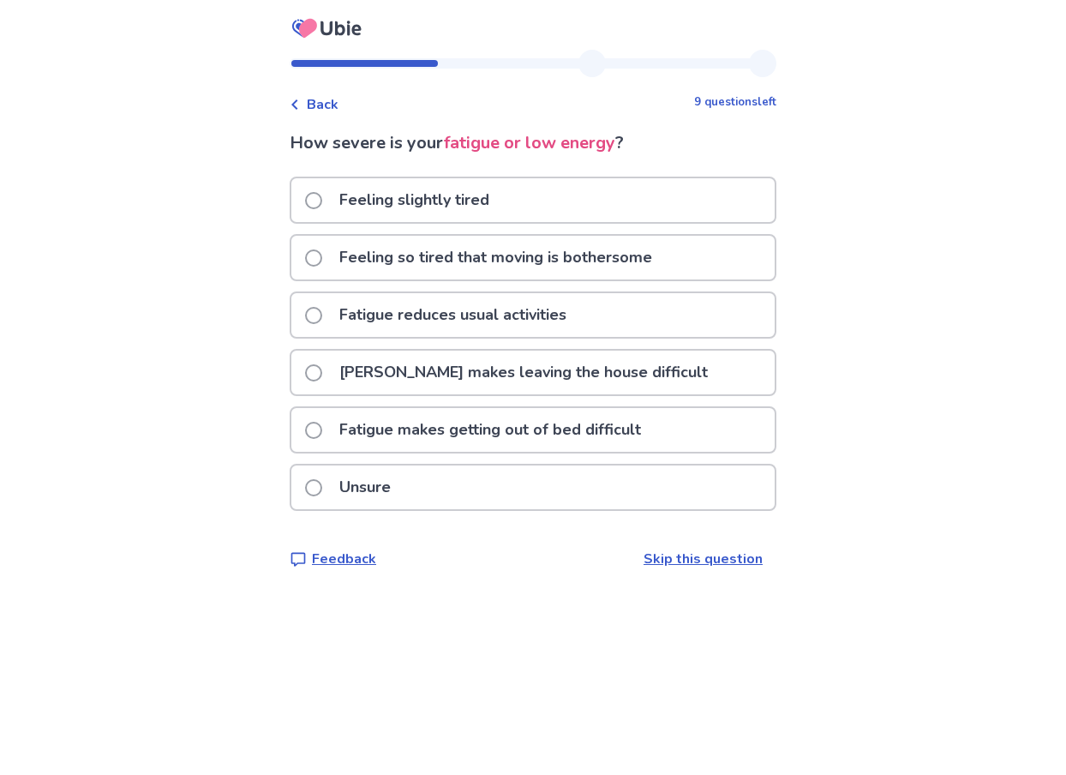
click at [322, 315] on span at bounding box center [313, 315] width 17 height 17
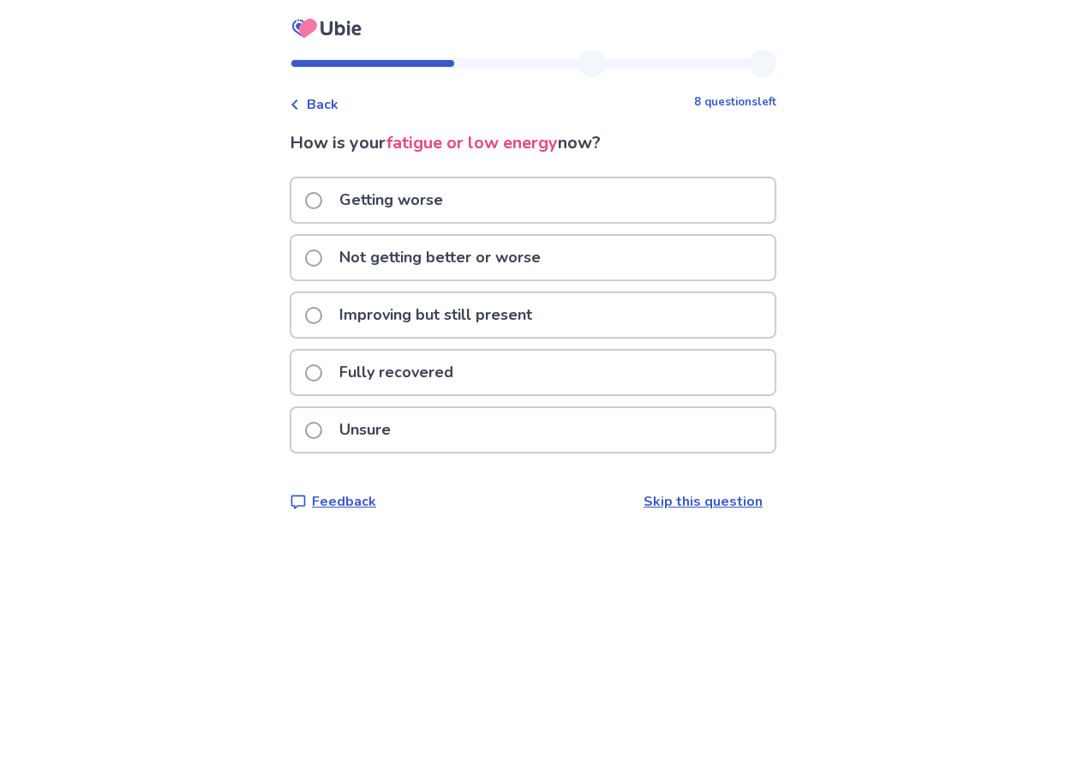
click at [322, 255] on span at bounding box center [313, 257] width 17 height 17
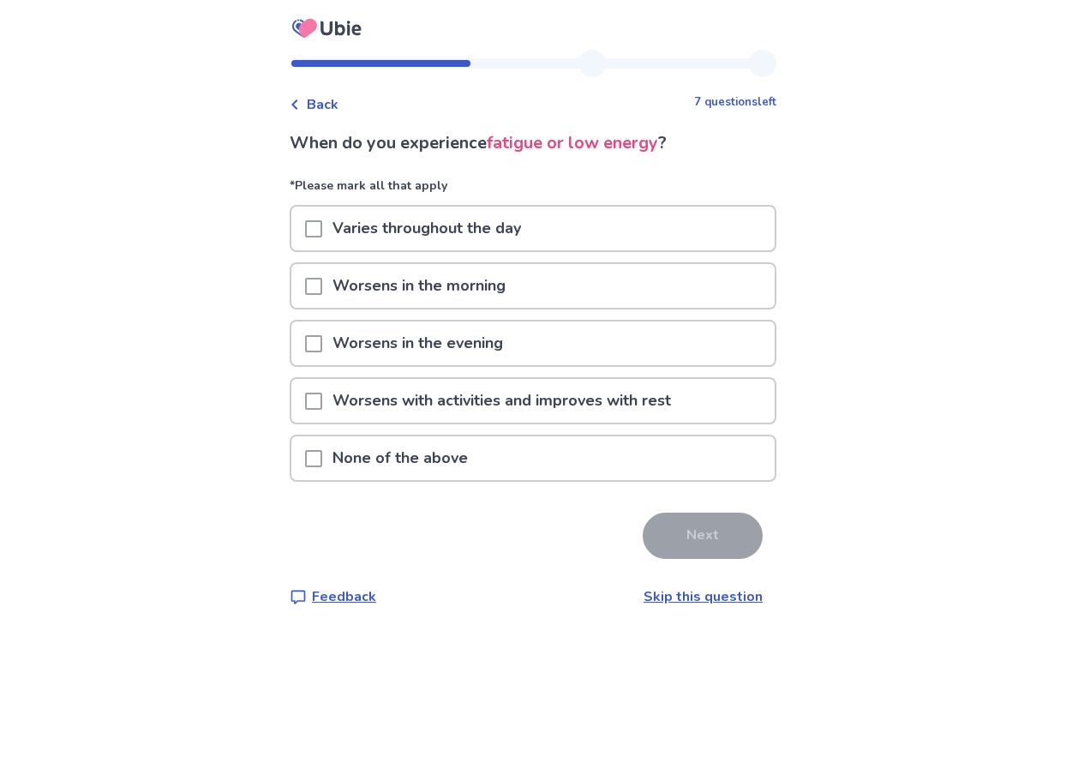
click at [322, 226] on span at bounding box center [313, 228] width 17 height 17
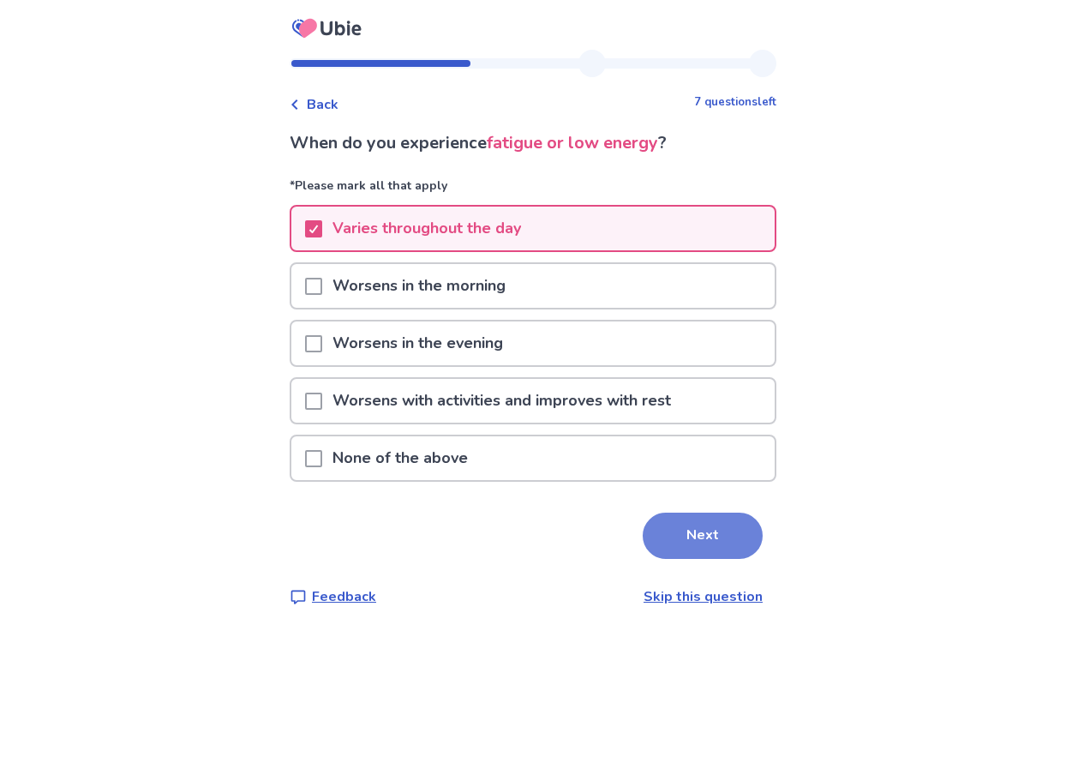
click at [692, 535] on button "Next" at bounding box center [703, 535] width 120 height 46
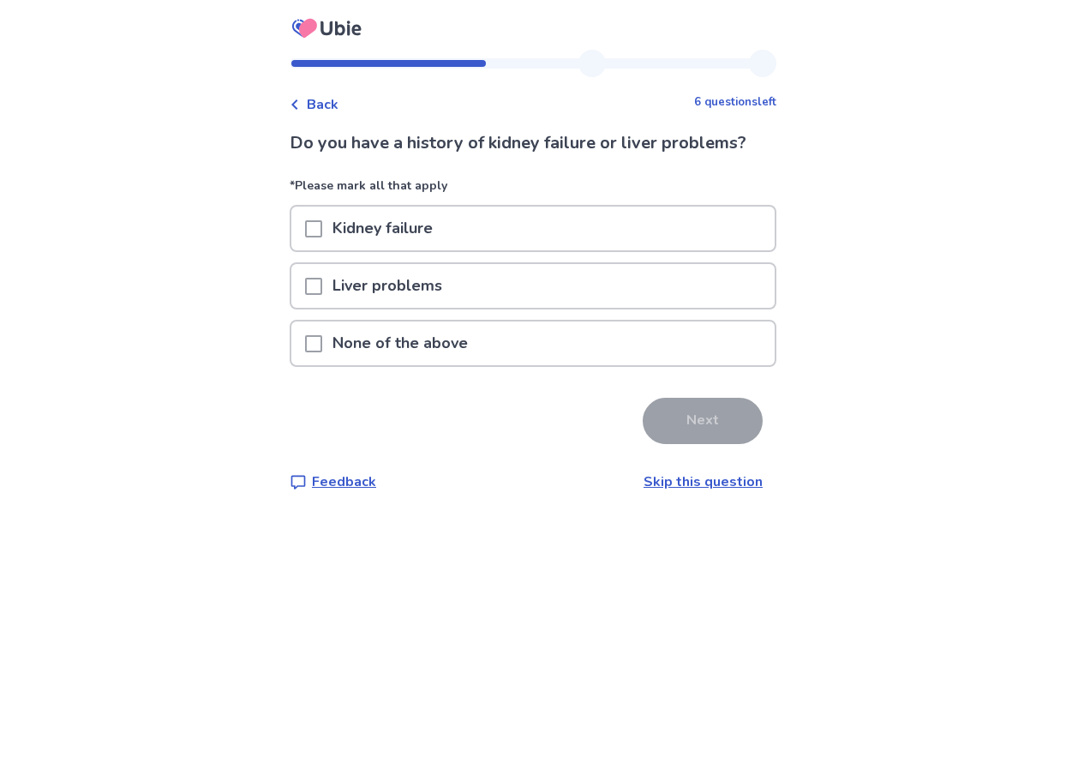
click at [322, 345] on span at bounding box center [313, 343] width 17 height 17
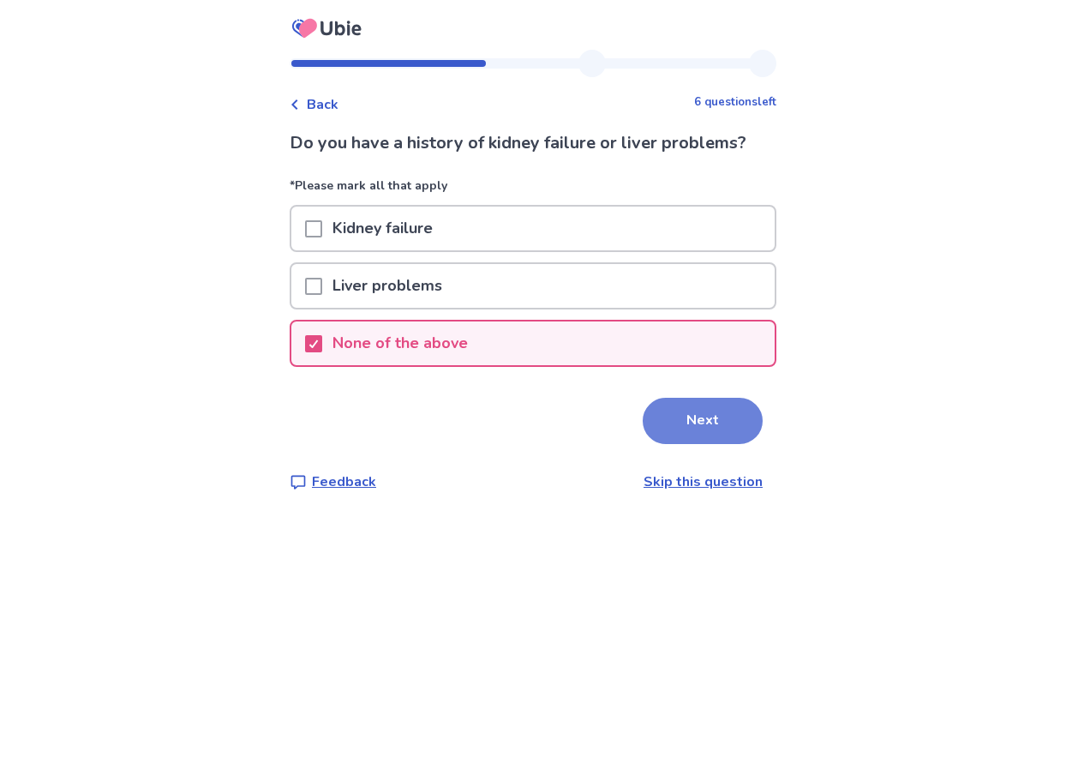
click at [685, 424] on button "Next" at bounding box center [703, 421] width 120 height 46
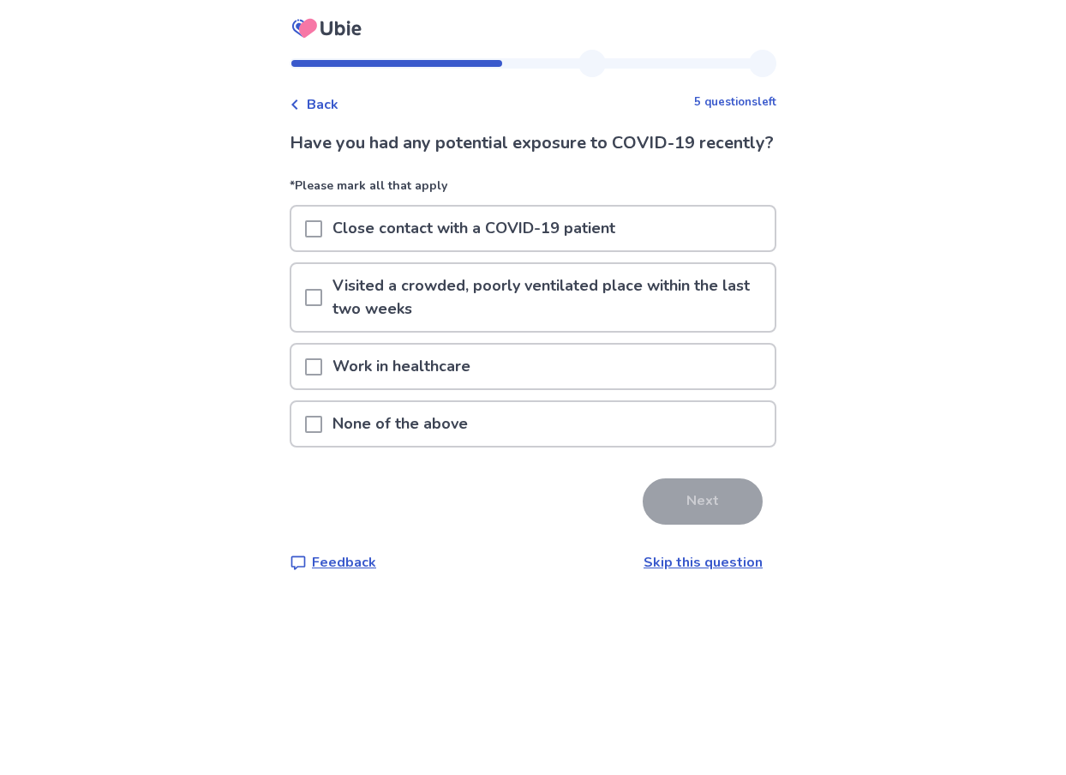
click at [322, 306] on span at bounding box center [313, 297] width 17 height 17
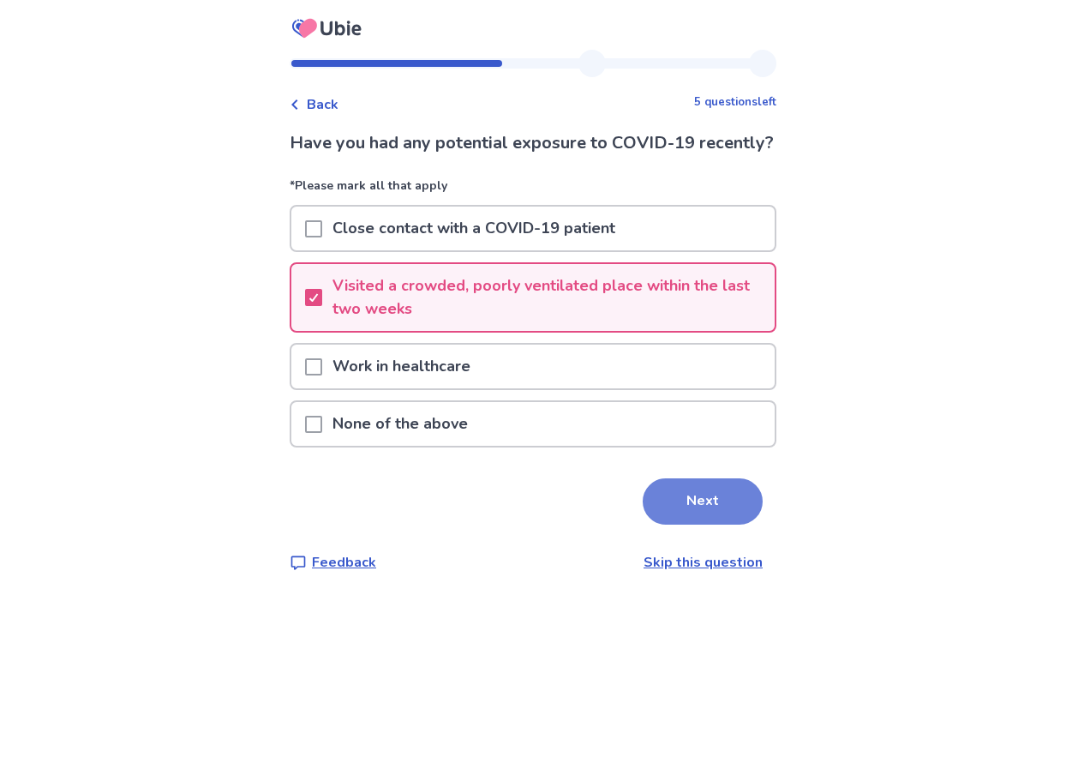
click at [695, 523] on button "Next" at bounding box center [703, 501] width 120 height 46
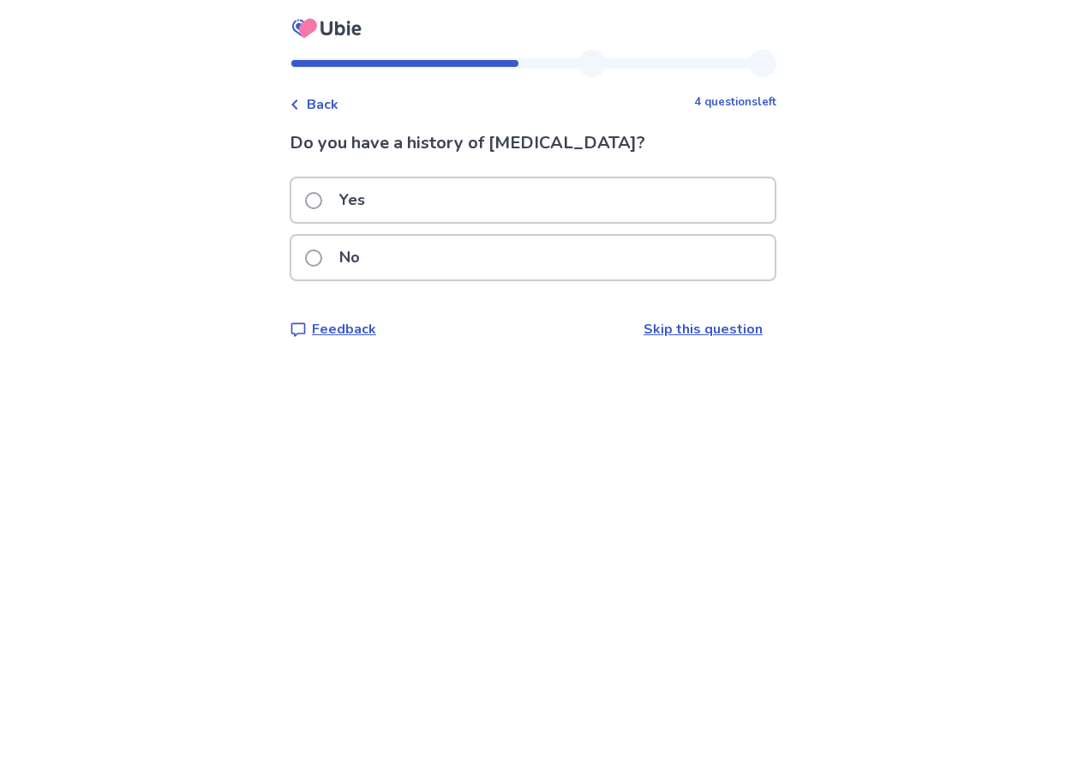
click at [321, 260] on span at bounding box center [313, 257] width 17 height 17
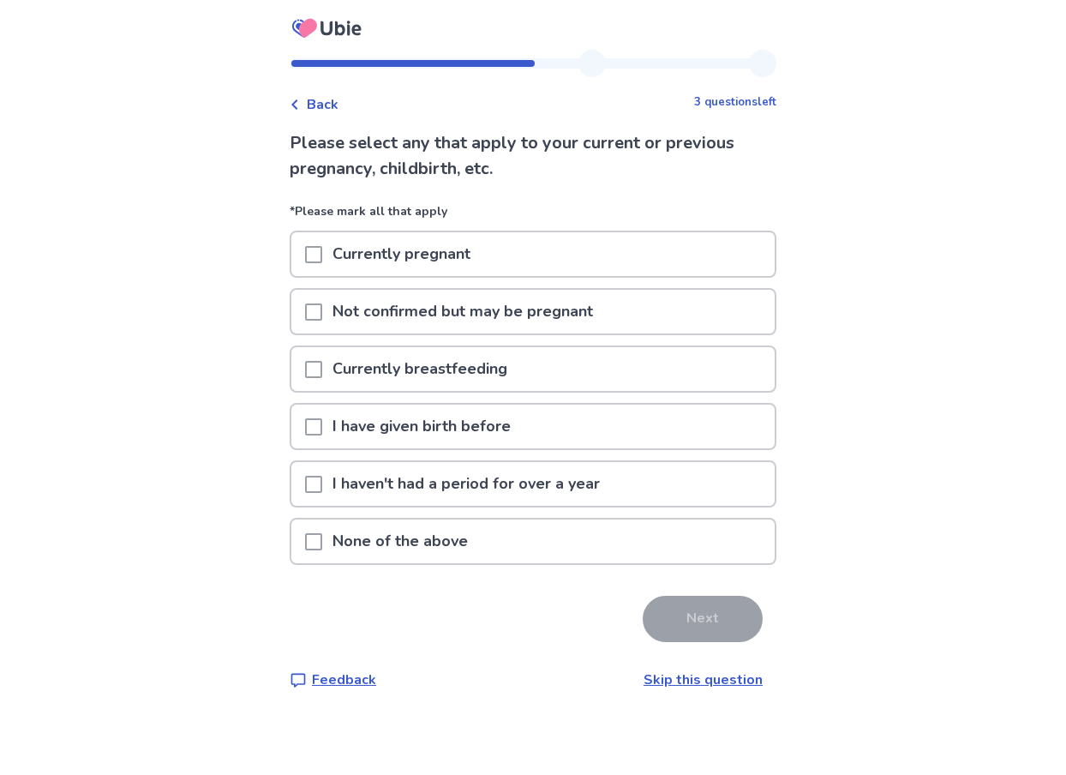
click at [322, 542] on span at bounding box center [313, 541] width 17 height 17
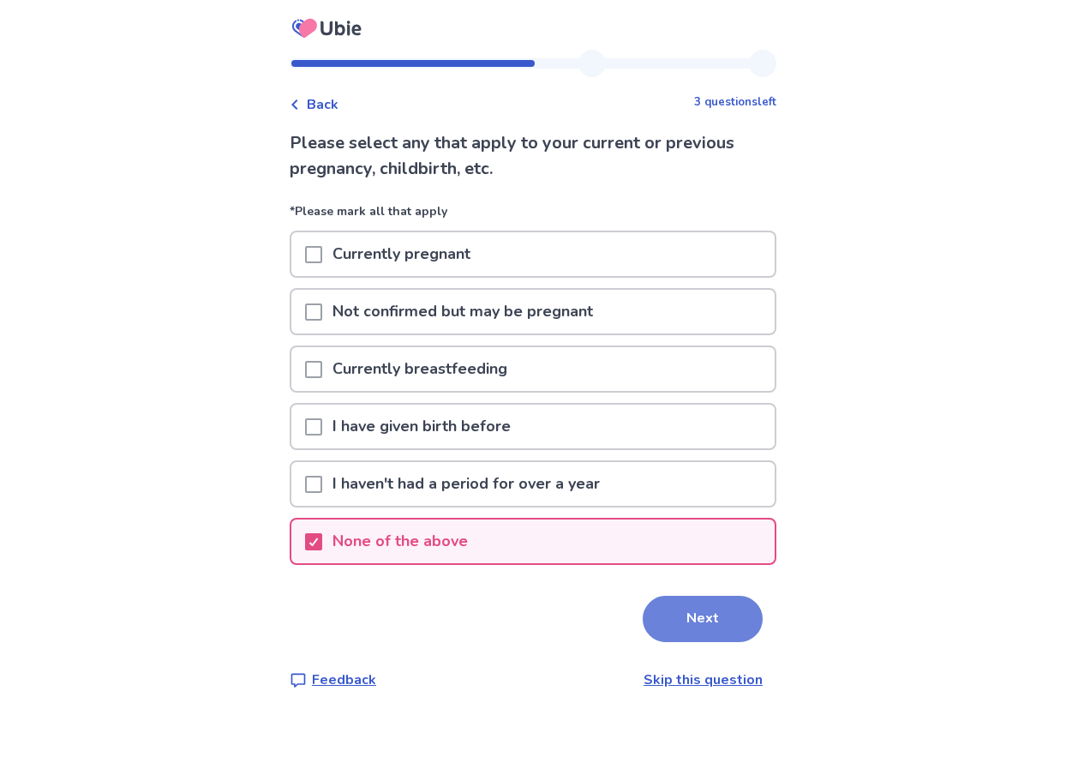
click at [680, 626] on button "Next" at bounding box center [703, 619] width 120 height 46
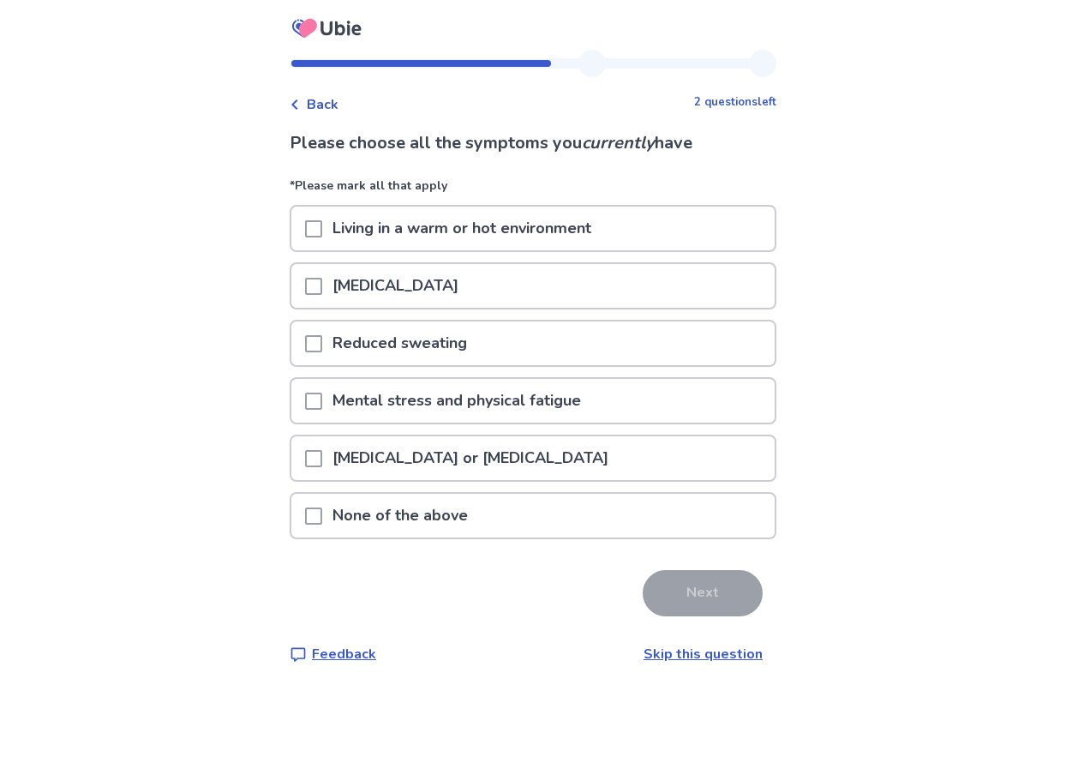
click at [322, 460] on span at bounding box center [313, 458] width 17 height 17
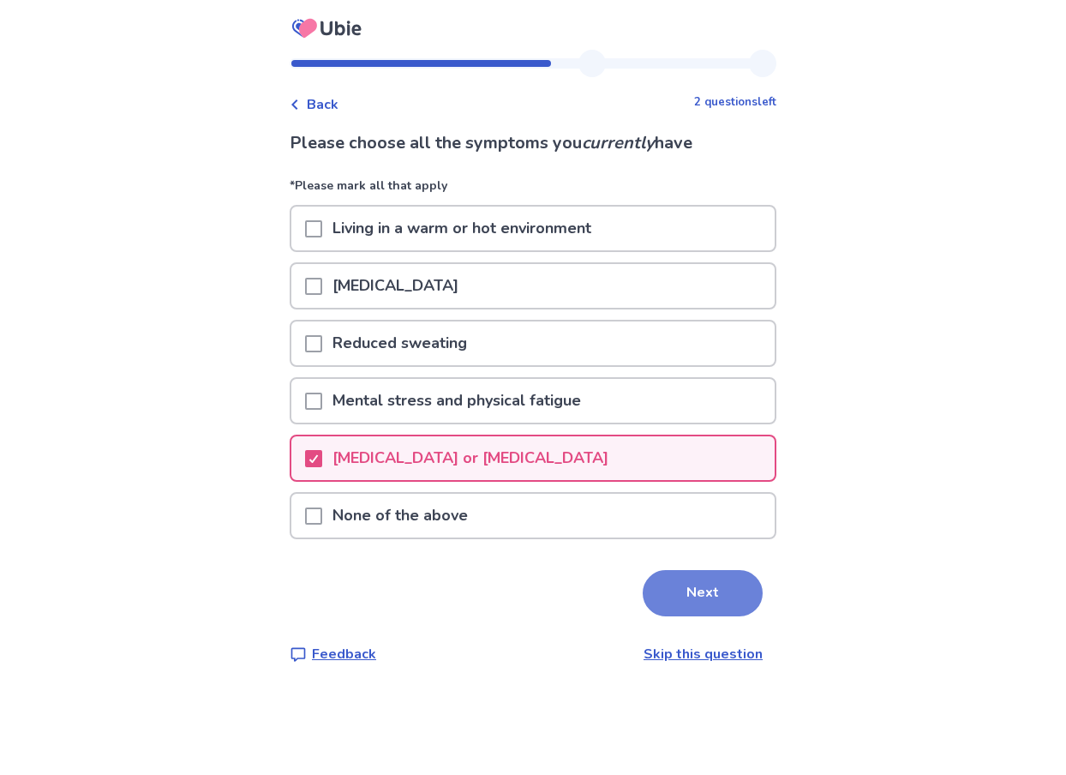
click at [696, 592] on button "Next" at bounding box center [703, 593] width 120 height 46
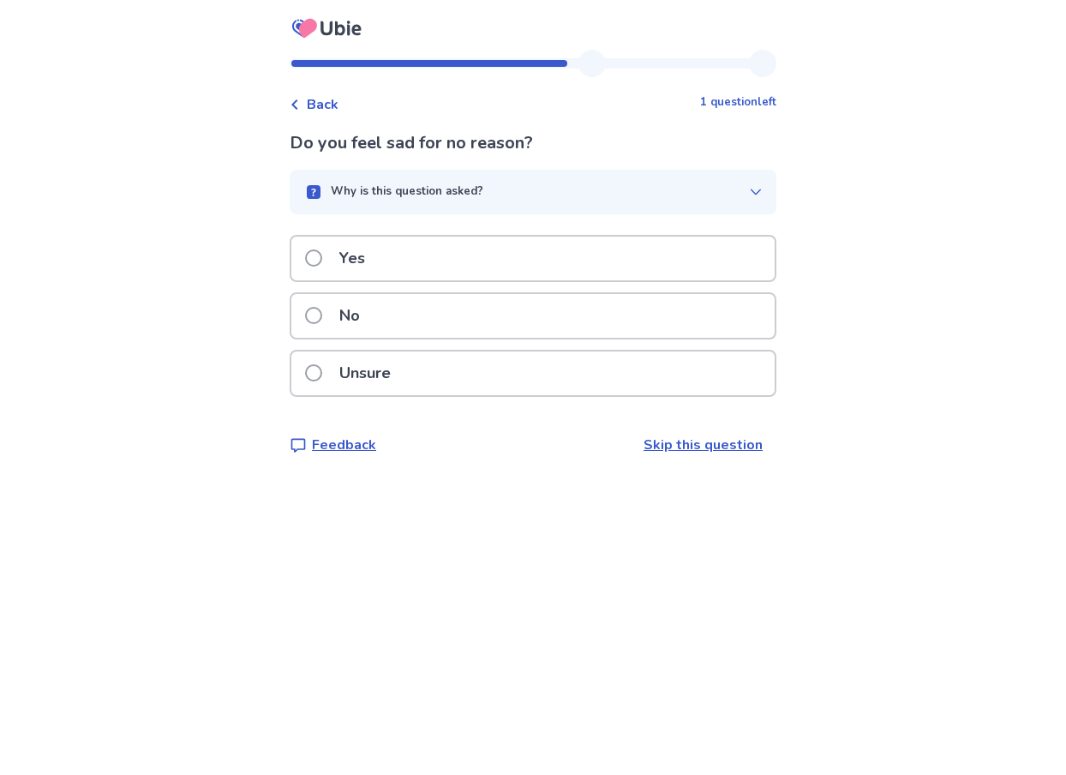
click at [322, 313] on span at bounding box center [313, 315] width 17 height 17
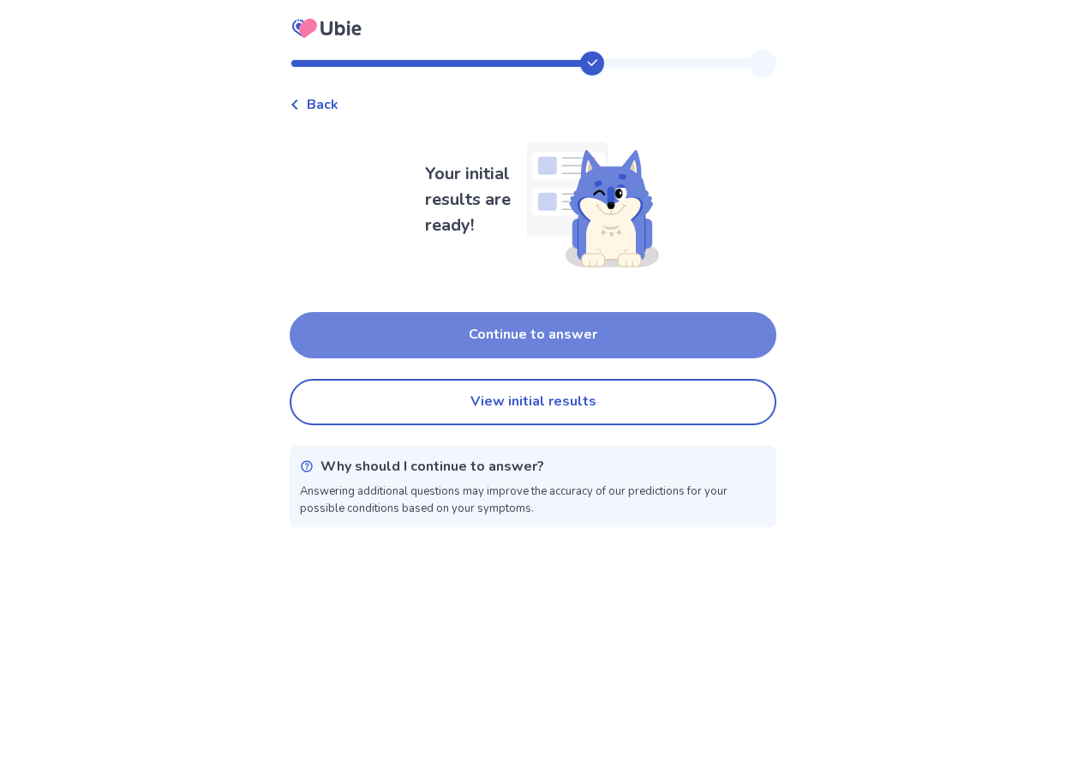
click at [570, 338] on button "Continue to answer" at bounding box center [533, 335] width 487 height 46
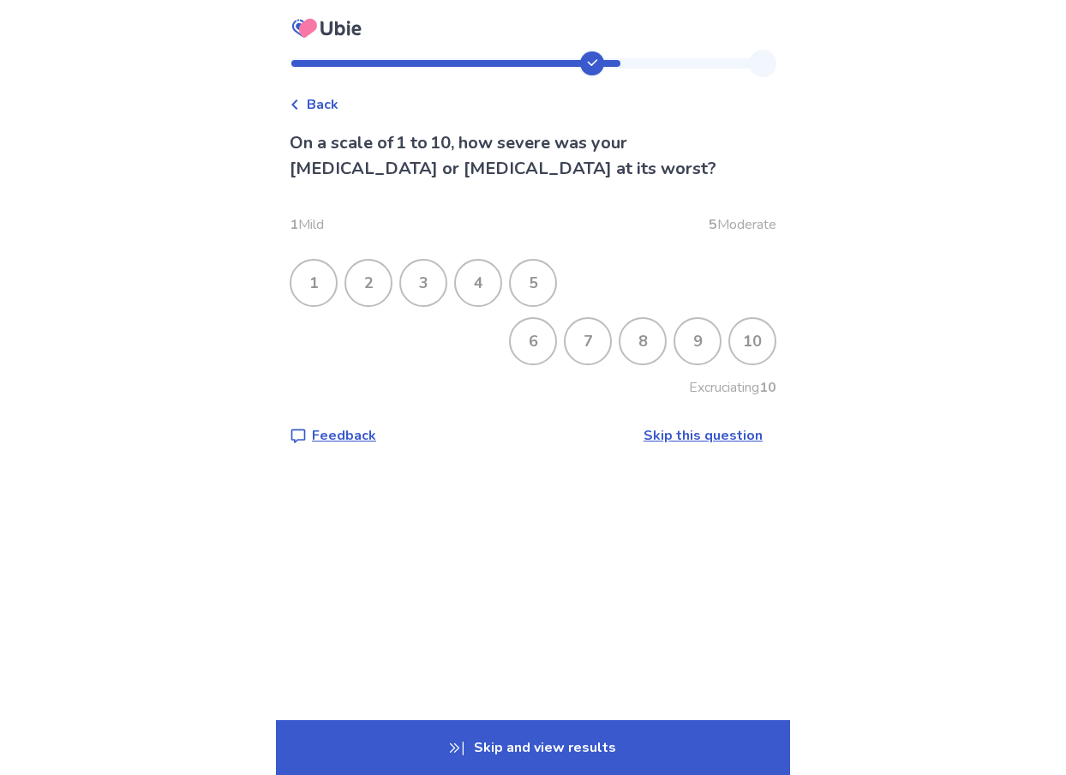
click at [489, 285] on div "4" at bounding box center [478, 283] width 45 height 45
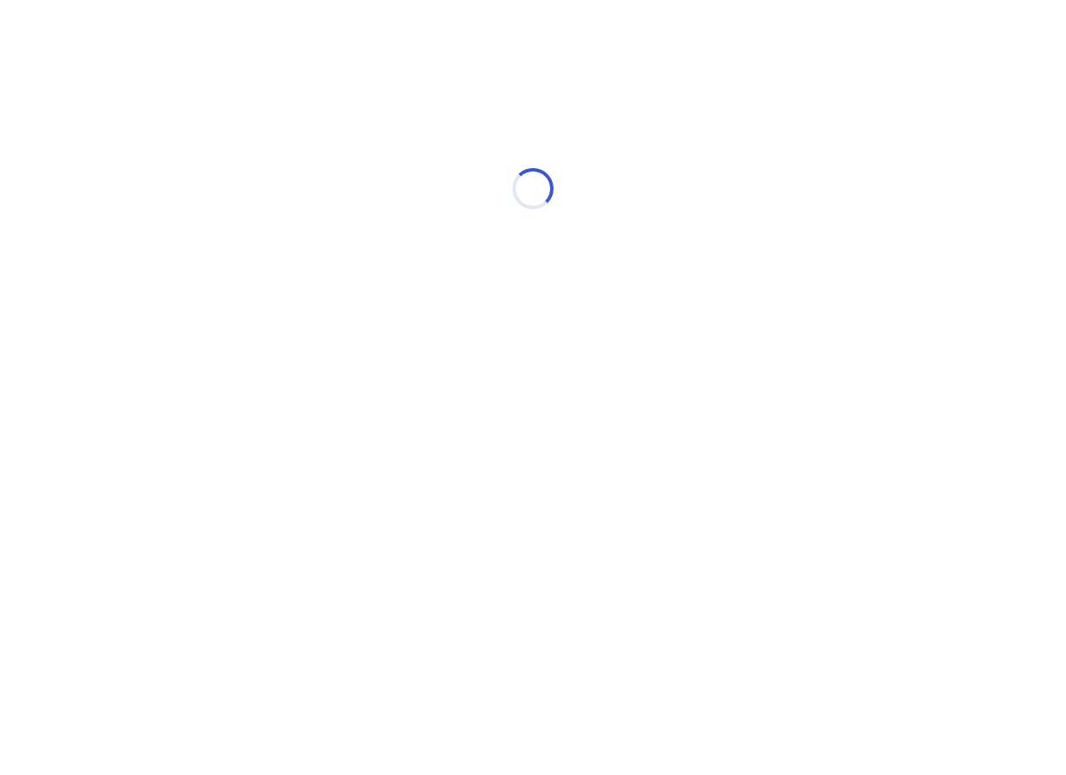
select select "*"
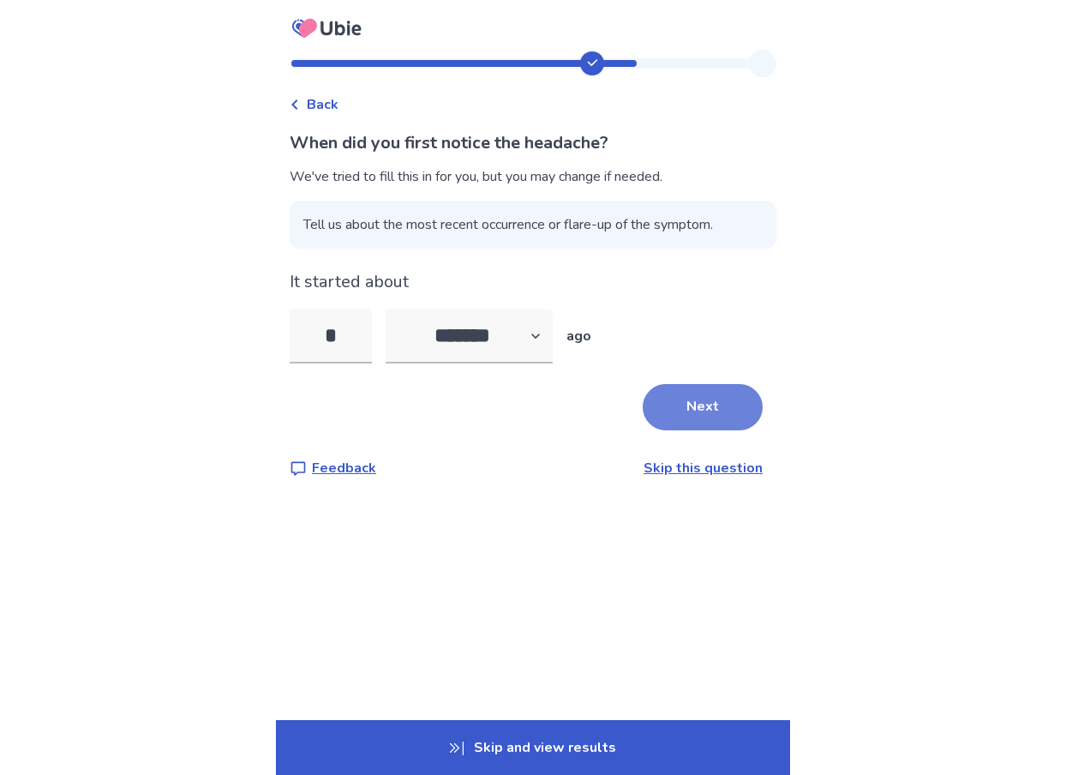
click at [699, 404] on button "Next" at bounding box center [703, 407] width 120 height 46
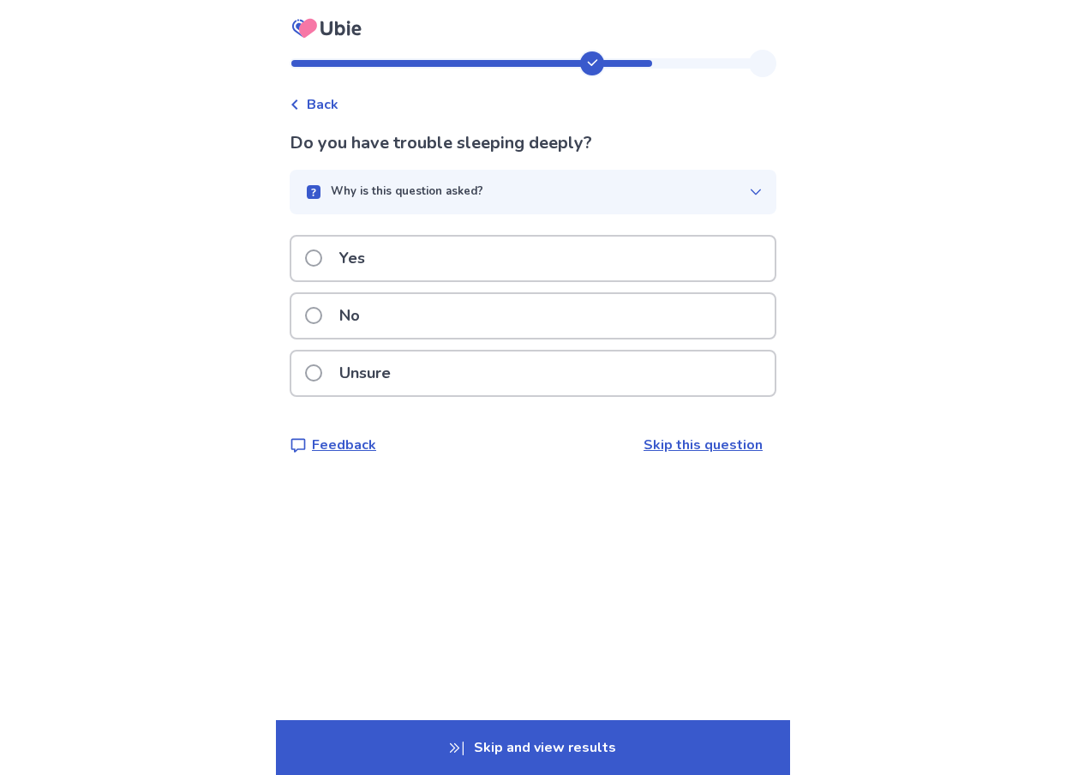
click at [322, 263] on span at bounding box center [313, 257] width 17 height 17
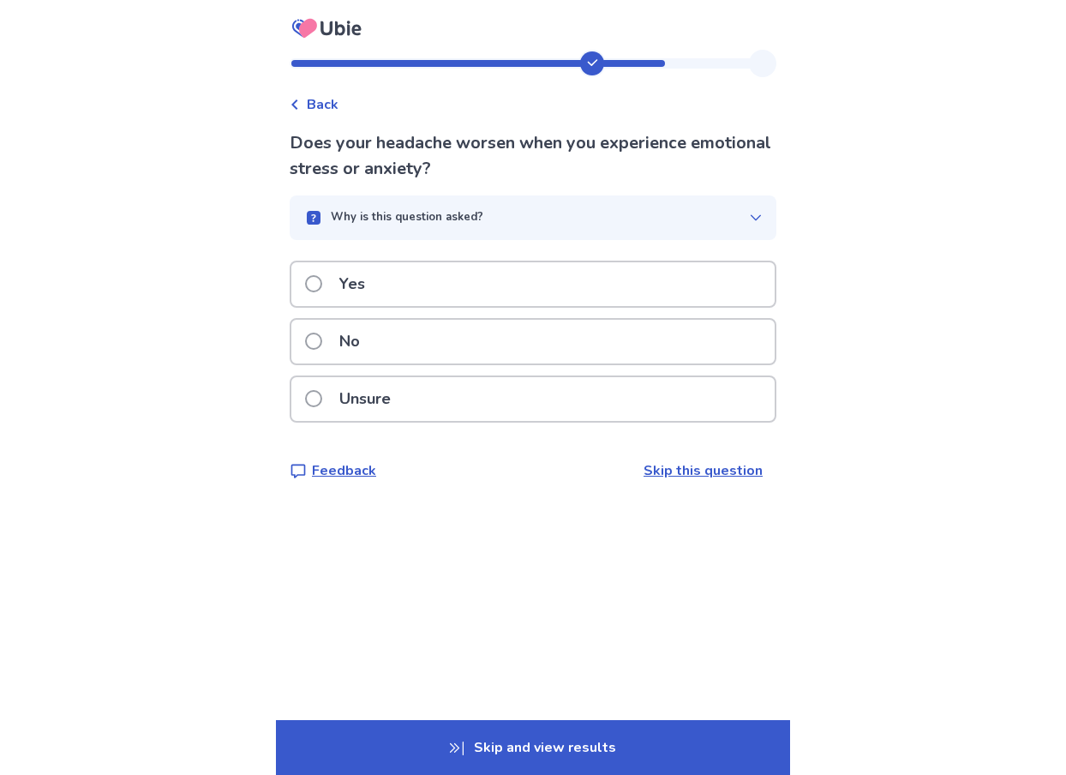
click at [322, 398] on span at bounding box center [313, 398] width 17 height 17
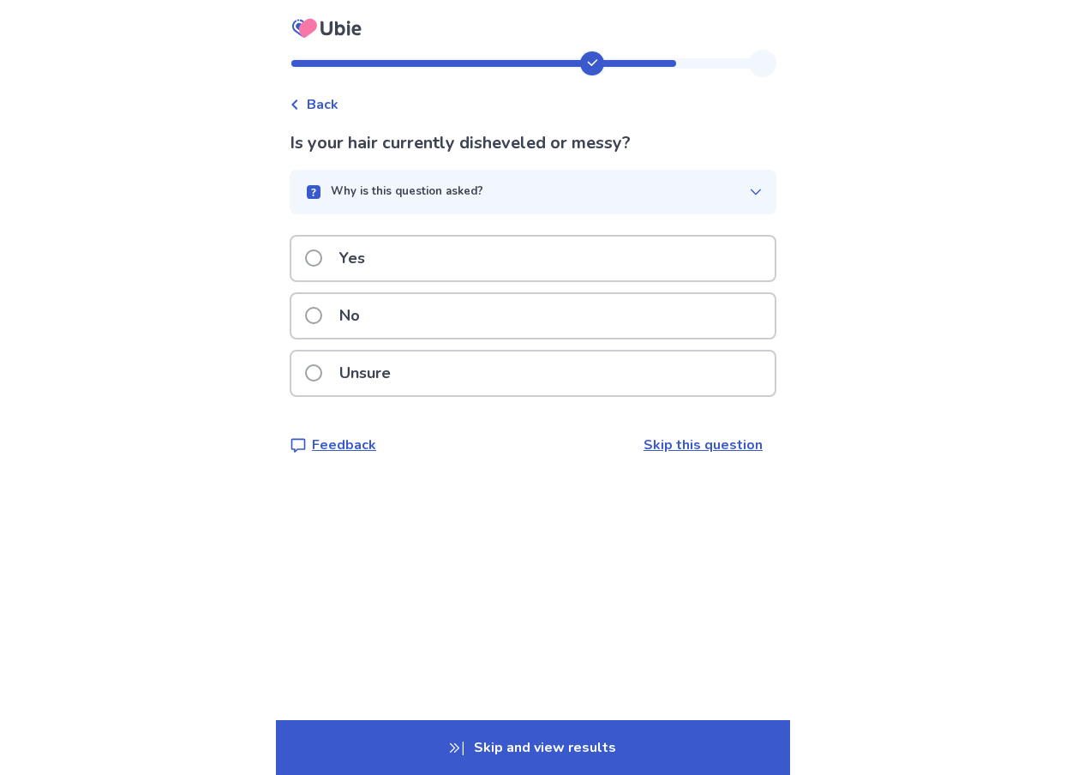
click at [322, 372] on span at bounding box center [313, 372] width 17 height 17
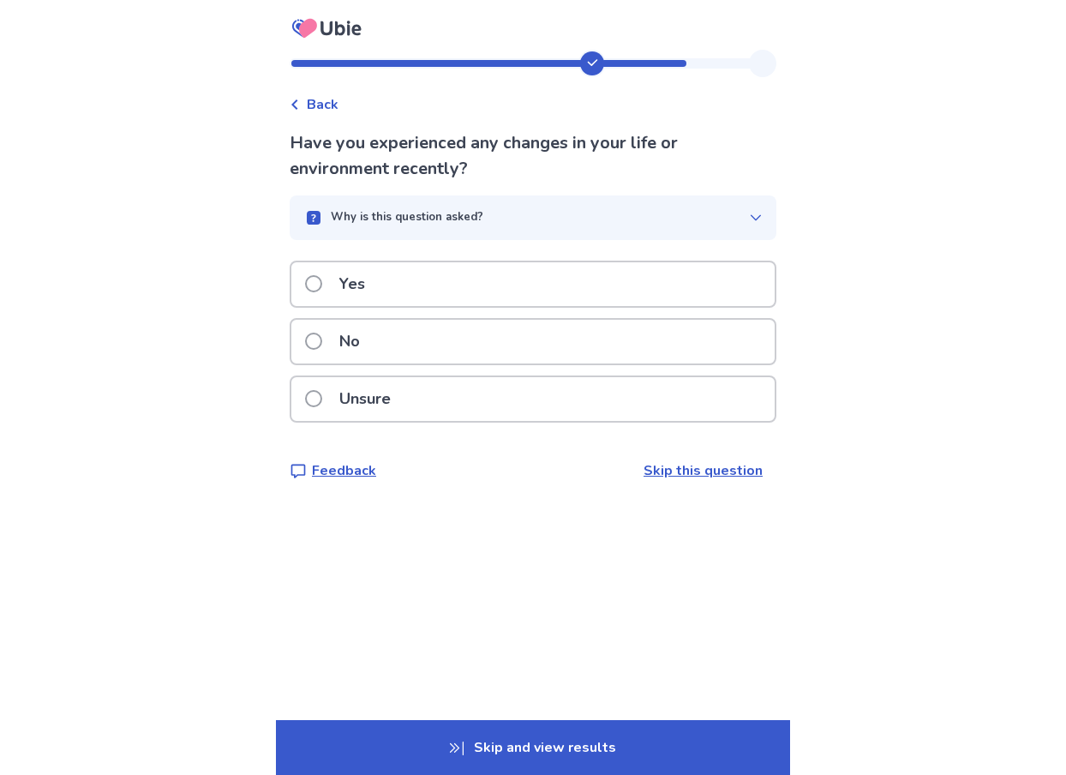
click at [322, 344] on span at bounding box center [313, 341] width 17 height 17
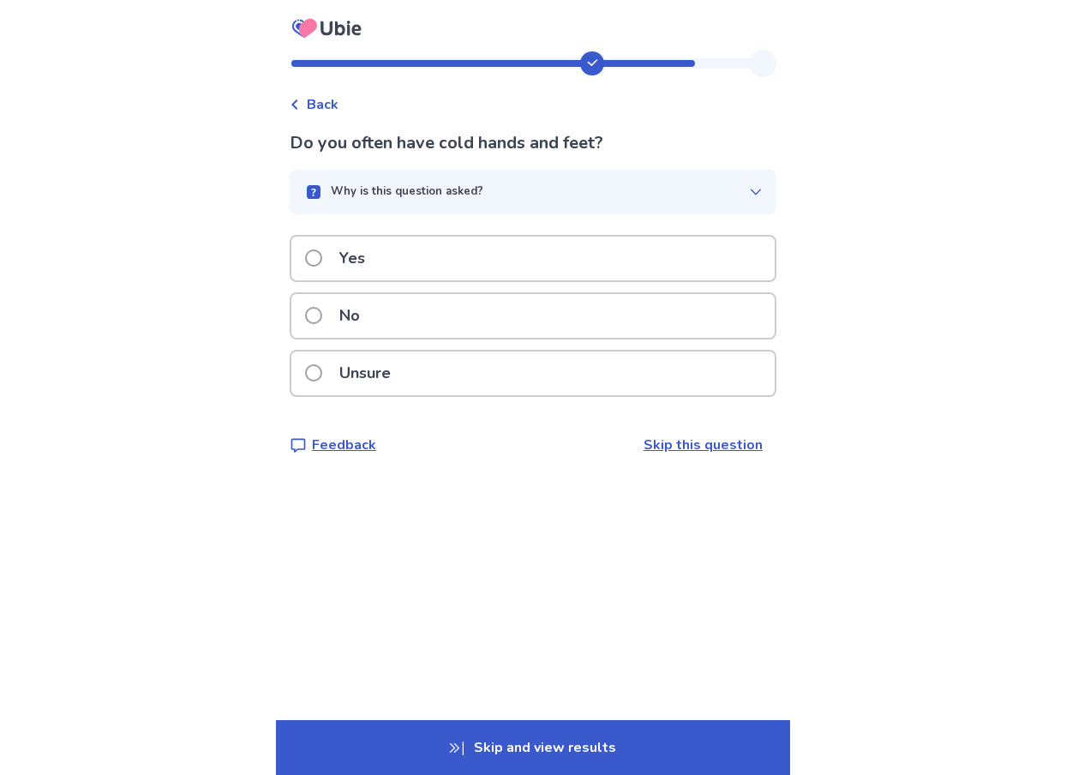
click at [322, 316] on span at bounding box center [313, 315] width 17 height 17
click at [322, 315] on span at bounding box center [313, 315] width 17 height 17
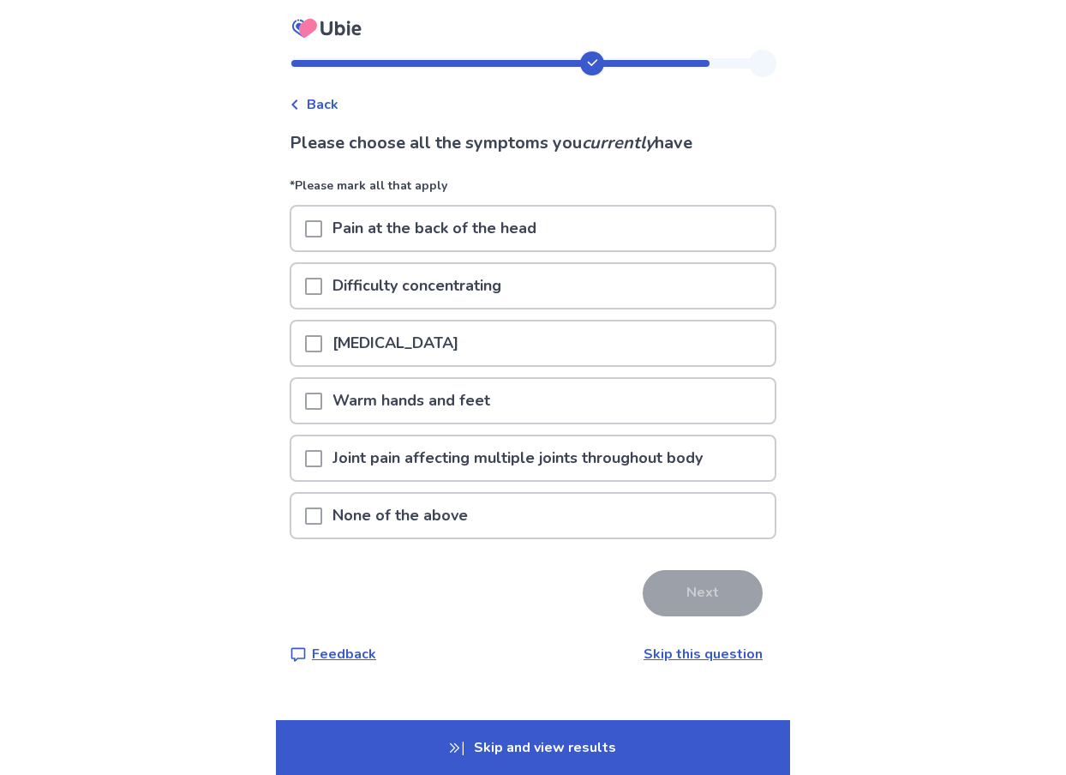
click at [322, 231] on span at bounding box center [313, 228] width 17 height 17
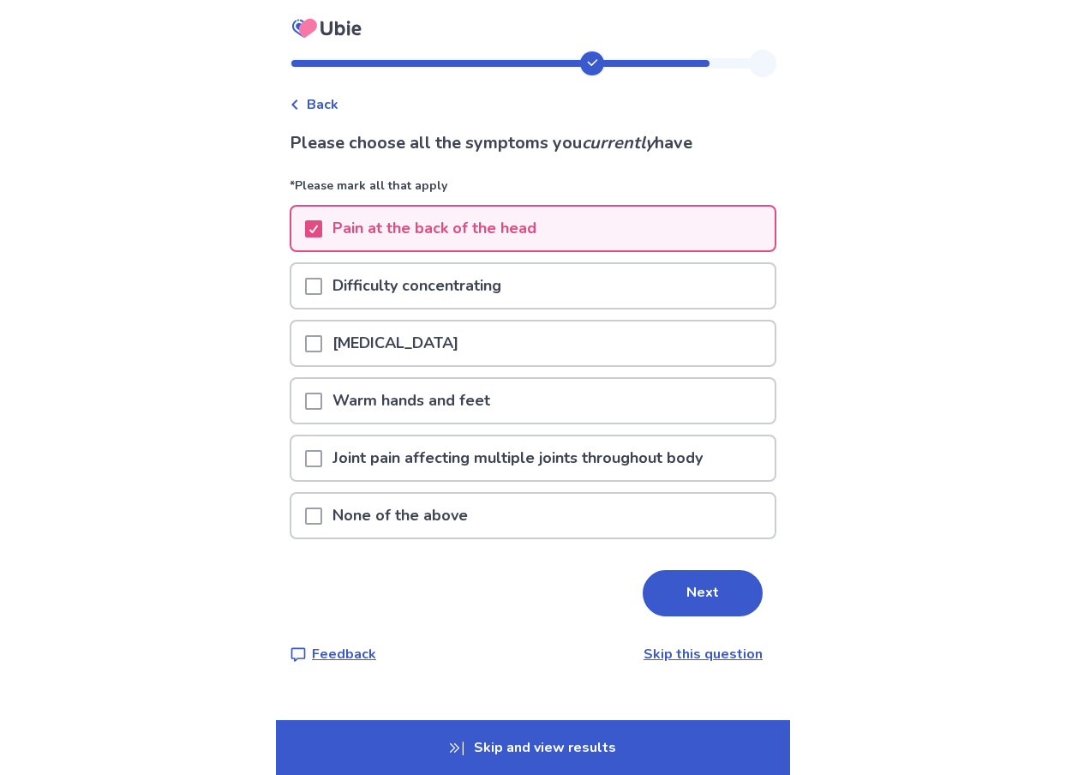
click at [322, 288] on span at bounding box center [313, 286] width 17 height 17
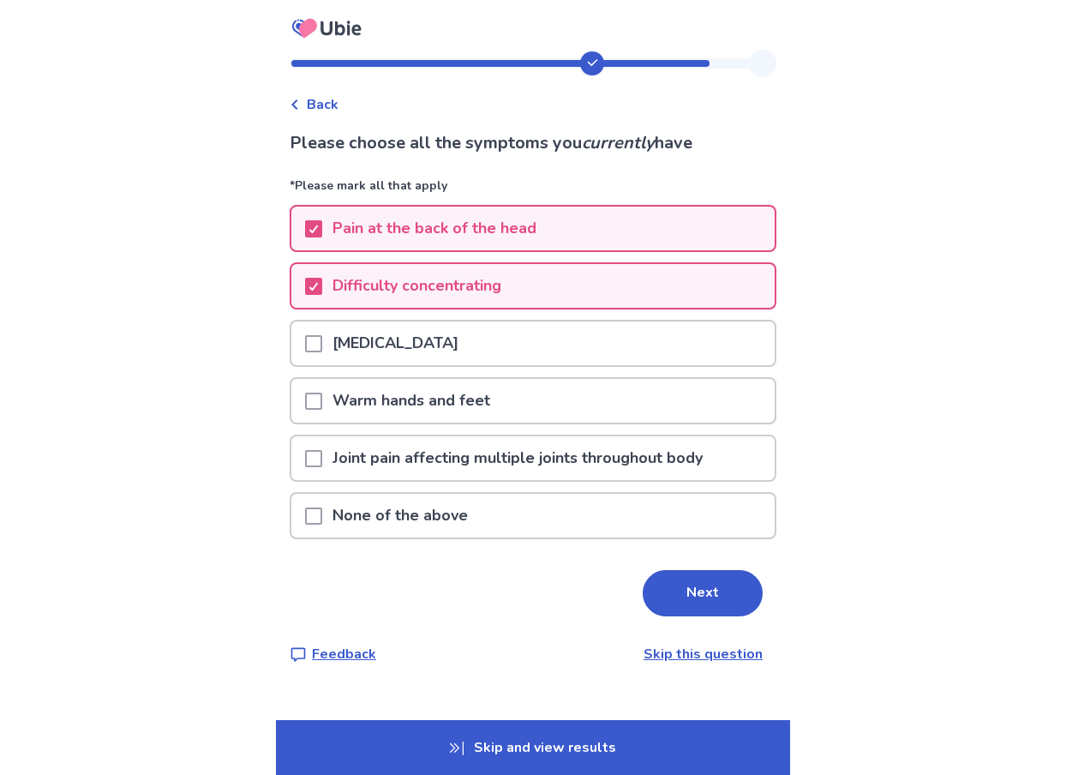
click at [322, 462] on span at bounding box center [313, 458] width 17 height 17
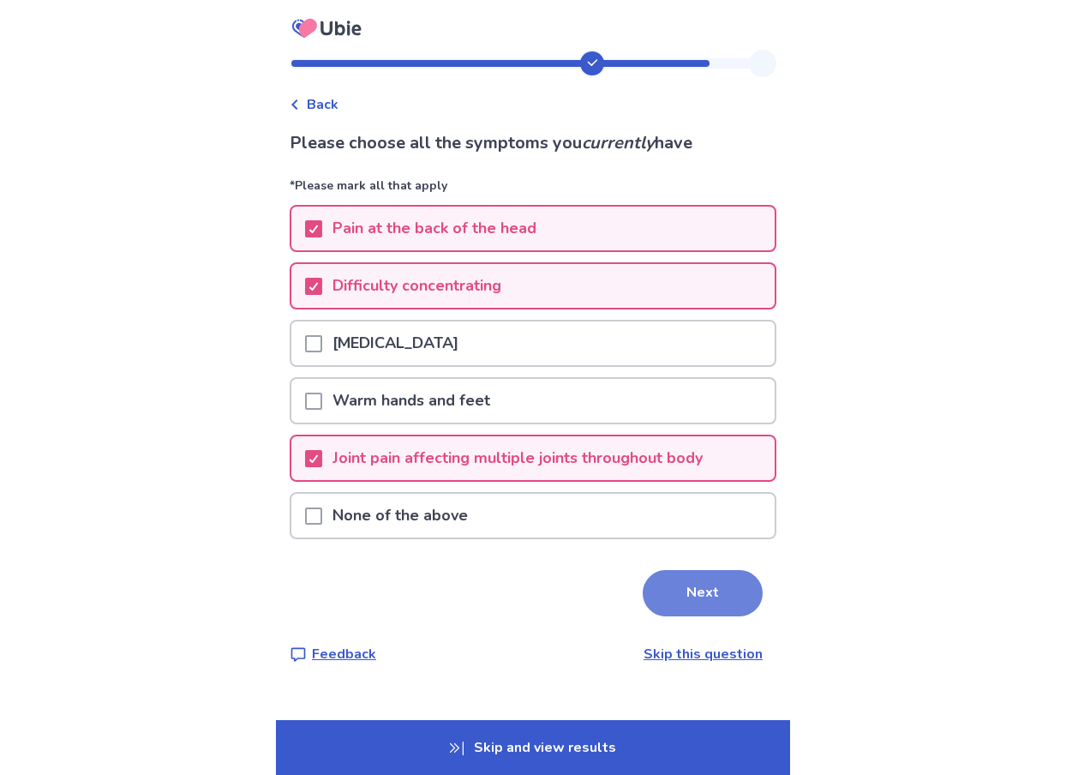
click at [696, 585] on button "Next" at bounding box center [703, 593] width 120 height 46
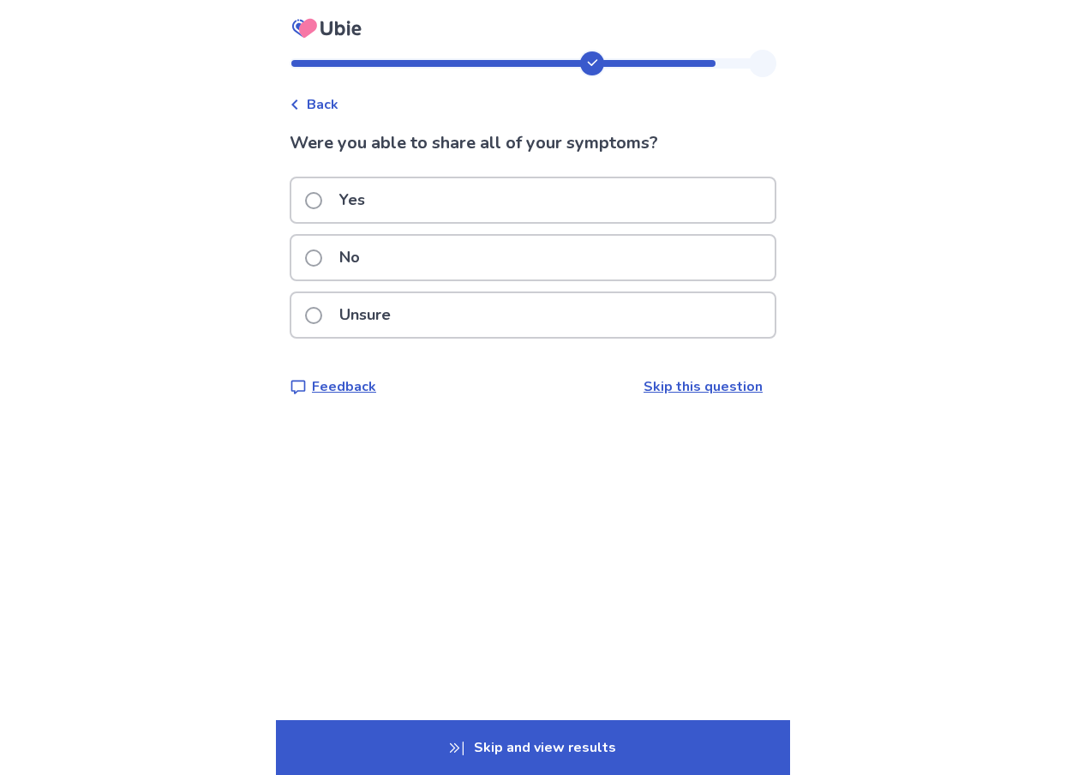
click at [322, 261] on span at bounding box center [313, 257] width 17 height 17
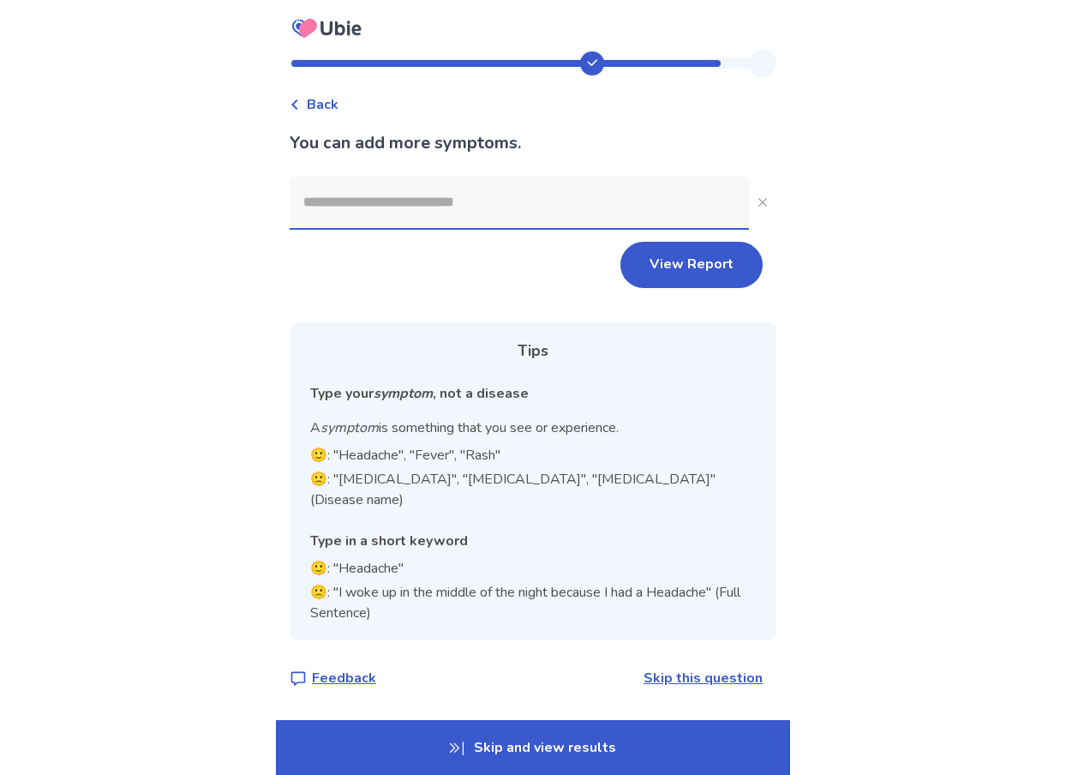
click at [323, 207] on input at bounding box center [519, 202] width 459 height 51
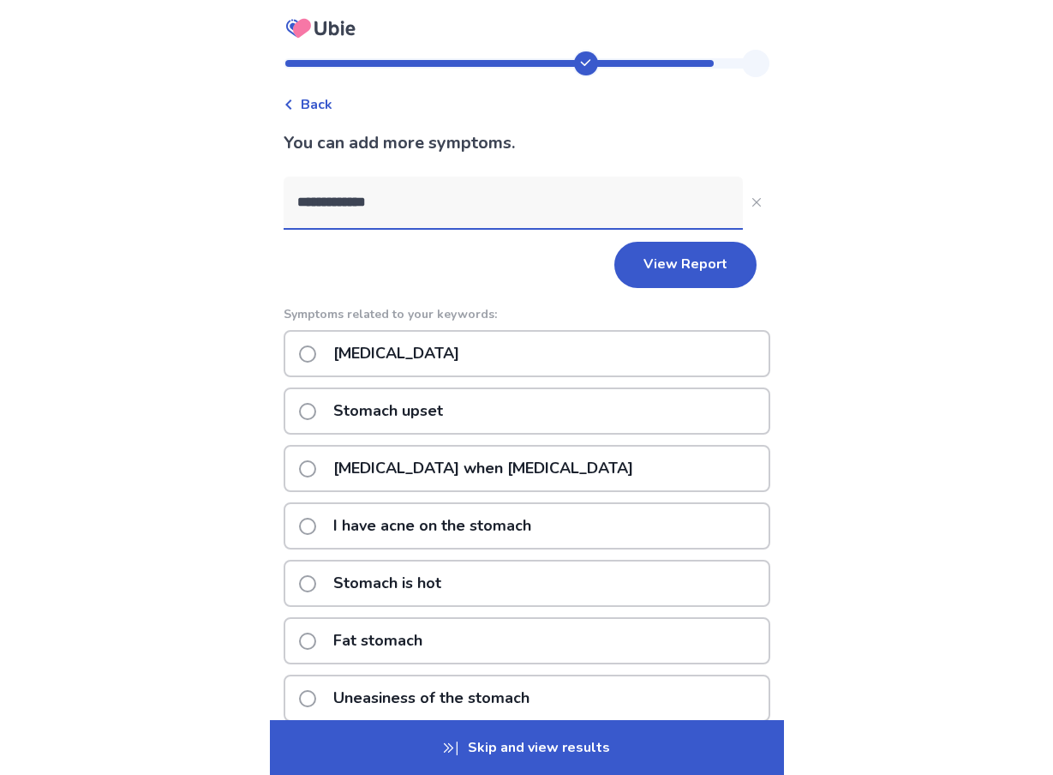
type input "**********"
click at [316, 410] on span at bounding box center [307, 411] width 17 height 17
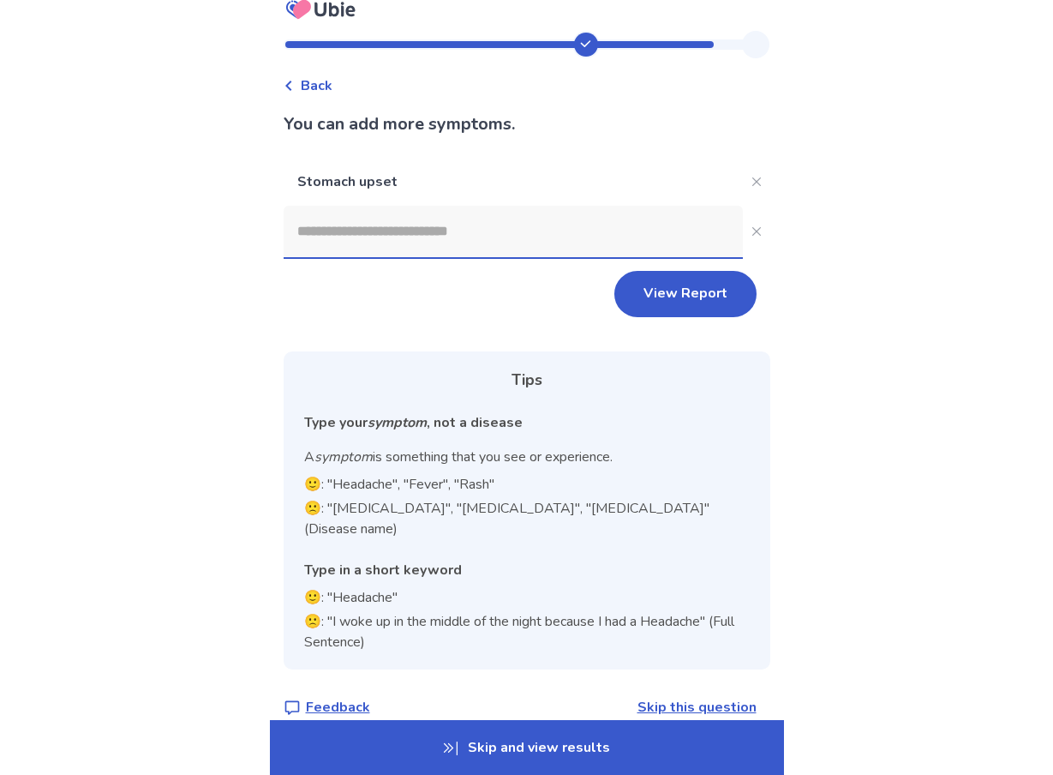
scroll to position [23, 0]
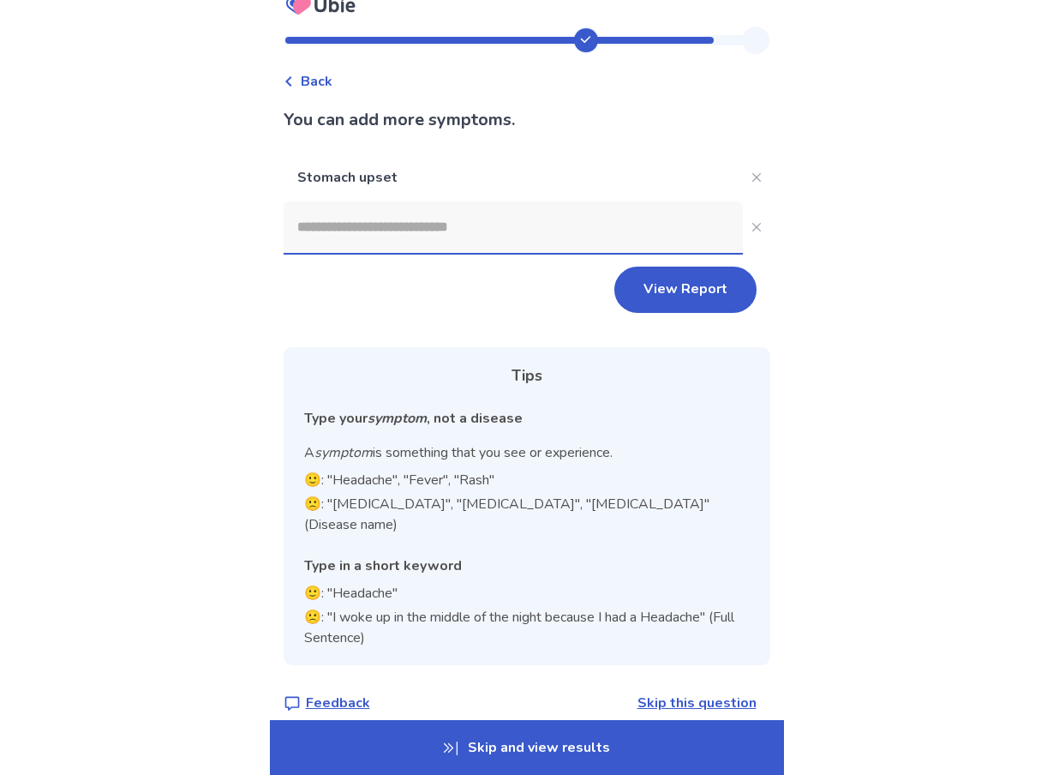
click at [680, 693] on link "Skip this question" at bounding box center [697, 702] width 119 height 19
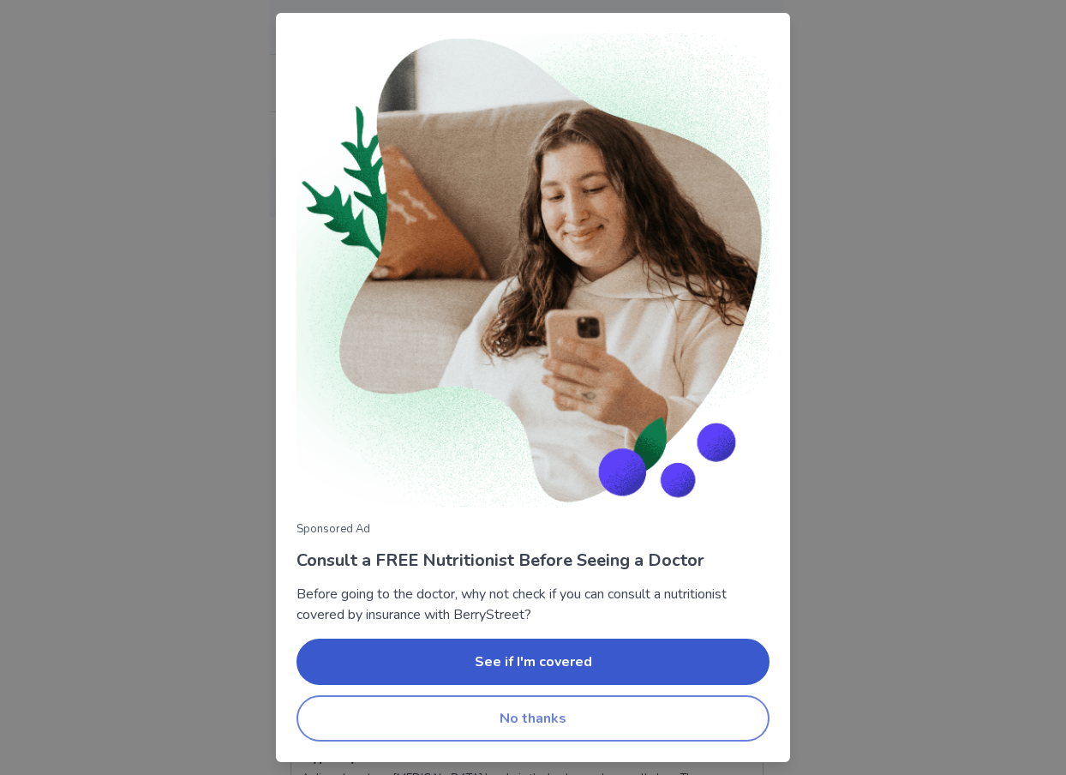
click at [530, 711] on button "No thanks" at bounding box center [533, 718] width 473 height 46
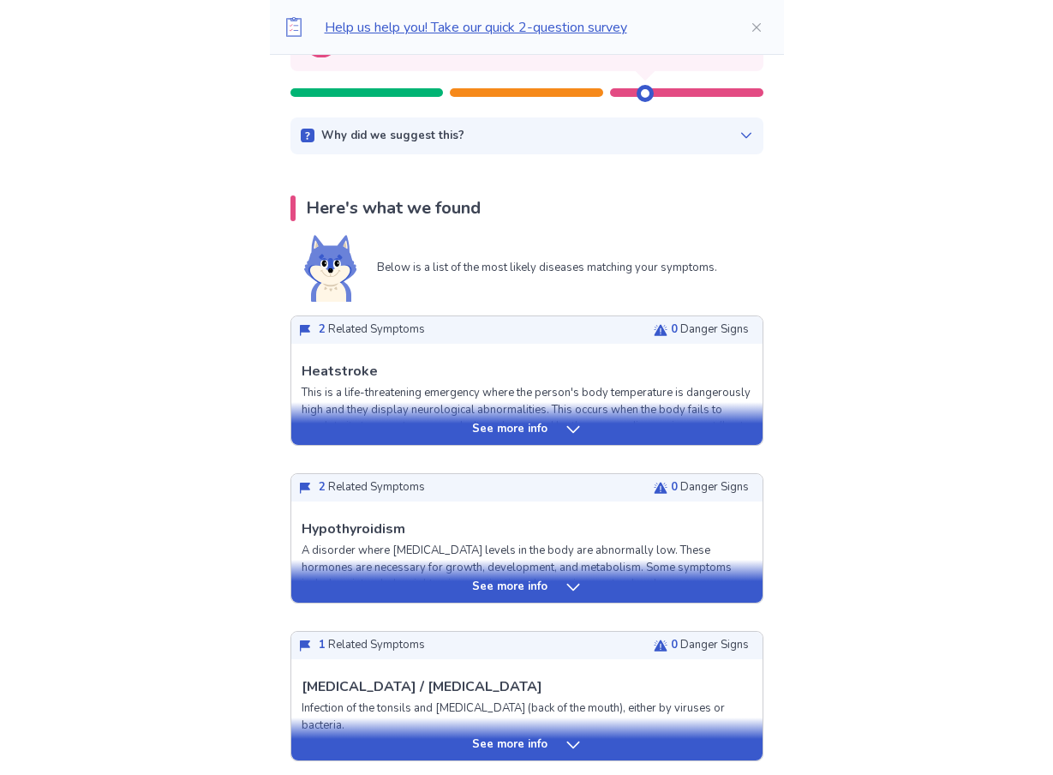
scroll to position [343, 0]
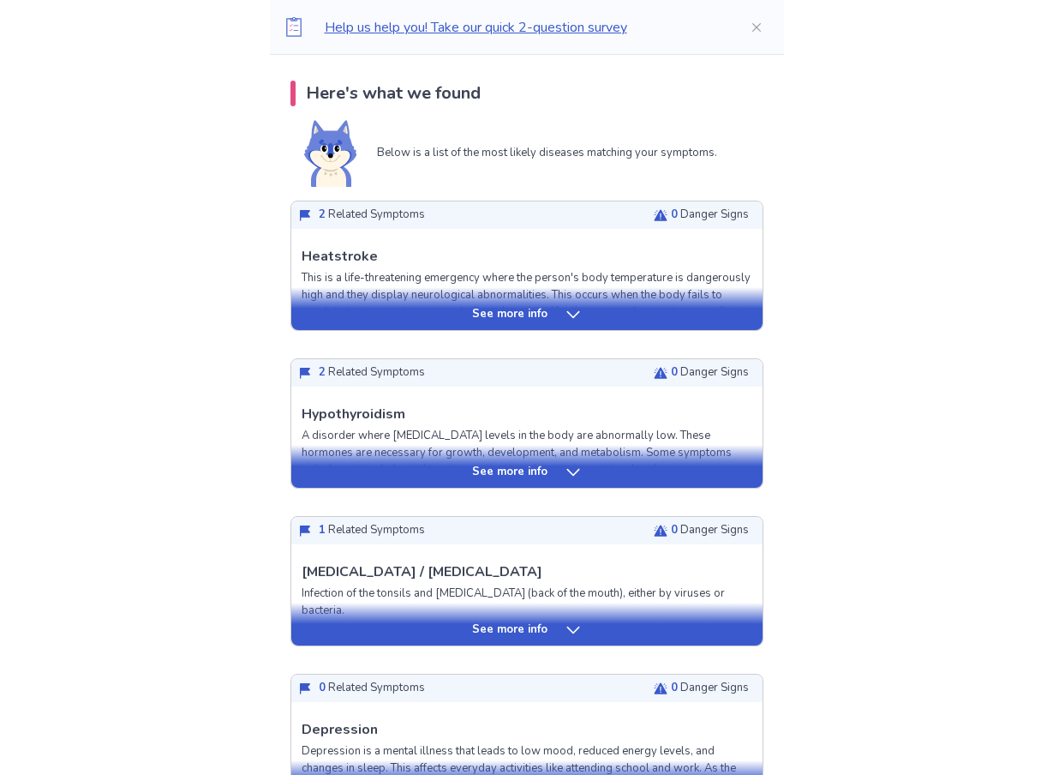
click at [570, 471] on icon at bounding box center [573, 472] width 17 height 17
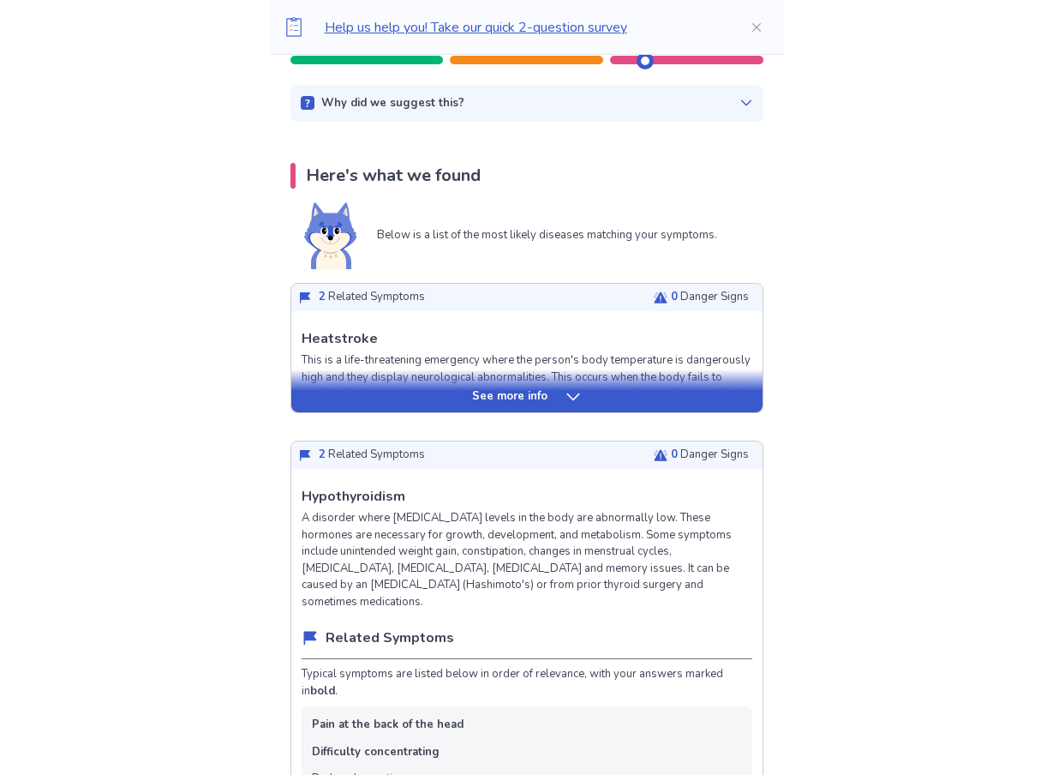
scroll to position [257, 0]
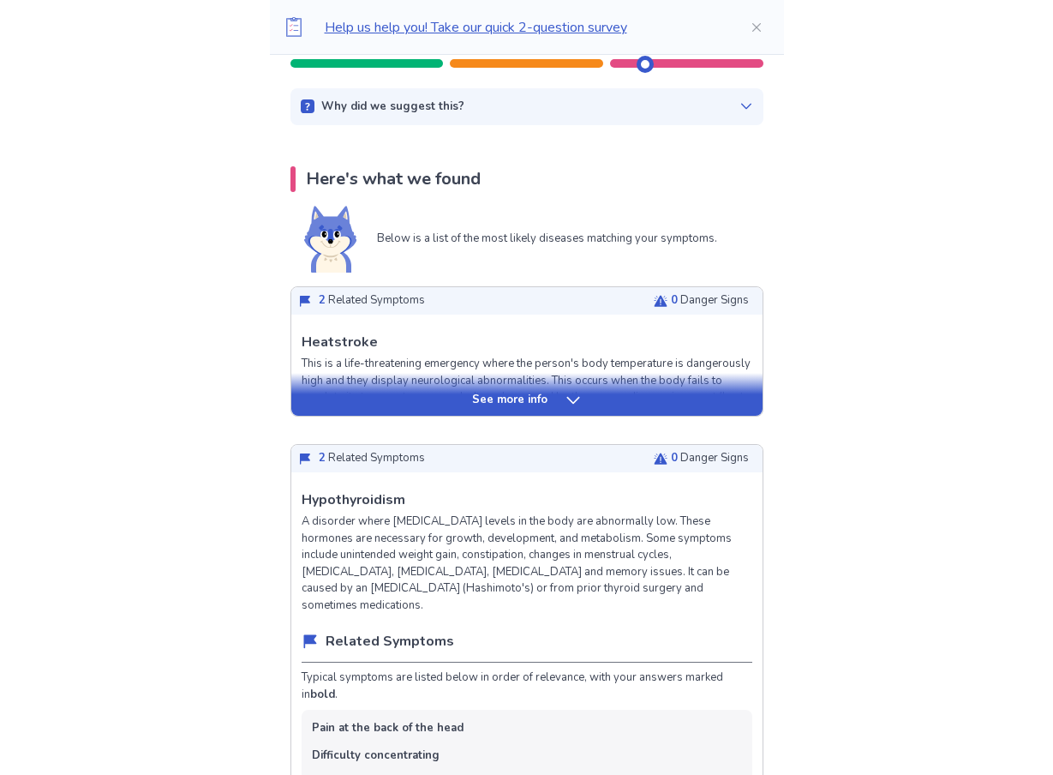
click at [528, 400] on p "See more info" at bounding box center [509, 400] width 75 height 17
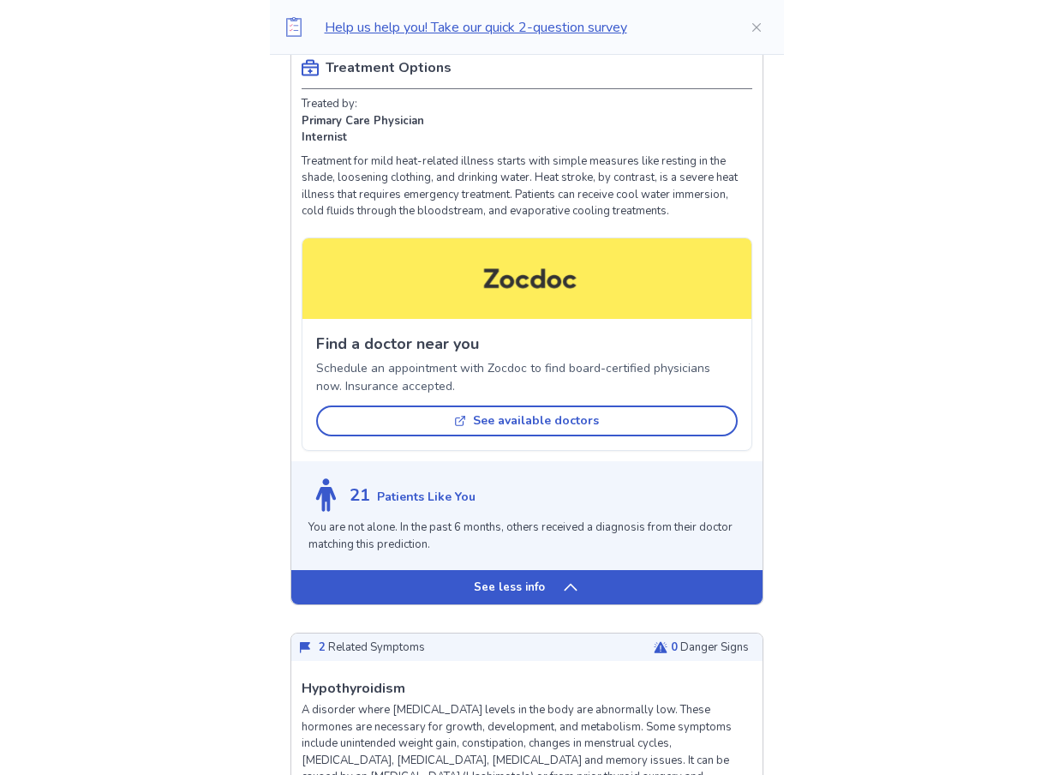
scroll to position [771, 0]
